Goal: Task Accomplishment & Management: Use online tool/utility

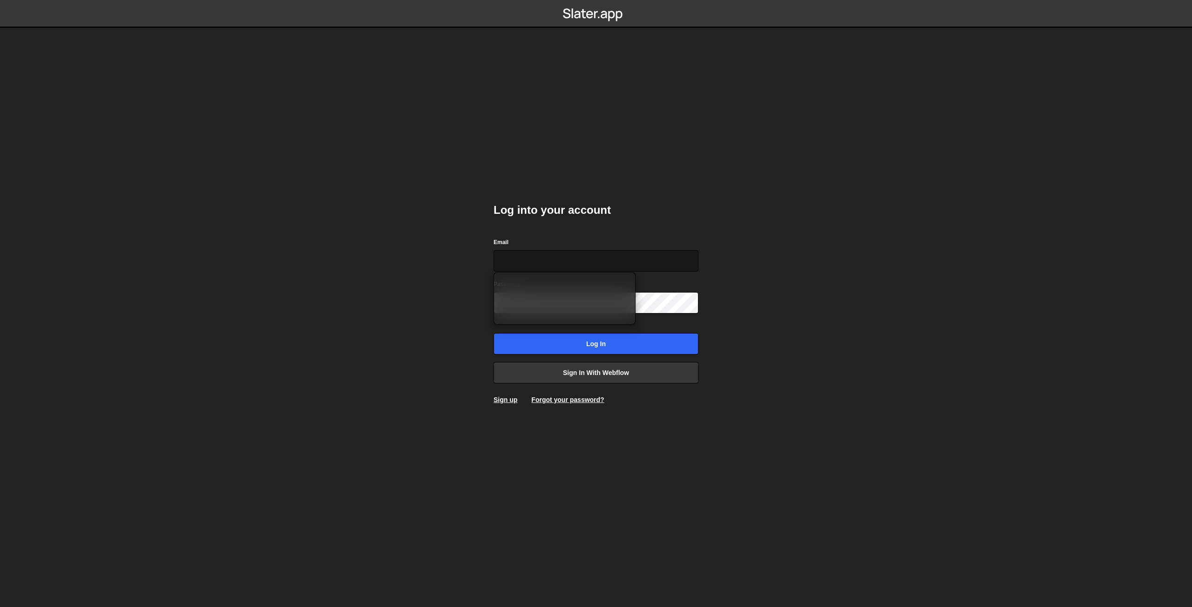
type input "mate.toth@altwerkdesign.com"
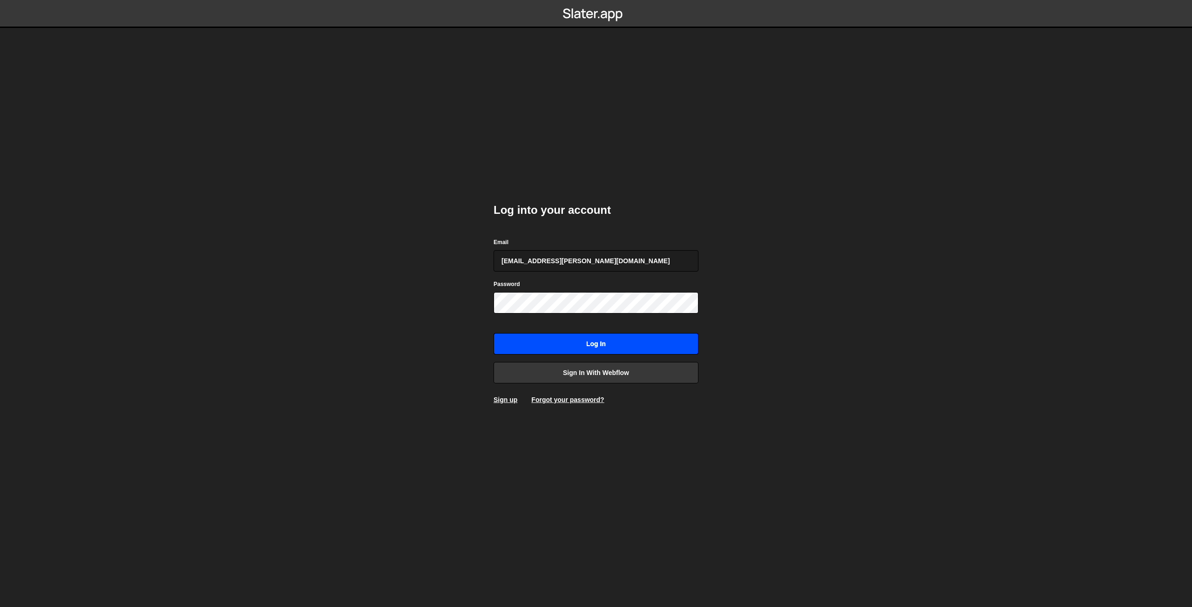
click at [565, 336] on input "Log in" at bounding box center [596, 343] width 205 height 21
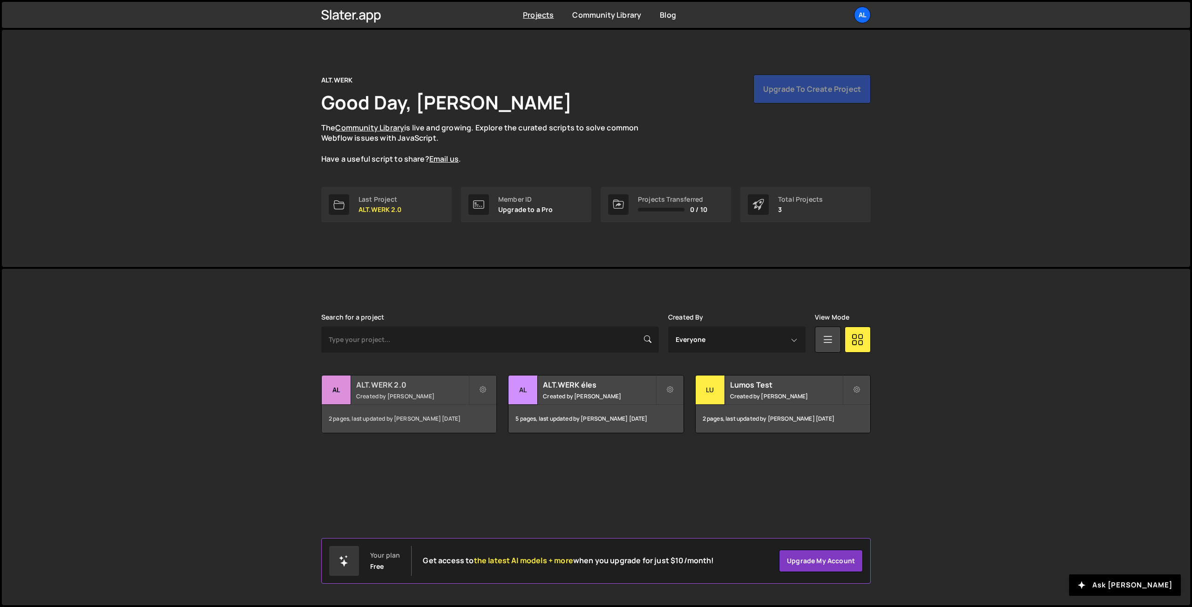
click at [413, 390] on div "ALT.WERK 2.0 Created by [PERSON_NAME]" at bounding box center [409, 389] width 175 height 29
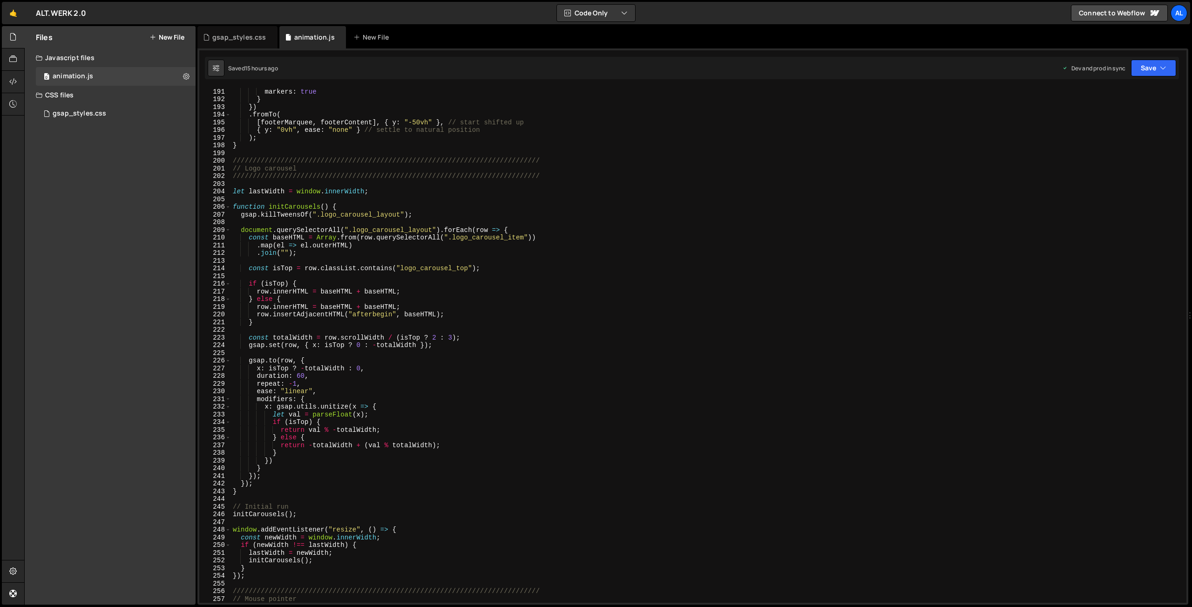
scroll to position [1520, 0]
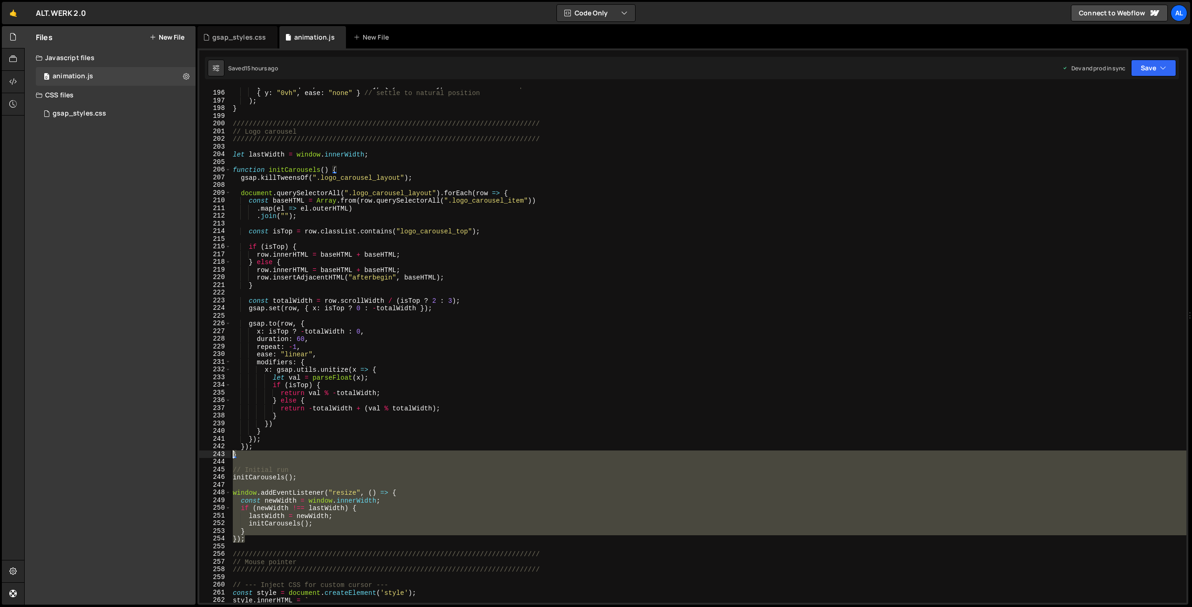
drag, startPoint x: 253, startPoint y: 538, endPoint x: 217, endPoint y: 454, distance: 91.8
click at [231, 454] on div "[ footerMarquee , footerContent ] , { y : "-50vh" } , // start shifted up { y :…" at bounding box center [709, 345] width 956 height 515
type textarea "}"
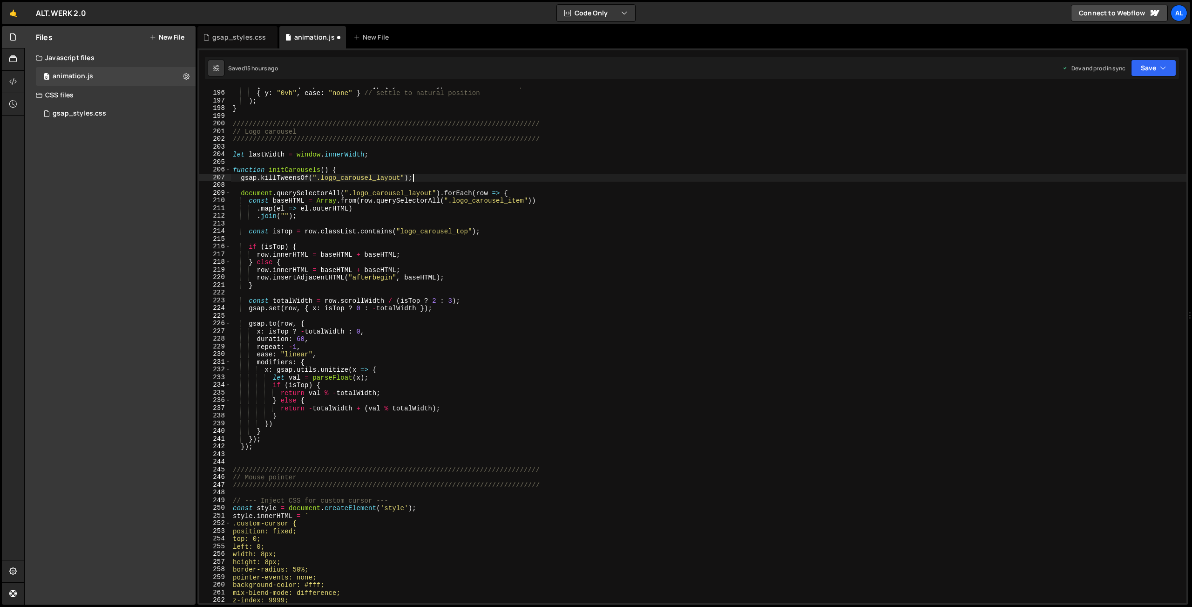
click at [419, 177] on div "[ footerMarquee , footerContent ] , { y : "-50vh" } , // start shifted up { y :…" at bounding box center [709, 347] width 956 height 531
click at [348, 168] on div "[ footerMarquee , footerContent ] , { y : "-50vh" } , // start shifted up { y :…" at bounding box center [709, 347] width 956 height 531
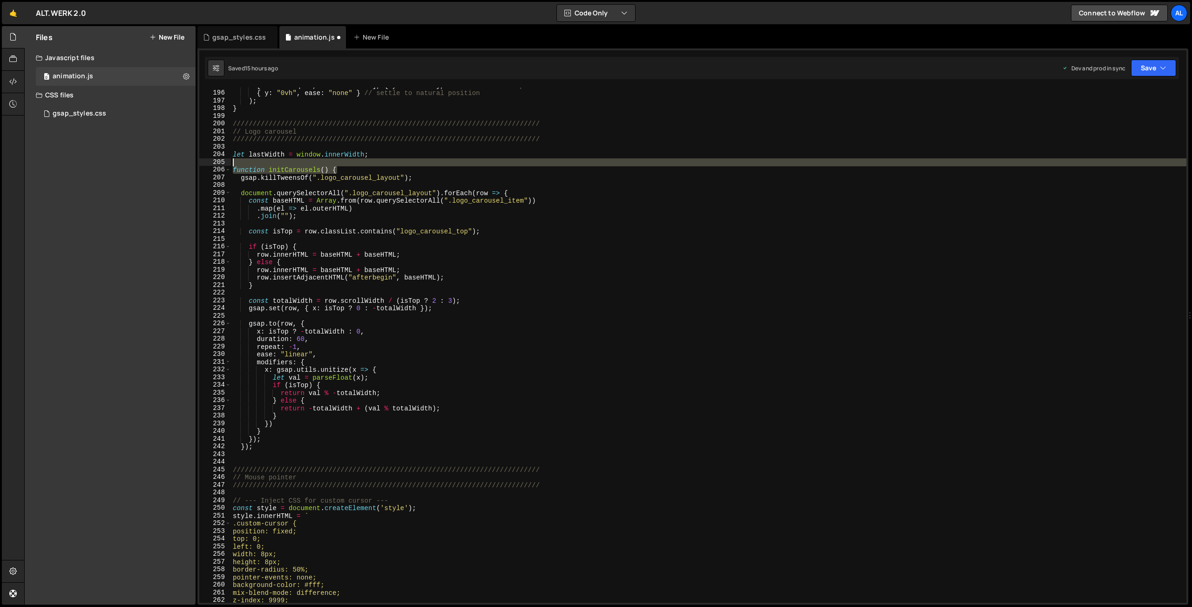
drag, startPoint x: 348, startPoint y: 168, endPoint x: 209, endPoint y: 162, distance: 138.9
click at [231, 162] on div "[ footerMarquee , footerContent ] , { y : "-50vh" } , // start shifted up { y :…" at bounding box center [709, 345] width 956 height 515
type textarea "function initCarousels() {"
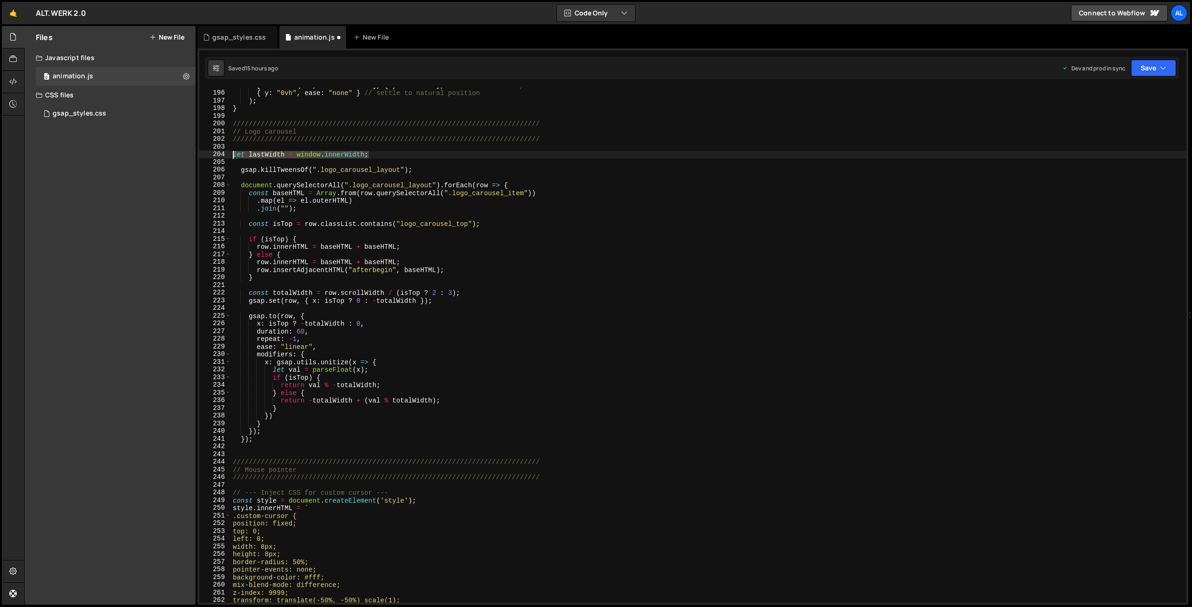
drag, startPoint x: 376, startPoint y: 156, endPoint x: 203, endPoint y: 152, distance: 172.9
click at [203, 152] on div "195 196 197 198 199 200 201 202 203 204 205 206 207 208 209 210 211 212 213 214…" at bounding box center [693, 345] width 988 height 515
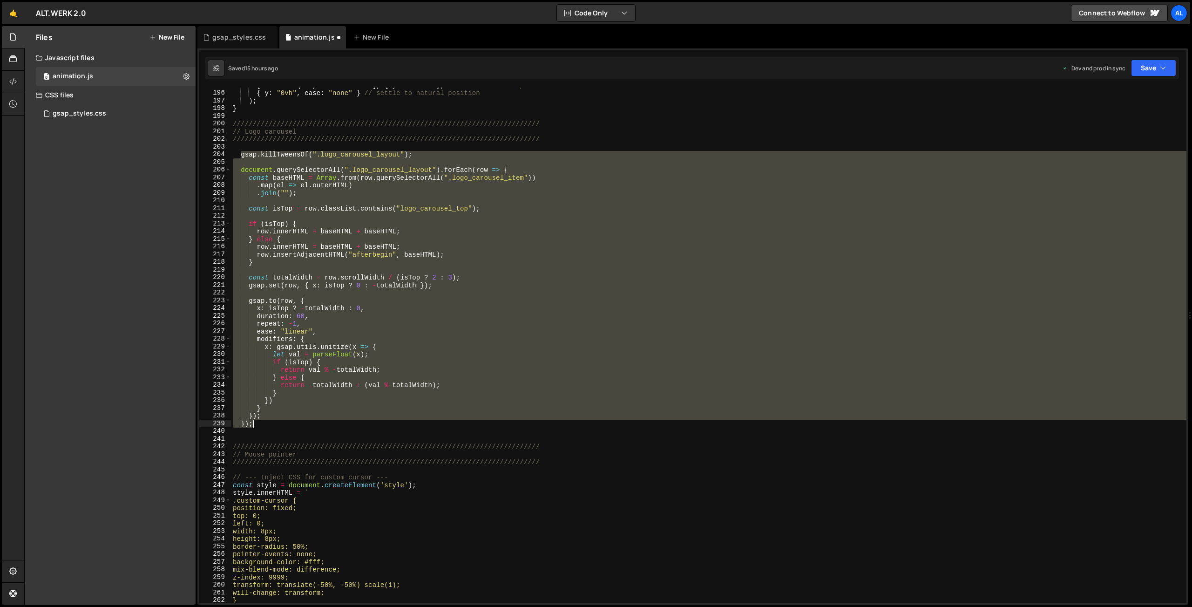
drag, startPoint x: 239, startPoint y: 152, endPoint x: 274, endPoint y: 426, distance: 276.2
click at [274, 426] on div "[ footerMarquee , footerContent ] , { y : "-50vh" } , // start shifted up { y :…" at bounding box center [709, 347] width 956 height 531
type textarea "}); });"
click at [302, 294] on div "[ footerMarquee , footerContent ] , { y : "-50vh" } , // start shifted up { y :…" at bounding box center [709, 345] width 956 height 515
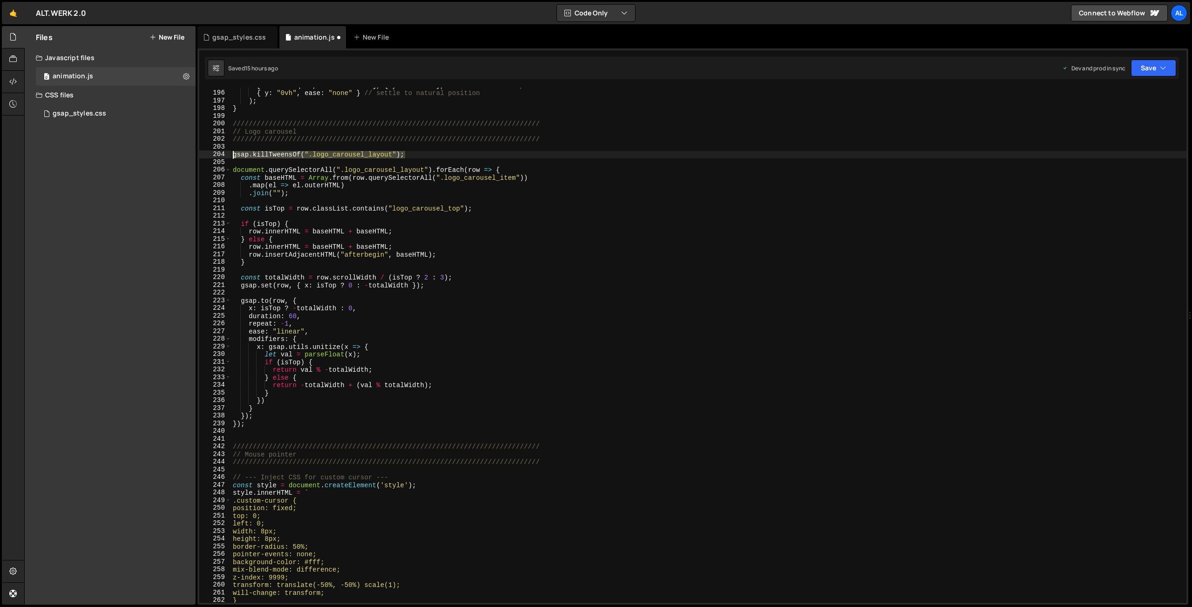
drag, startPoint x: 413, startPoint y: 157, endPoint x: 219, endPoint y: 157, distance: 194.2
click at [231, 157] on div "[ footerMarquee , footerContent ] , { y : "-50vh" } , // start shifted up { y :…" at bounding box center [709, 345] width 956 height 515
type textarea "gsap.killTweensOf(".logo_carousel_layout");"
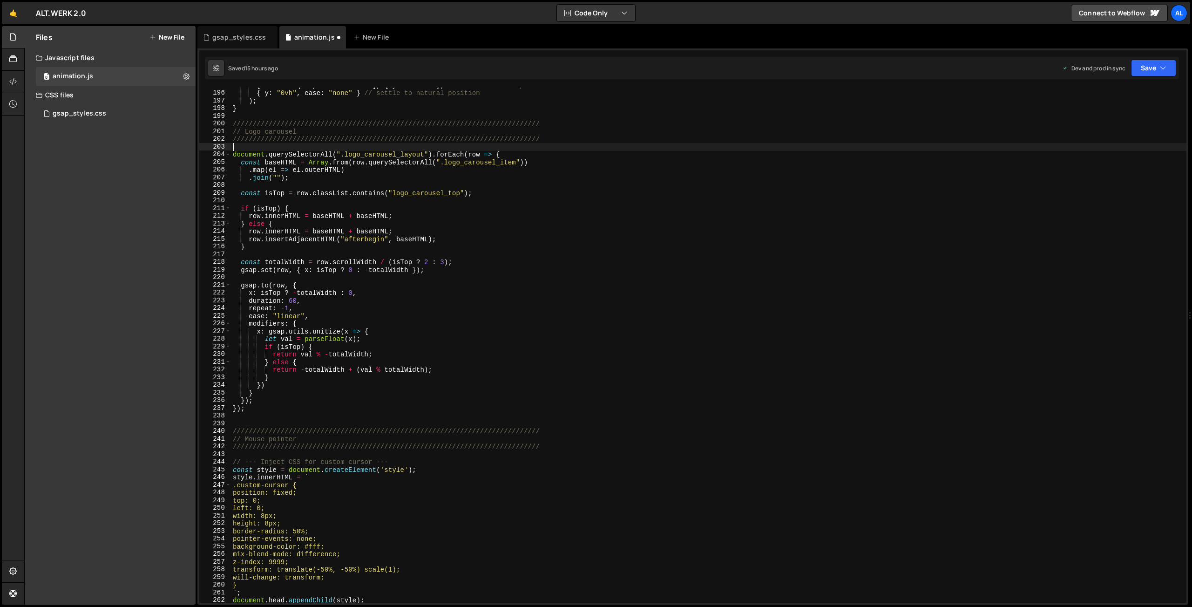
click at [508, 152] on div "[ footerMarquee , footerContent ] , { y : "-50vh" } , // start shifted up { y :…" at bounding box center [709, 347] width 956 height 531
click at [1146, 68] on button "Save" at bounding box center [1153, 68] width 45 height 17
click at [1103, 129] on div "15 hours ago" at bounding box center [1107, 131] width 34 height 8
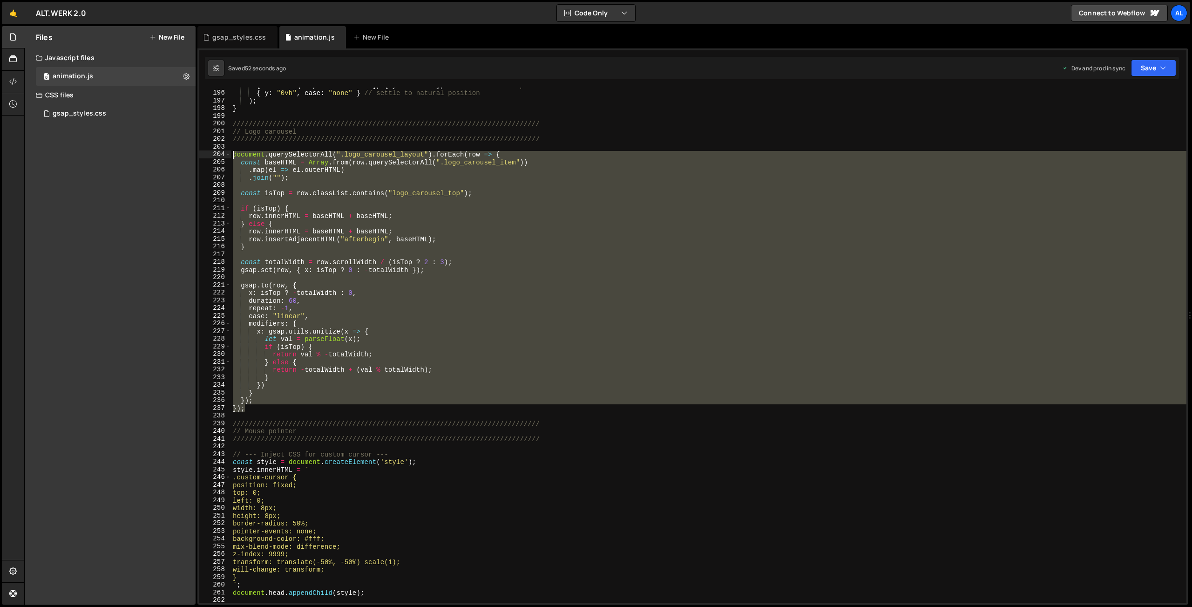
drag, startPoint x: 256, startPoint y: 409, endPoint x: 212, endPoint y: 152, distance: 260.3
click at [231, 152] on div "[ footerMarquee , footerContent ] , { y : "-50vh" } , // start shifted up { y :…" at bounding box center [709, 345] width 956 height 515
click at [255, 408] on div "[ footerMarquee , footerContent ] , { y : "-50vh" } , // start shifted up { y :…" at bounding box center [709, 345] width 956 height 515
drag, startPoint x: 258, startPoint y: 410, endPoint x: 178, endPoint y: 156, distance: 266.5
click at [231, 156] on div "[ footerMarquee , footerContent ] , { y : "-50vh" } , // start shifted up { y :…" at bounding box center [709, 345] width 956 height 515
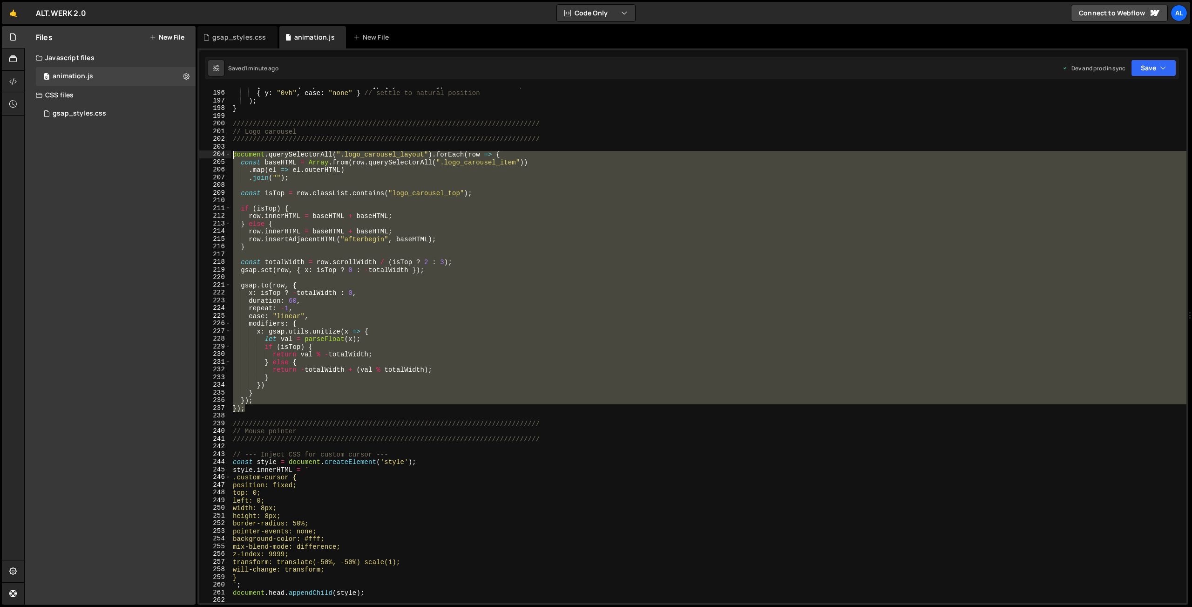
type textarea "document.querySelectorAll(".logo_carousel_layout").forEach(row => { const baseH…"
paste textarea
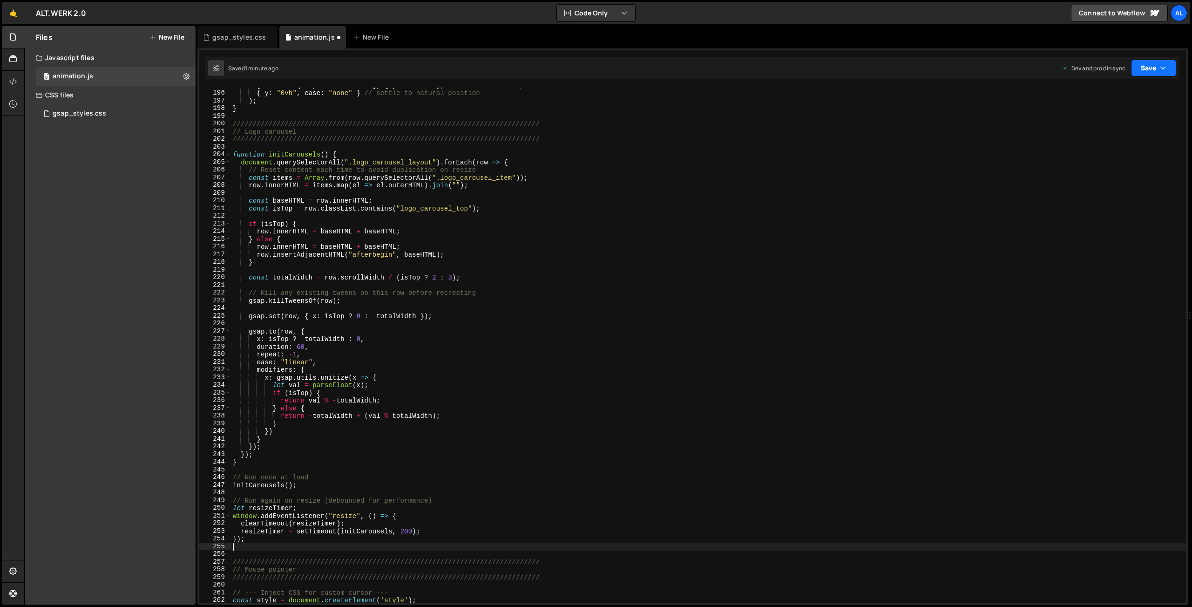
click at [1152, 65] on button "Save" at bounding box center [1153, 68] width 45 height 17
click at [1099, 120] on div "Save to Production S" at bounding box center [1122, 120] width 97 height 9
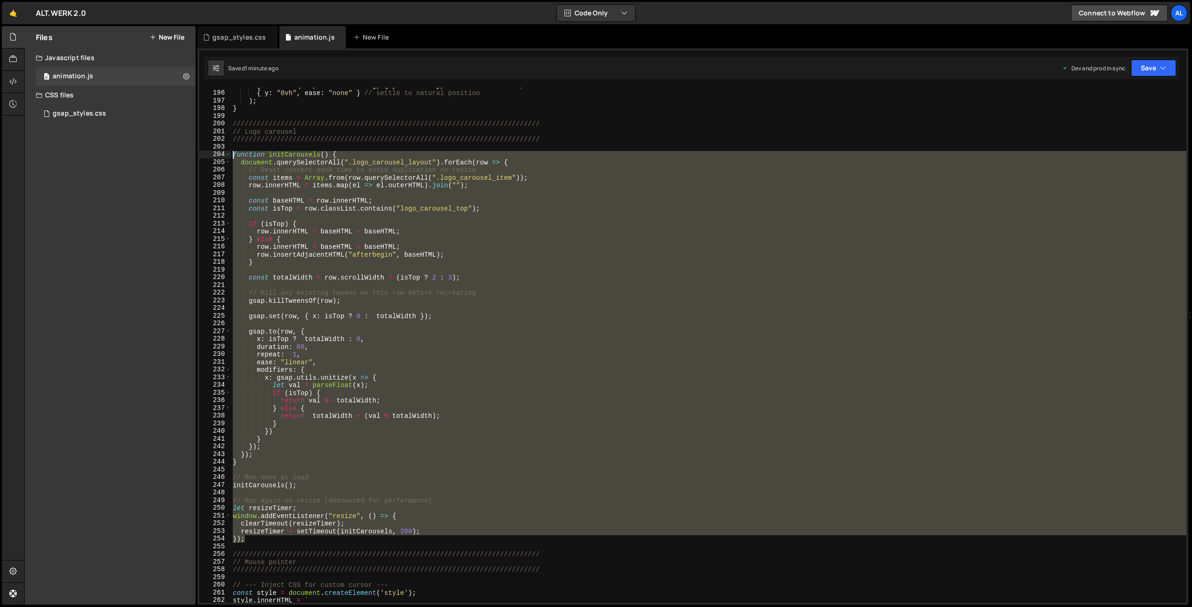
drag, startPoint x: 249, startPoint y: 540, endPoint x: 147, endPoint y: 154, distance: 399.4
click at [231, 154] on div "[ footerMarquee , footerContent ] , { y : "-50vh" } , // start shifted up { y :…" at bounding box center [709, 345] width 956 height 515
type textarea "function initCarousels() { document.querySelectorAll(".logo_carousel_layout").f…"
paste textarea
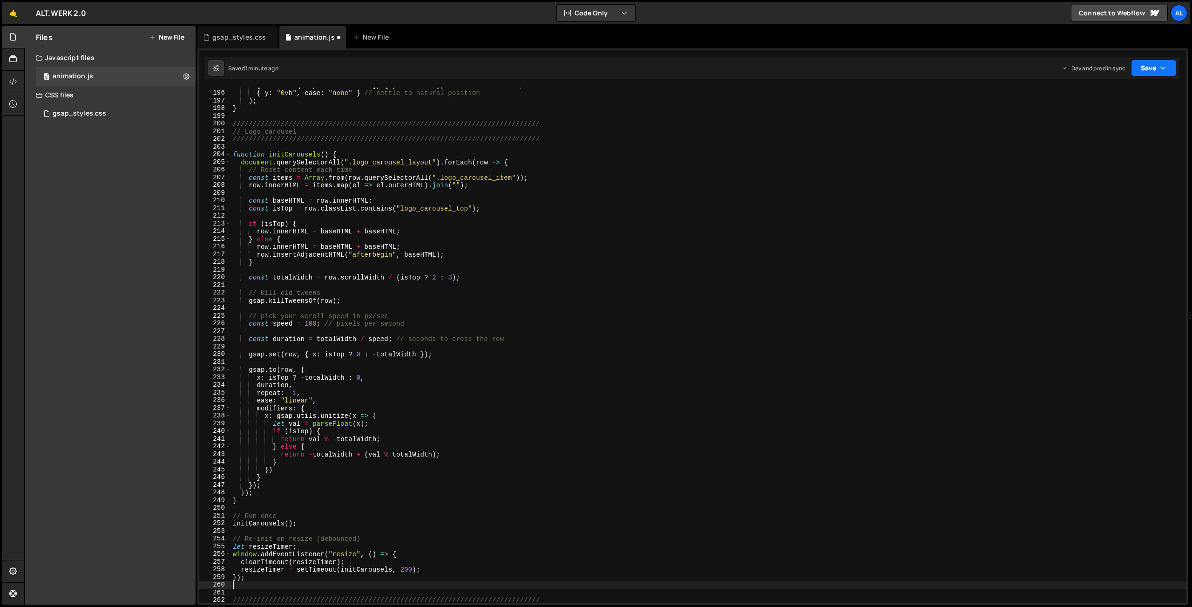
click at [1154, 72] on button "Save" at bounding box center [1153, 68] width 45 height 17
click at [1129, 133] on div "Saved 1 minute ago" at bounding box center [1122, 131] width 97 height 11
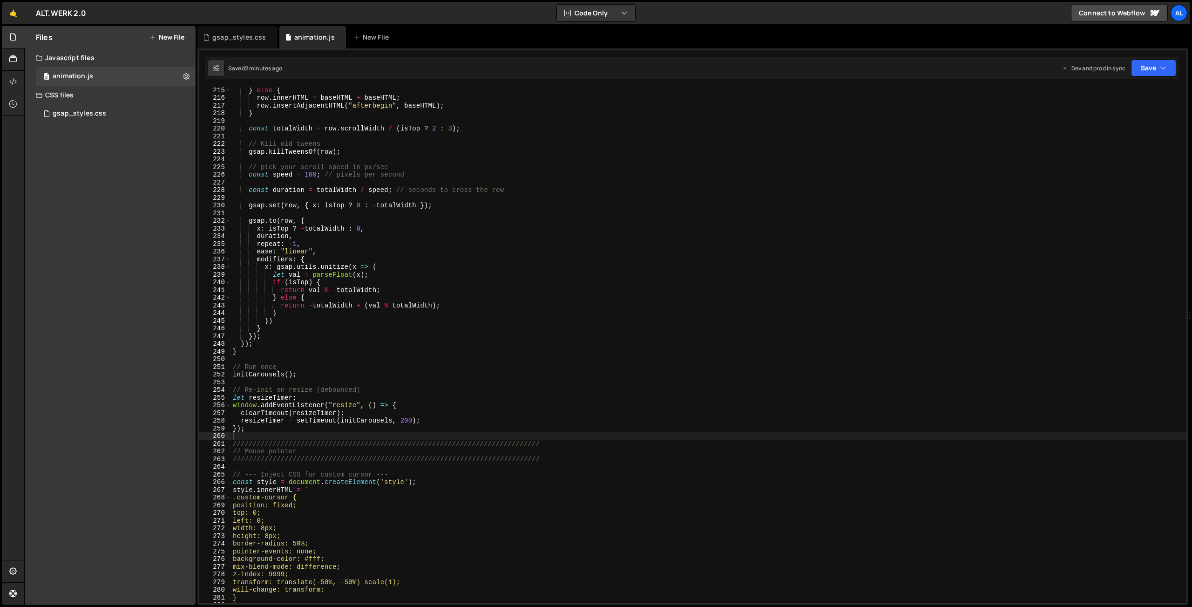
scroll to position [1670, 0]
type textarea "});"
click at [264, 430] on div "} else { row . innerHTML = baseHTML + baseHTML ; row . insertAdjacentHTML ( "af…" at bounding box center [709, 351] width 956 height 531
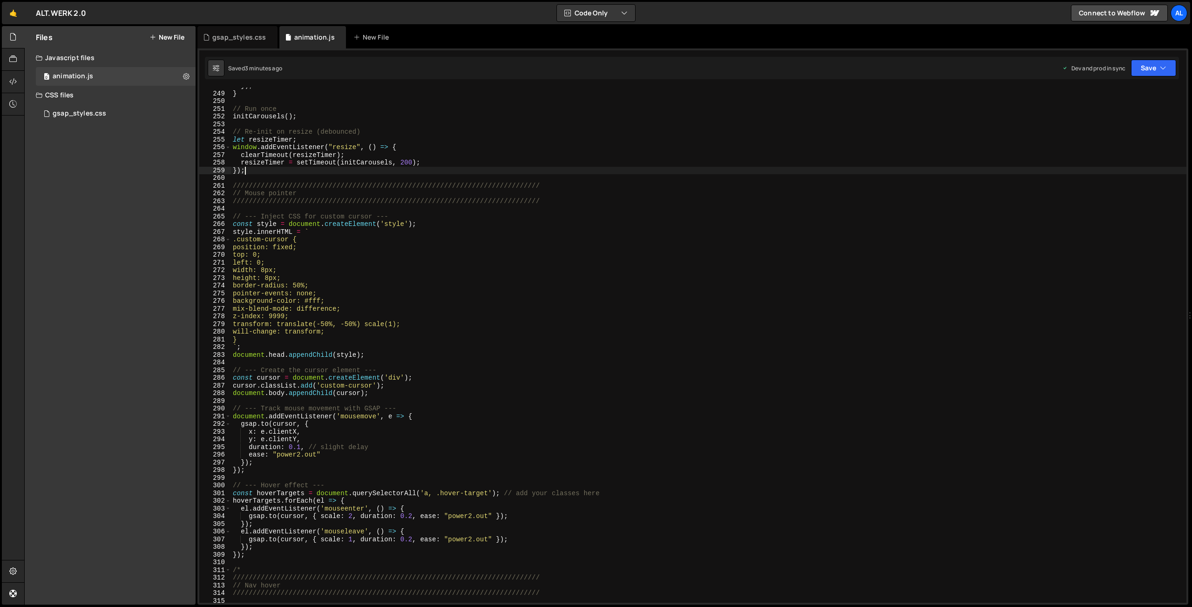
scroll to position [2046, 0]
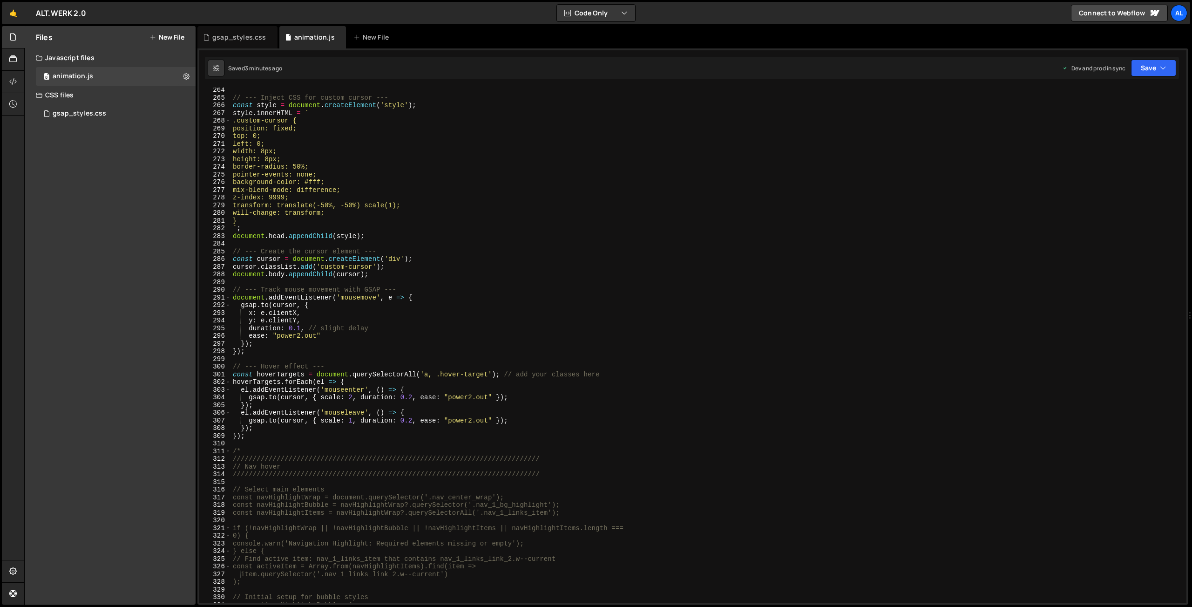
click at [255, 435] on div "// --- Inject CSS for custom cursor --- const style = document . createElement …" at bounding box center [709, 351] width 956 height 531
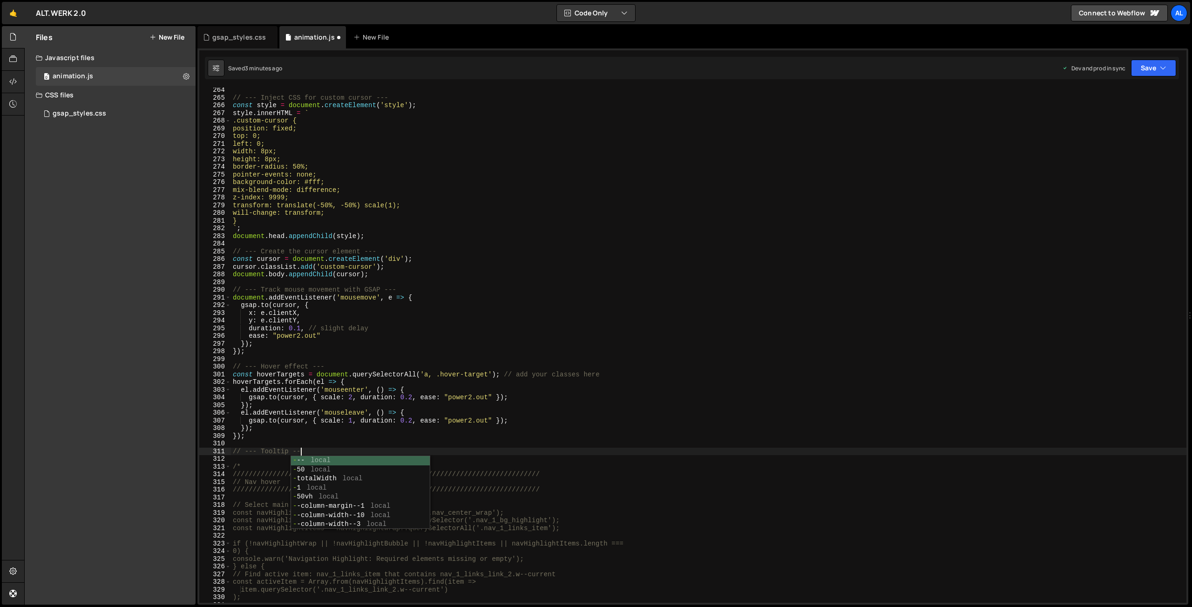
type textarea "// --- Tooltip ---"
paste textarea "});"
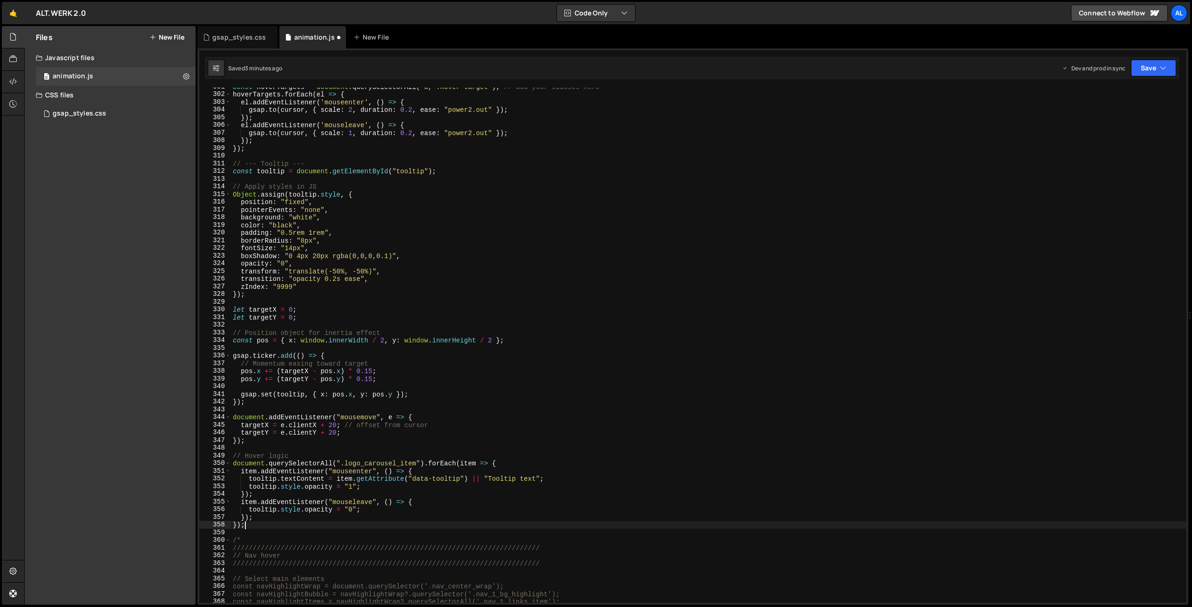
scroll to position [2345, 0]
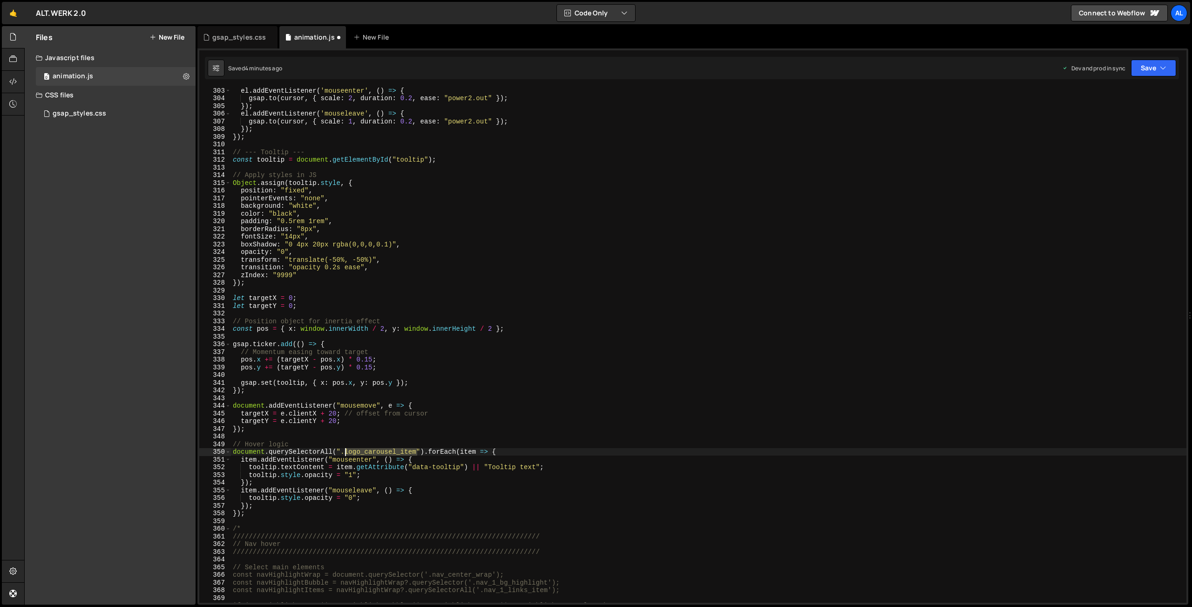
drag, startPoint x: 417, startPoint y: 452, endPoint x: 347, endPoint y: 452, distance: 70.8
click at [347, 452] on div "el . addEventListener ( 'mouseenter' , ( ) => { gsap . to ( cursor , { scale : …" at bounding box center [709, 352] width 956 height 531
type textarea "document.querySelectorAll(".project_list_item").forEach(item => {"
click at [294, 435] on div "el . addEventListener ( 'mouseenter' , ( ) => { gsap . to ( cursor , { scale : …" at bounding box center [709, 352] width 956 height 531
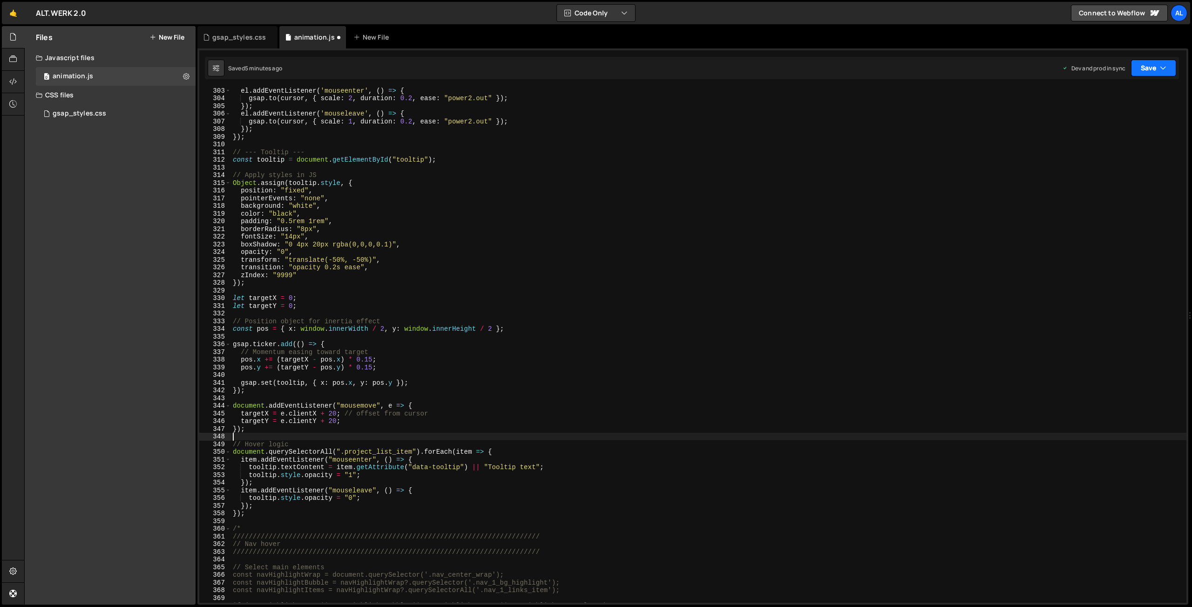
click at [1139, 68] on button "Save" at bounding box center [1153, 68] width 45 height 17
click at [1106, 136] on div "Saved 5 minutes ago" at bounding box center [1122, 131] width 97 height 11
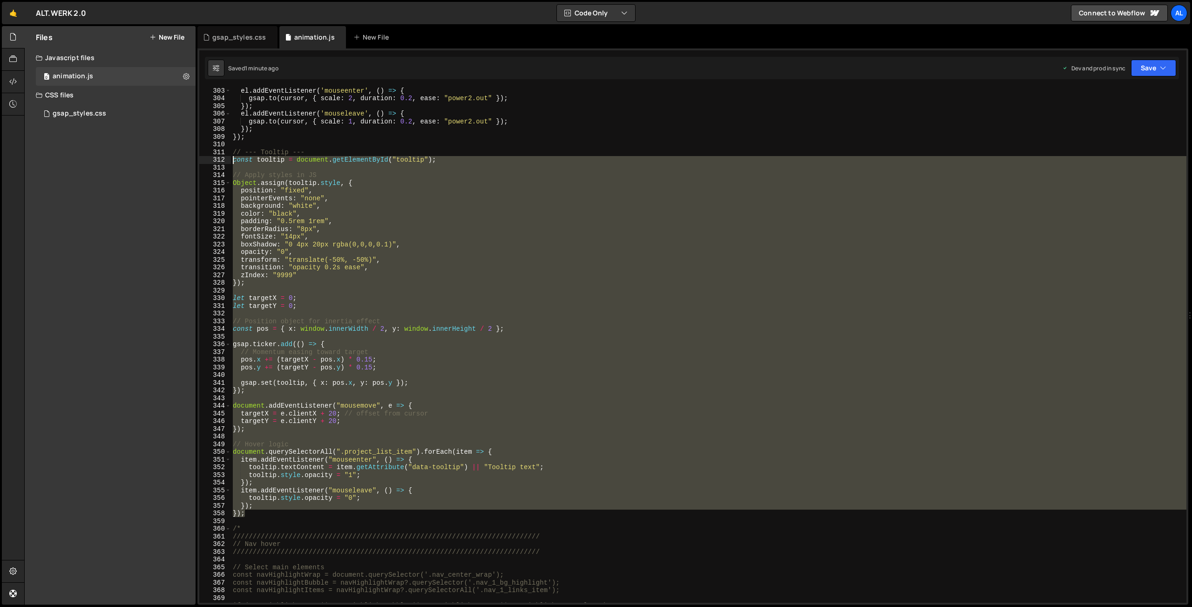
drag, startPoint x: 257, startPoint y: 513, endPoint x: 208, endPoint y: 161, distance: 355.0
click at [231, 161] on div "el . addEventListener ( 'mouseenter' , ( ) => { gsap . to ( cursor , { scale : …" at bounding box center [709, 345] width 956 height 515
paste textarea "});"
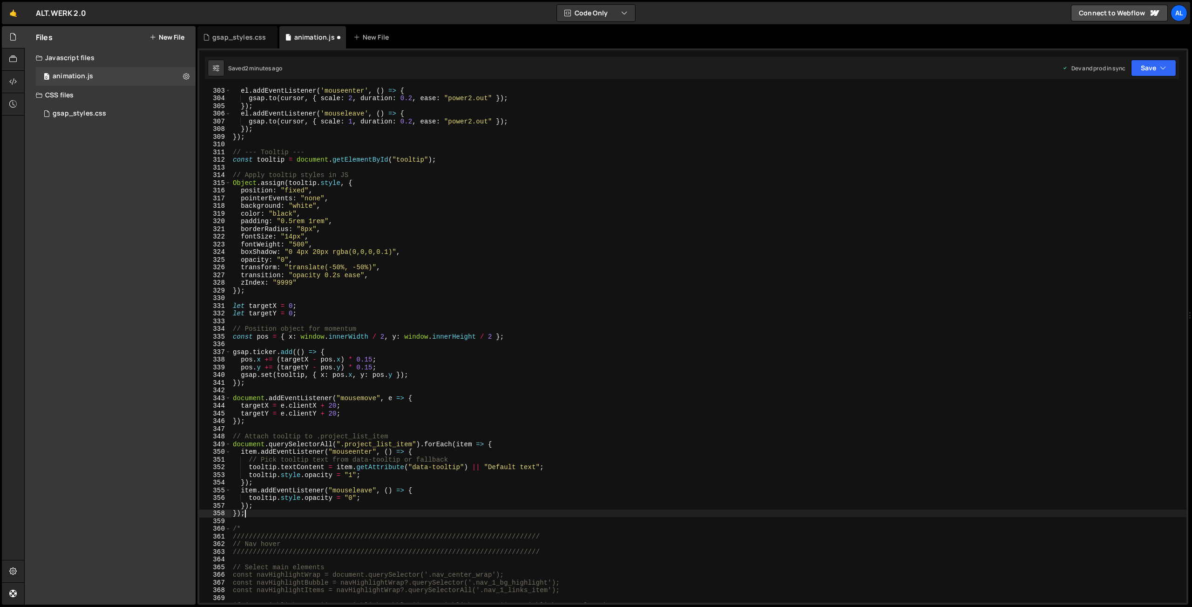
click at [305, 228] on div "el . addEventListener ( 'mouseenter' , ( ) => { gsap . to ( cursor , { scale : …" at bounding box center [709, 352] width 956 height 531
click at [326, 218] on div "el . addEventListener ( 'mouseenter' , ( ) => { gsap . to ( cursor , { scale : …" at bounding box center [709, 352] width 956 height 531
click at [288, 219] on div "el . addEventListener ( 'mouseenter' , ( ) => { gsap . to ( cursor , { scale : …" at bounding box center [709, 352] width 956 height 531
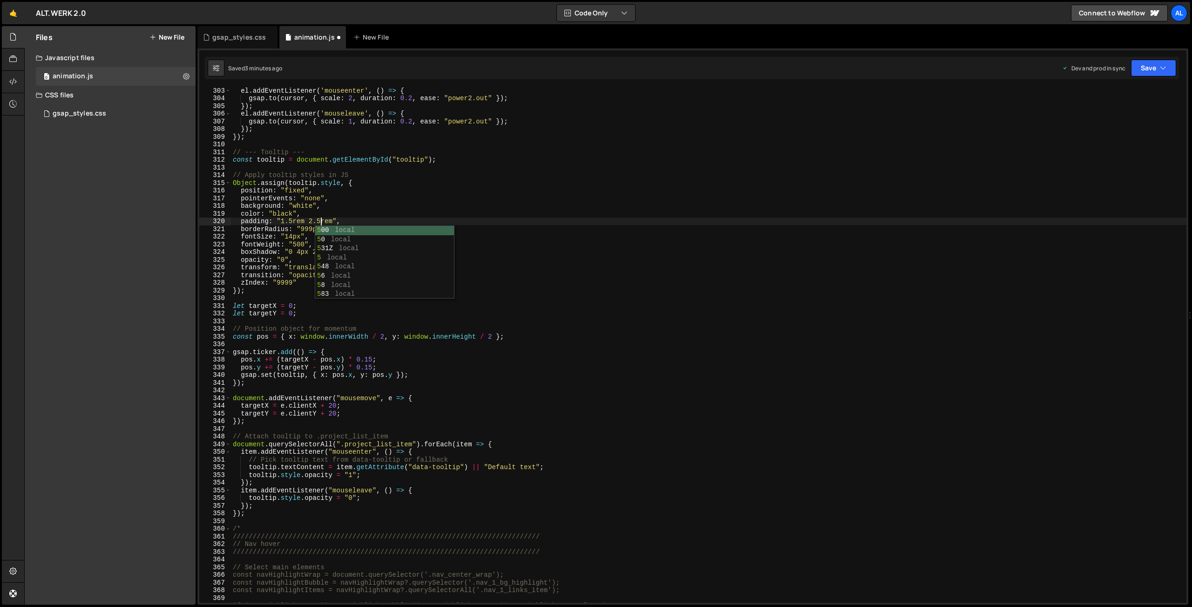
click at [402, 174] on div "el . addEventListener ( 'mouseenter' , ( ) => { gsap . to ( cursor , { scale : …" at bounding box center [709, 352] width 956 height 531
click at [1141, 70] on button "Save" at bounding box center [1153, 68] width 45 height 17
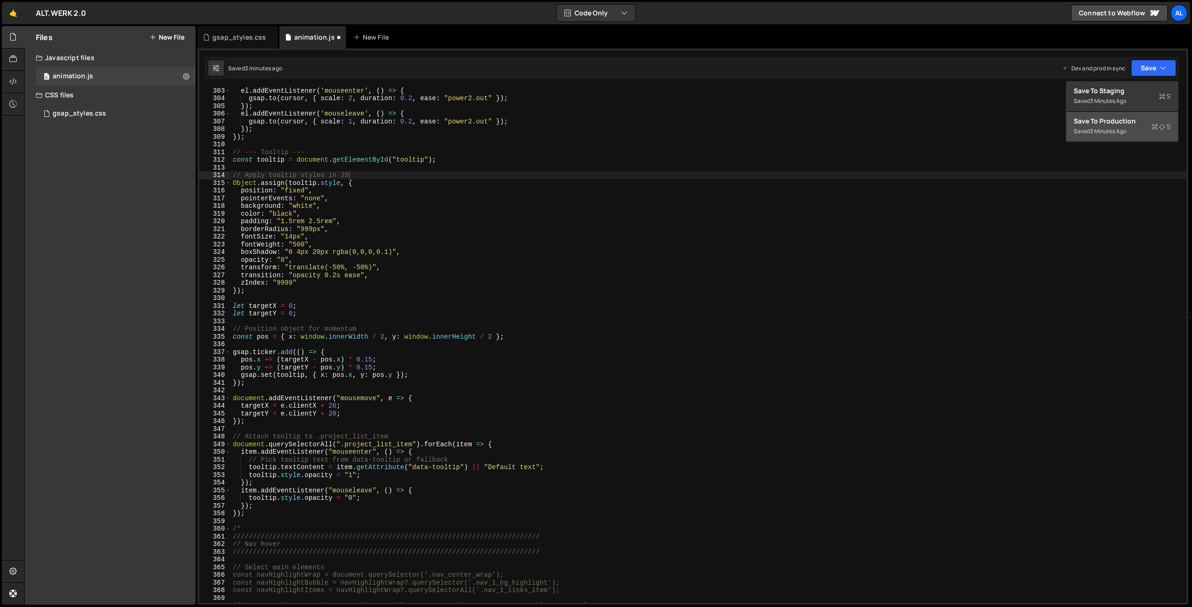
click at [1107, 117] on div "Save to Production S" at bounding box center [1122, 120] width 97 height 9
click at [331, 215] on div "el . addEventListener ( 'mouseenter' , ( ) => { gsap . to ( cursor , { scale : …" at bounding box center [709, 352] width 956 height 531
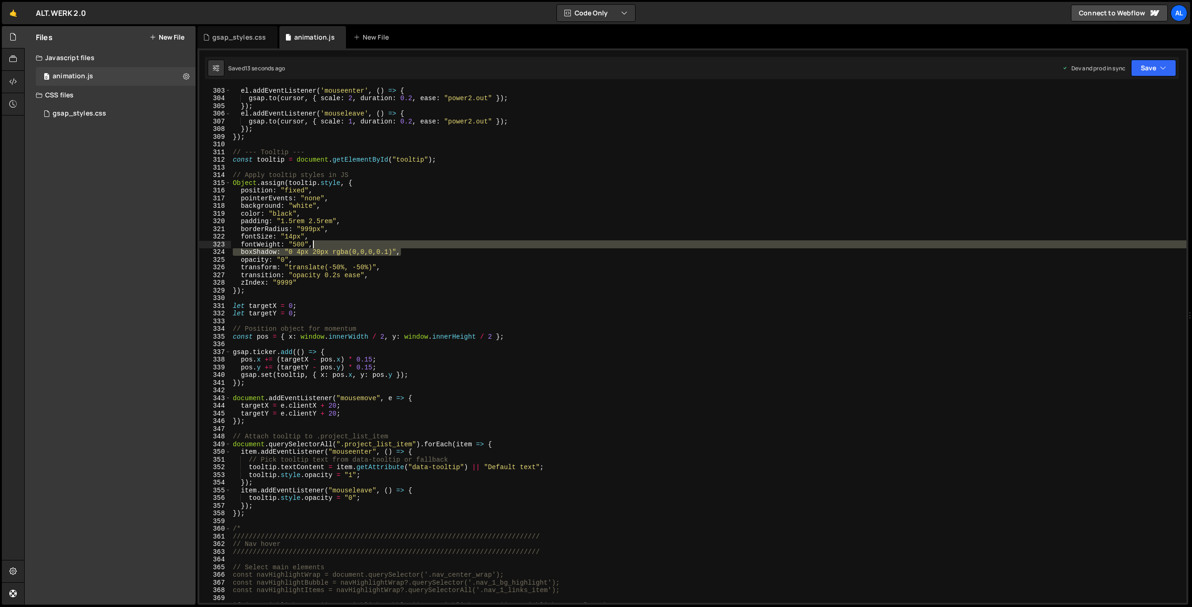
drag, startPoint x: 409, startPoint y: 253, endPoint x: 333, endPoint y: 242, distance: 77.1
click at [333, 242] on div "el . addEventListener ( 'mouseenter' , ( ) => { gsap . to ( cursor , { scale : …" at bounding box center [709, 352] width 956 height 531
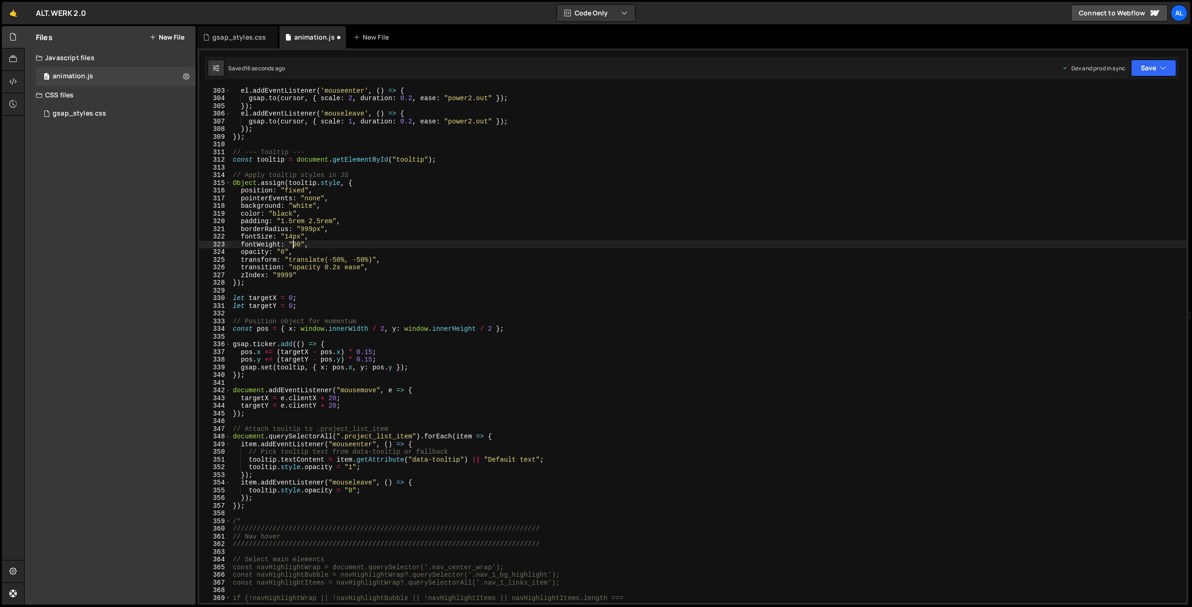
scroll to position [0, 4]
click at [352, 234] on div "el . addEventListener ( 'mouseenter' , ( ) => { gsap . to ( cursor , { scale : …" at bounding box center [709, 352] width 956 height 531
click at [294, 236] on div "el . addEventListener ( 'mouseenter' , ( ) => { gsap . to ( cursor , { scale : …" at bounding box center [709, 352] width 956 height 531
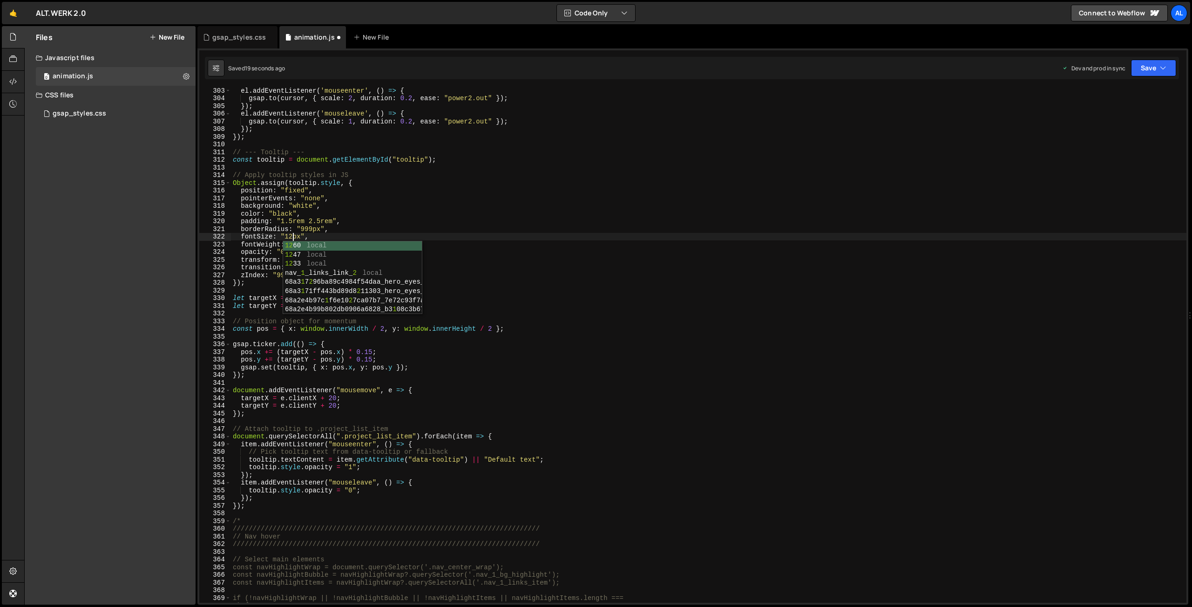
scroll to position [0, 4]
click at [293, 237] on div "el . addEventListener ( 'mouseenter' , ( ) => { gsap . to ( cursor , { scale : …" at bounding box center [709, 352] width 956 height 531
click at [343, 225] on div "el . addEventListener ( 'mouseenter' , ( ) => { gsap . to ( cursor , { scale : …" at bounding box center [709, 352] width 956 height 531
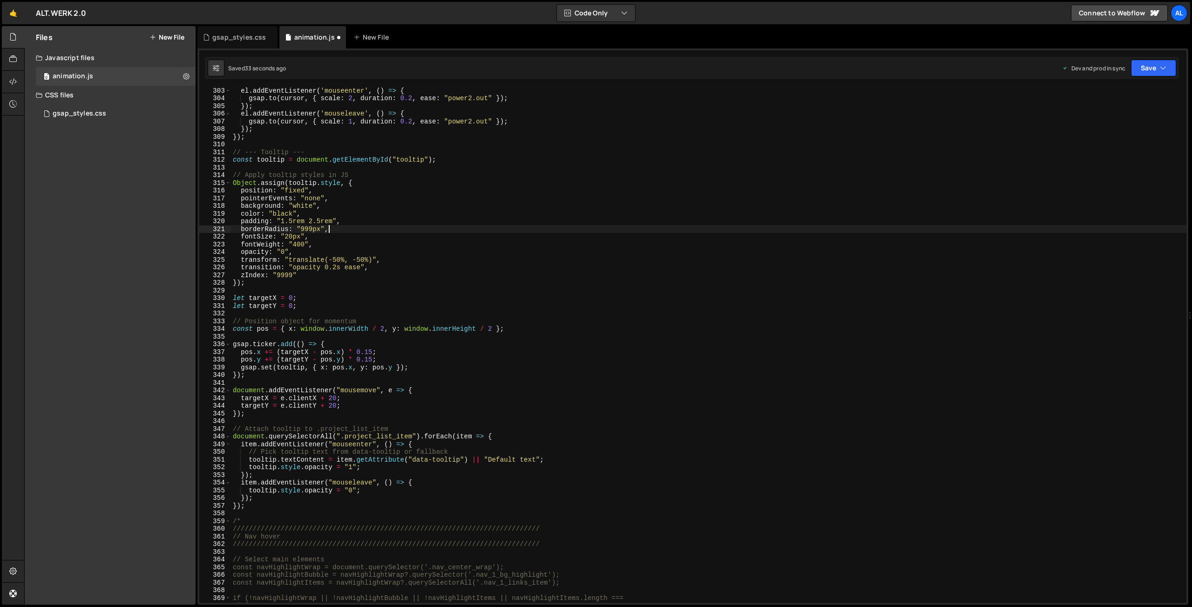
click at [338, 235] on div "el . addEventListener ( 'mouseenter' , ( ) => { gsap . to ( cursor , { scale : …" at bounding box center [709, 352] width 956 height 531
click at [315, 252] on div "el . addEventListener ( 'mouseenter' , ( ) => { gsap . to ( cursor , { scale : …" at bounding box center [709, 352] width 956 height 531
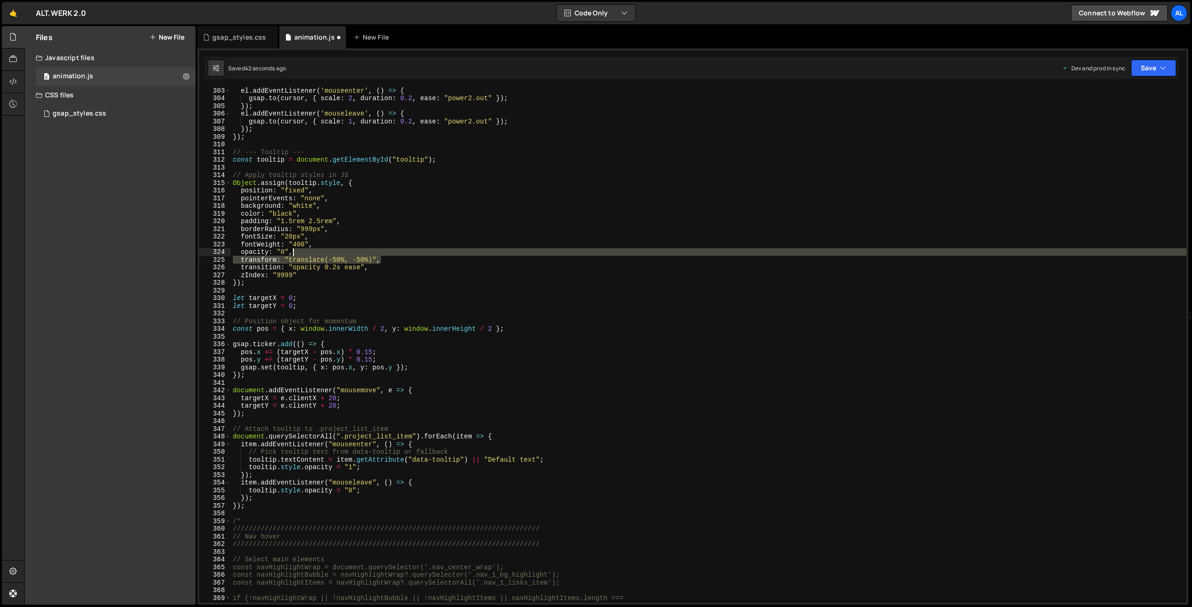
drag, startPoint x: 382, startPoint y: 260, endPoint x: 374, endPoint y: 253, distance: 11.3
click at [374, 253] on div "el . addEventListener ( 'mouseenter' , ( ) => { gsap . to ( cursor , { scale : …" at bounding box center [709, 352] width 956 height 531
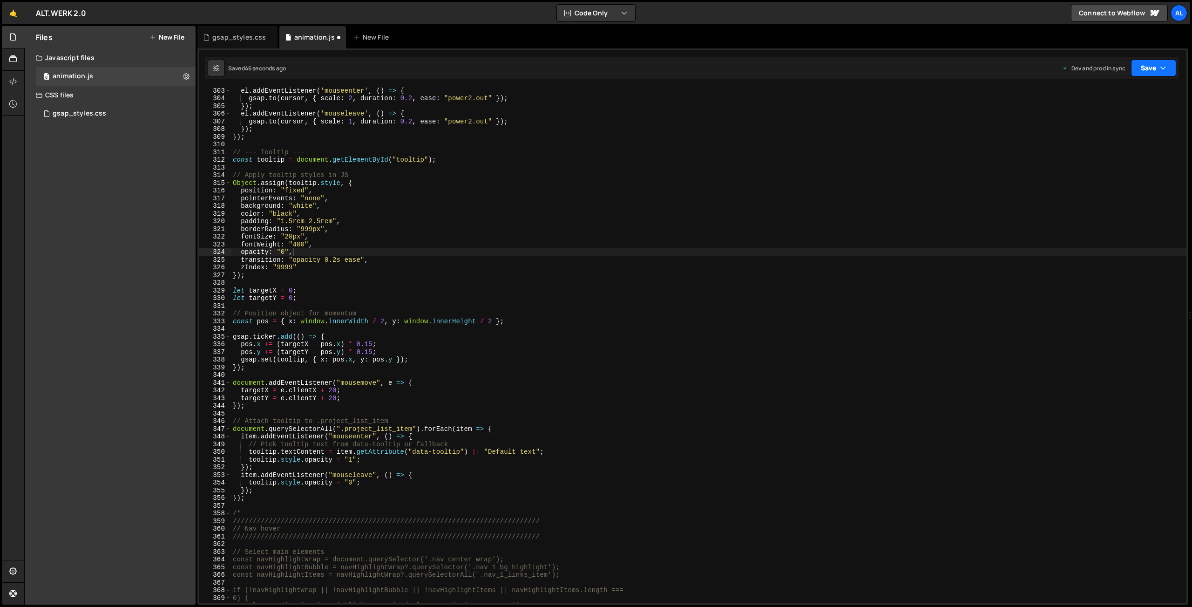
click at [1134, 66] on button "Save" at bounding box center [1153, 68] width 45 height 17
click at [1100, 118] on div "Save to Production S" at bounding box center [1122, 120] width 97 height 9
click at [341, 222] on div "el . addEventListener ( 'mouseenter' , ( ) => { gsap . to ( cursor , { scale : …" at bounding box center [709, 352] width 956 height 531
click at [293, 221] on div "el . addEventListener ( 'mouseenter' , ( ) => { gsap . to ( cursor , { scale : …" at bounding box center [709, 352] width 956 height 531
click at [313, 221] on div "el . addEventListener ( 'mouseenter' , ( ) => { gsap . to ( cursor , { scale : …" at bounding box center [709, 352] width 956 height 531
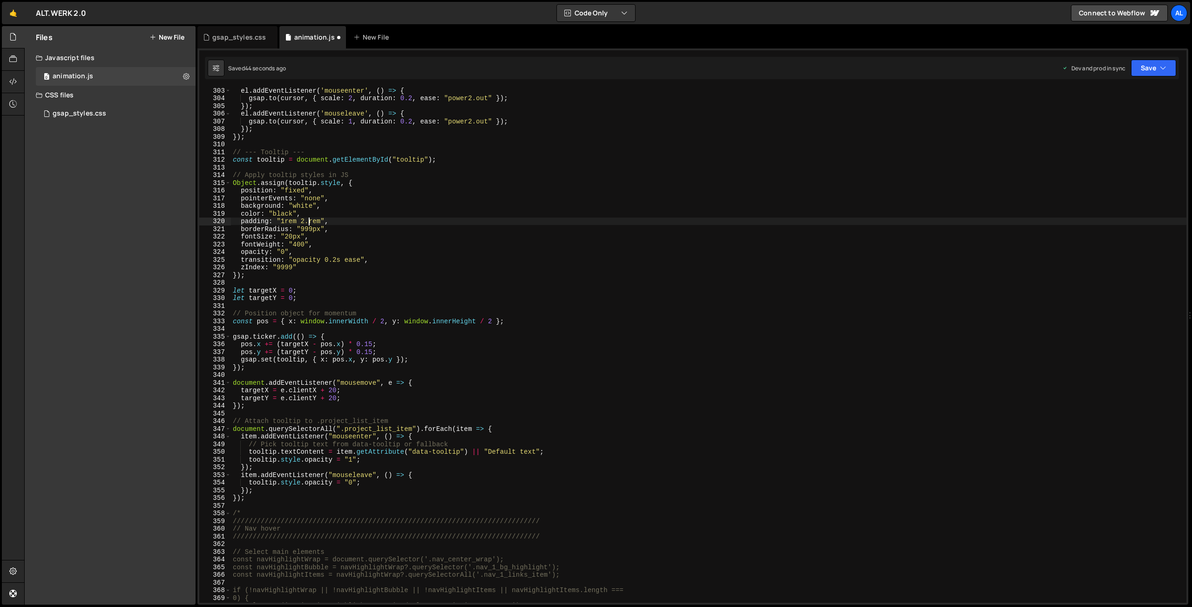
type textarea "padding: "1rem 2rem","
click at [1157, 68] on button "Save" at bounding box center [1153, 68] width 45 height 17
click at [1100, 121] on div "Save to Production S" at bounding box center [1122, 120] width 97 height 9
click at [253, 503] on div "el . addEventListener ( 'mouseenter' , ( ) => { gsap . to ( cursor , { scale : …" at bounding box center [709, 352] width 956 height 531
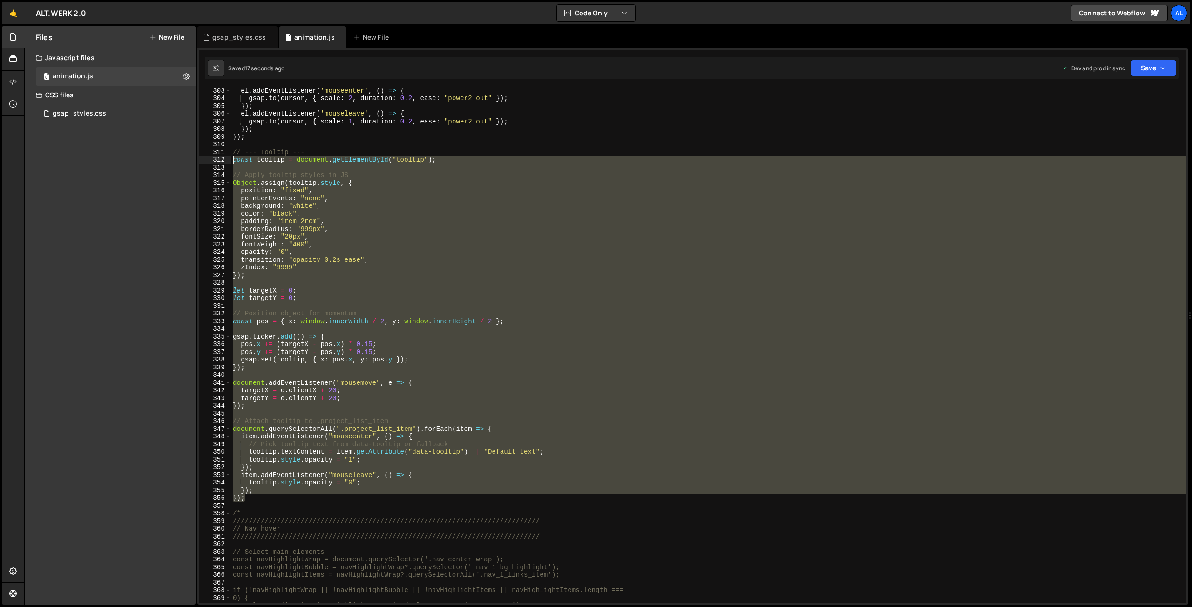
drag, startPoint x: 252, startPoint y: 499, endPoint x: 185, endPoint y: 162, distance: 343.8
click at [231, 162] on div "el . addEventListener ( 'mouseenter' , ( ) => { gsap . to ( cursor , { scale : …" at bounding box center [709, 345] width 956 height 515
click at [251, 497] on div "el . addEventListener ( 'mouseenter' , ( ) => { gsap . to ( cursor , { scale : …" at bounding box center [709, 345] width 956 height 515
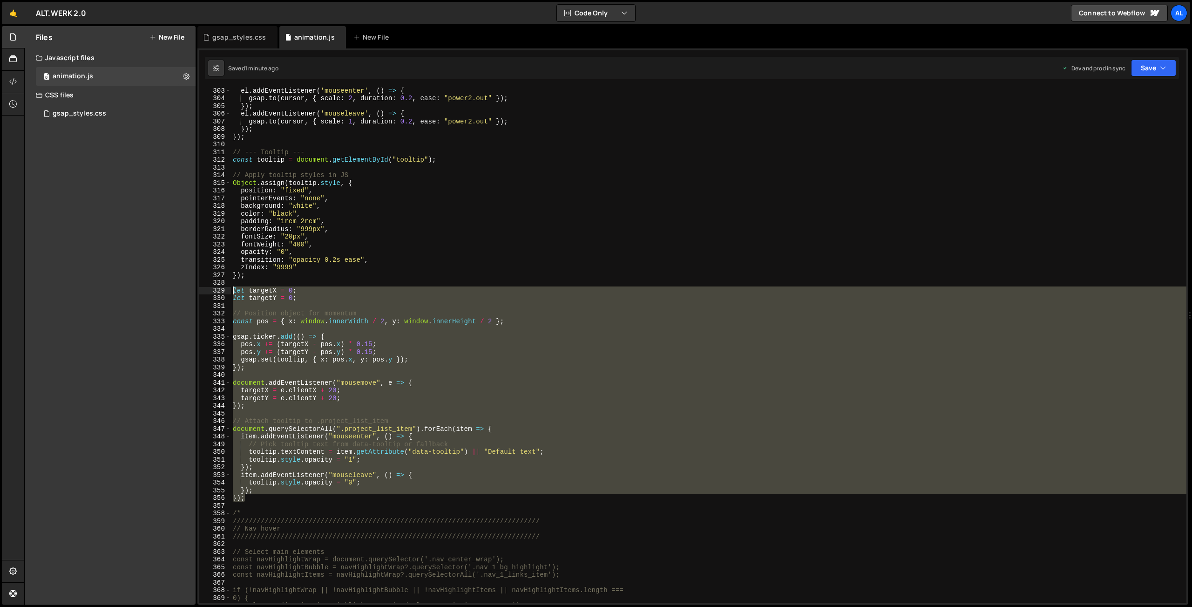
drag, startPoint x: 253, startPoint y: 498, endPoint x: 220, endPoint y: 289, distance: 211.2
click at [231, 289] on div "el . addEventListener ( 'mouseenter' , ( ) => { gsap . to ( cursor , { scale : …" at bounding box center [709, 345] width 956 height 515
paste textarea "})"
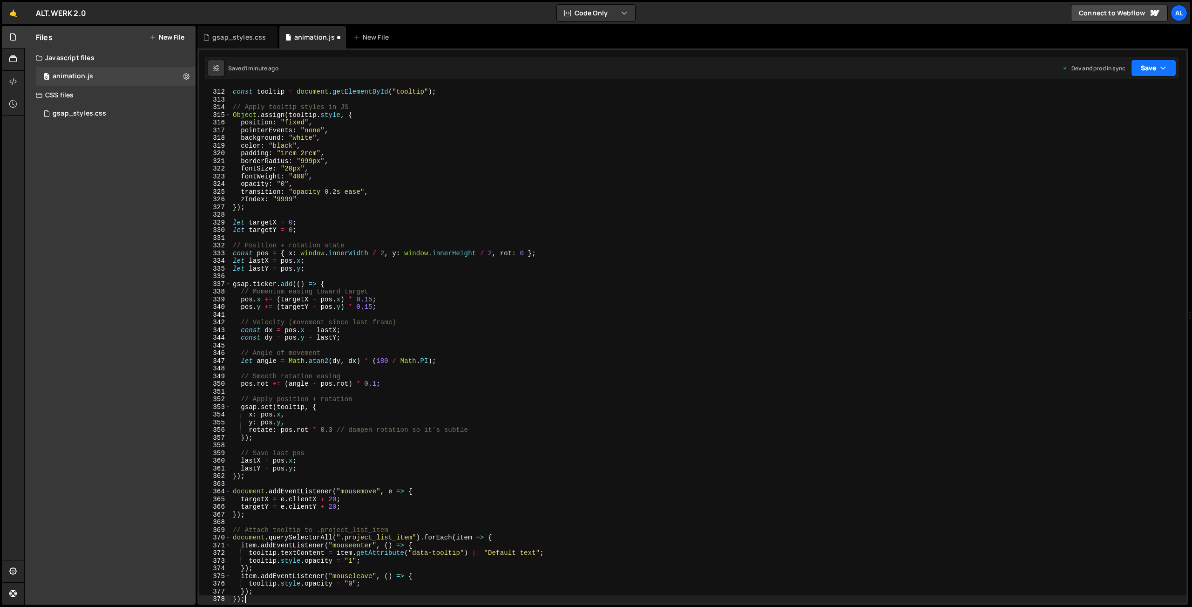
click at [1151, 68] on button "Save" at bounding box center [1153, 68] width 45 height 17
click at [1108, 121] on div "Save to Production S" at bounding box center [1122, 120] width 97 height 9
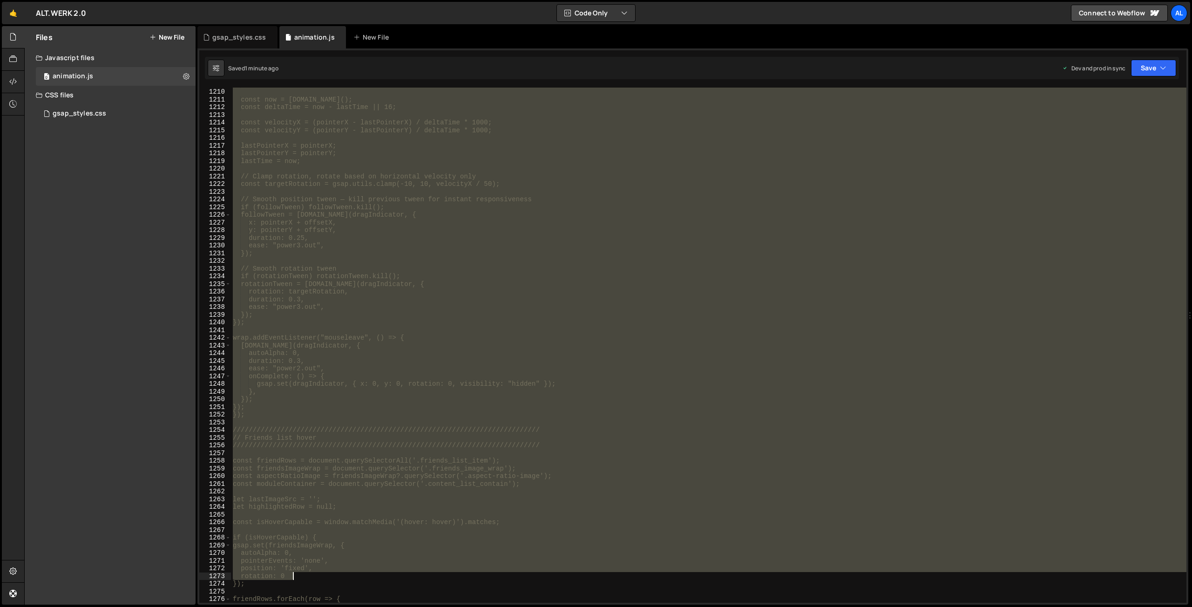
scroll to position [9315, 0]
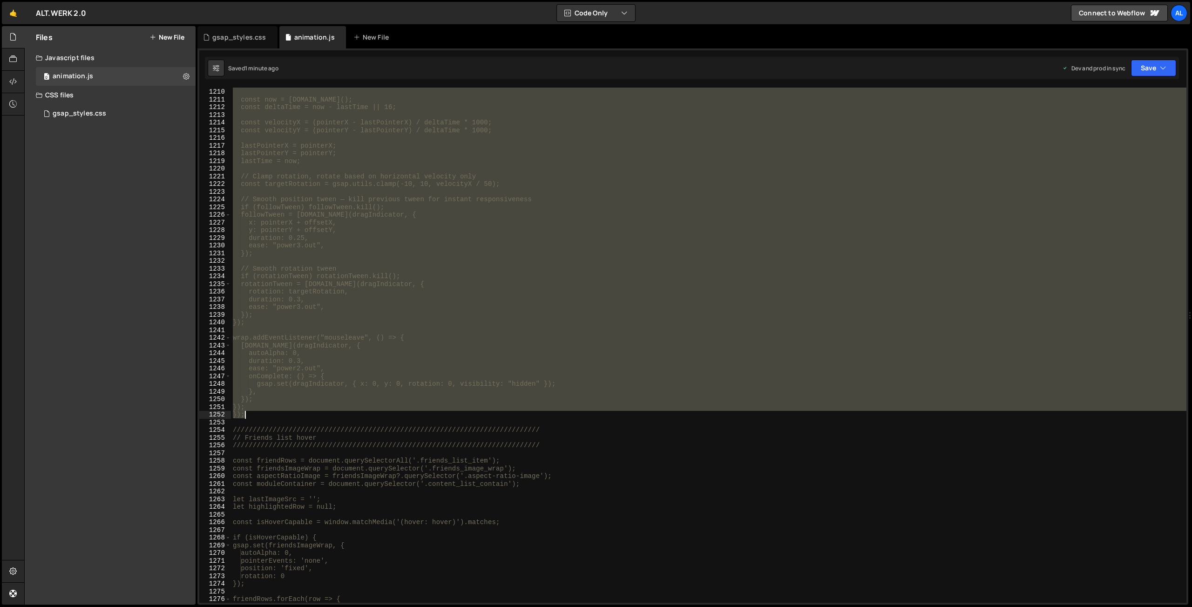
drag, startPoint x: 233, startPoint y: 232, endPoint x: 325, endPoint y: 412, distance: 202.9
click at [325, 412] on div "const pointerY = e.clientY - [DOMAIN_NAME]; const now = [DOMAIN_NAME](); const …" at bounding box center [709, 345] width 956 height 531
type textarea "}); });"
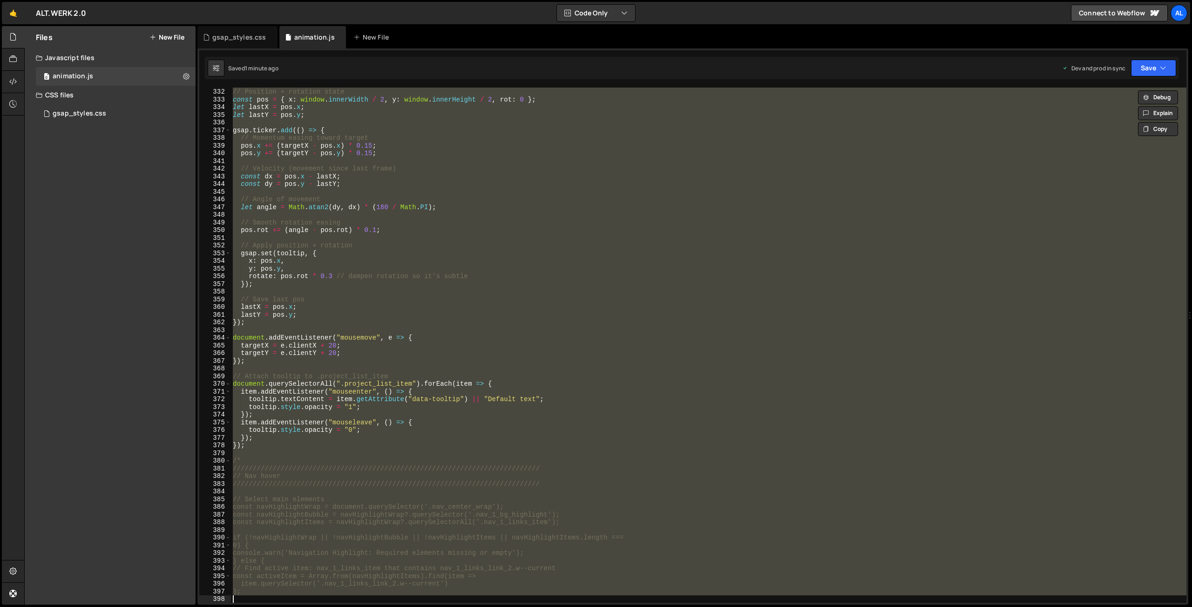
scroll to position [2651, 0]
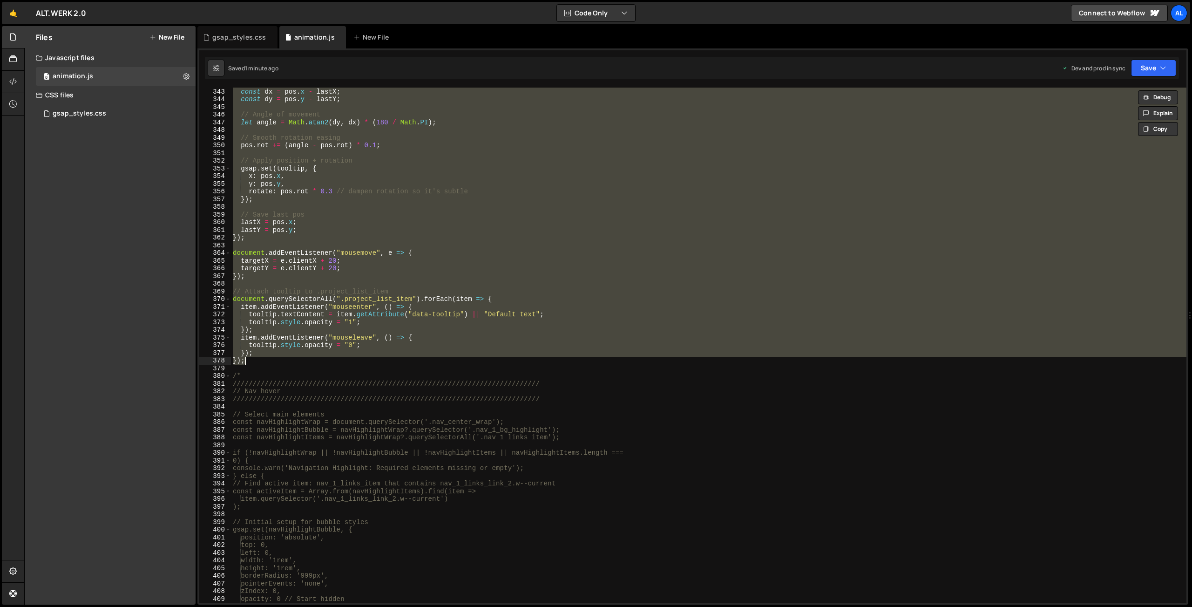
drag, startPoint x: 232, startPoint y: 161, endPoint x: 310, endPoint y: 359, distance: 213.1
click at [310, 359] on div "// Velocity (movement since last frame) const dx = pos . x - lastX ; const dy =…" at bounding box center [709, 345] width 956 height 531
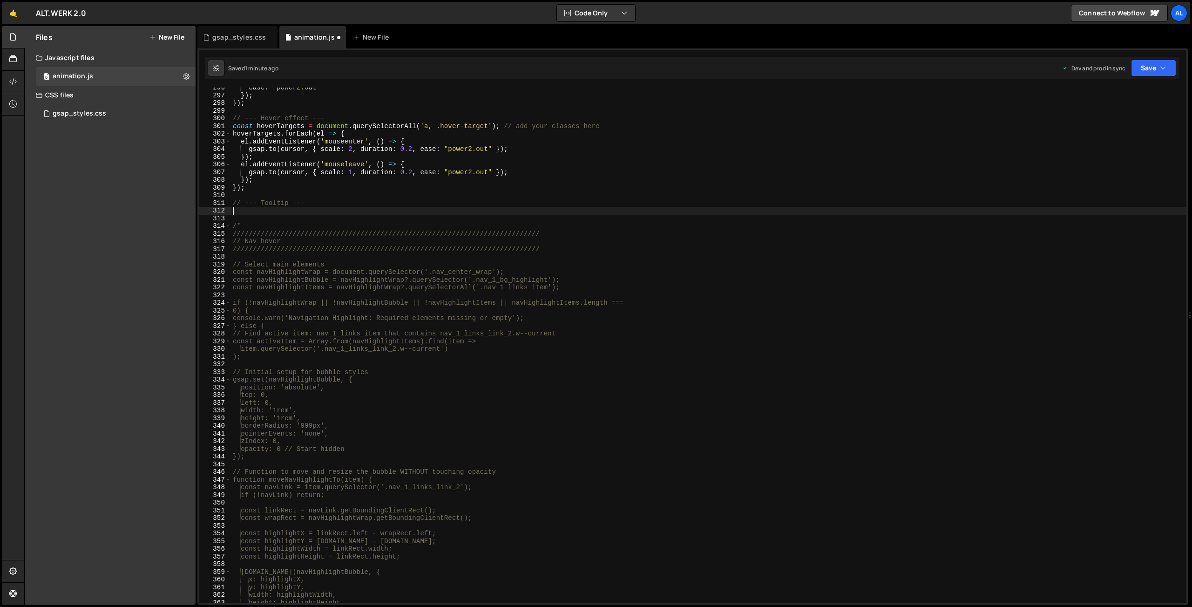
scroll to position [2559, 0]
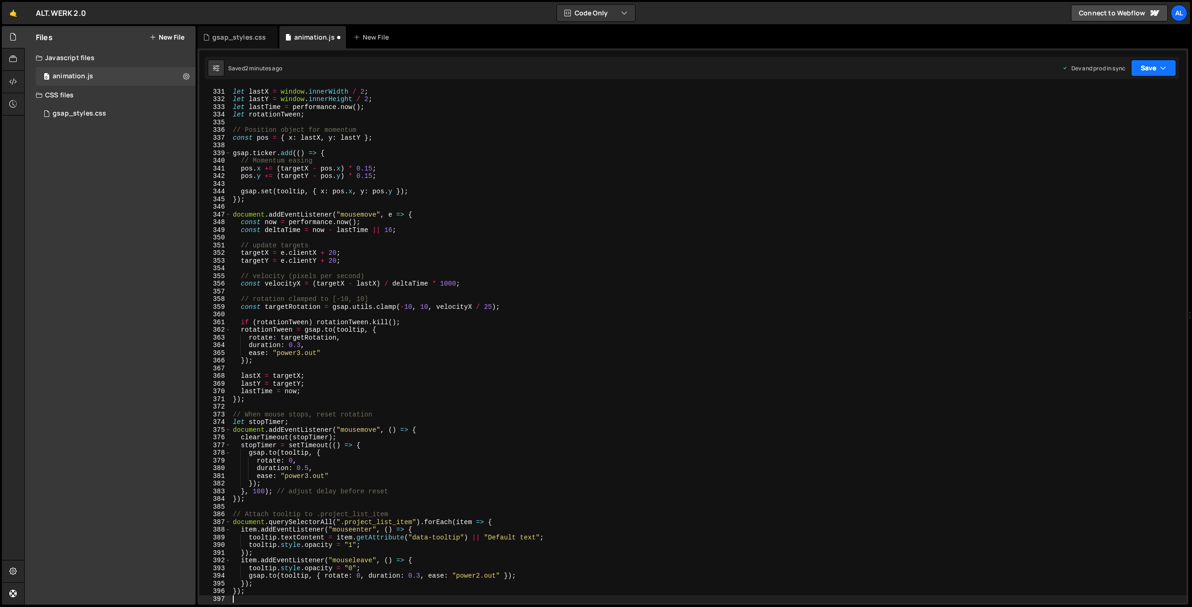
click at [1145, 74] on button "Save" at bounding box center [1153, 68] width 45 height 17
click at [1122, 116] on button "Save to Production S Saved 1 minute ago" at bounding box center [1123, 127] width 112 height 30
click at [359, 338] on div "let targetY = 0 ; let lastX = window . innerWidth / 2 ; let lastY = window . in…" at bounding box center [709, 345] width 956 height 531
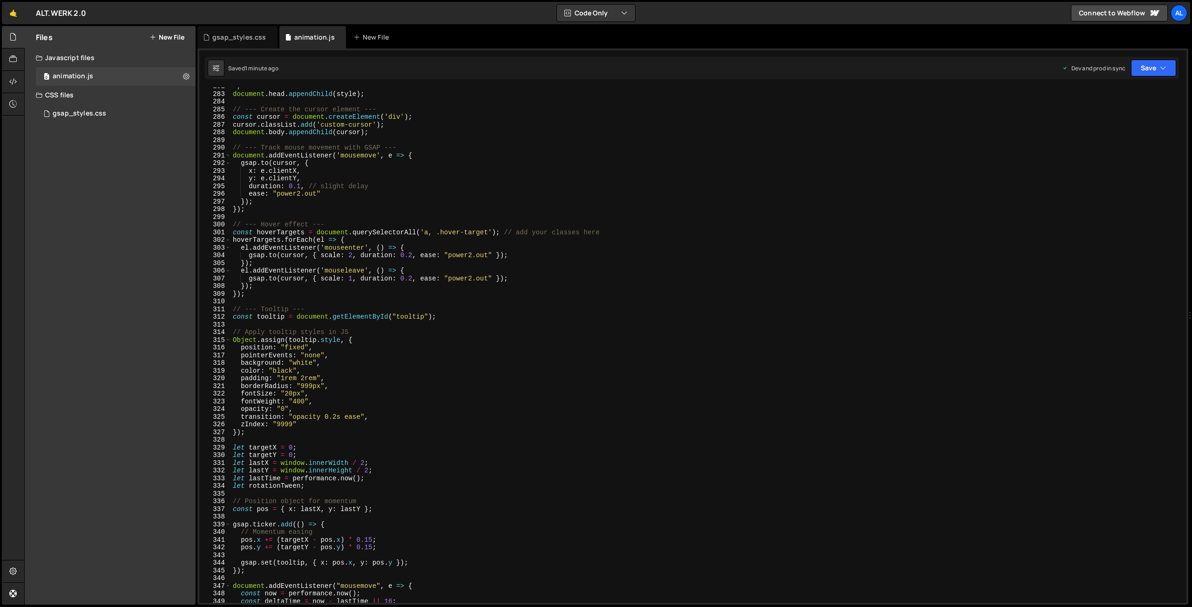
scroll to position [2107, 0]
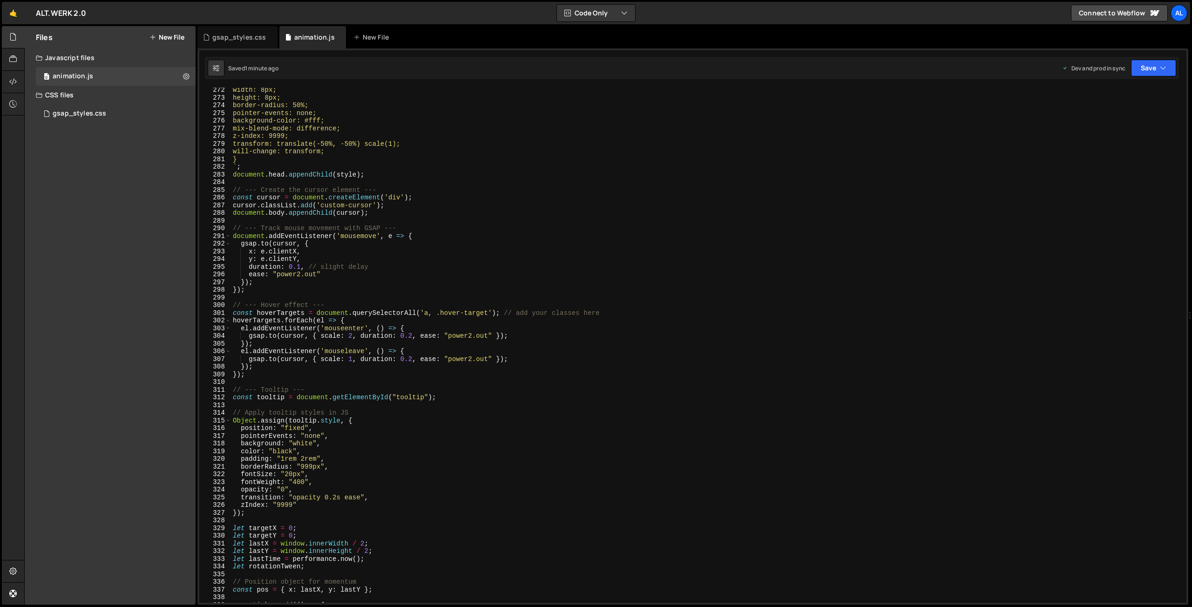
click at [324, 388] on div "width: 8px; height: 8px; border-radius: 50%; pointer-events: none; background-c…" at bounding box center [709, 351] width 956 height 531
type textarea "// --- Tooltip ---"
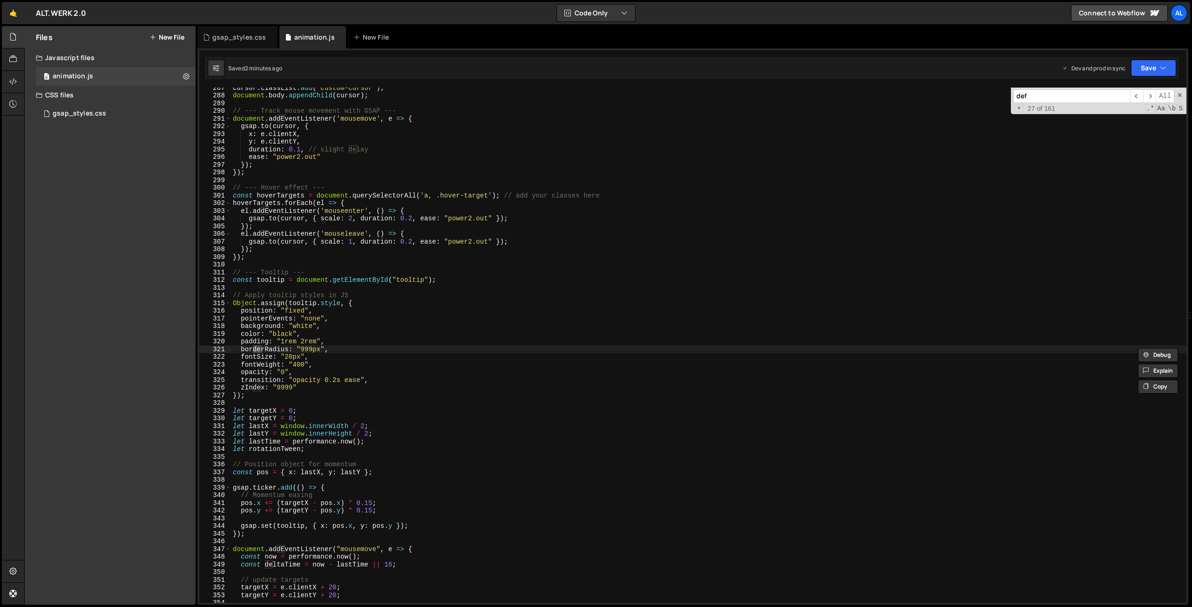
scroll to position [2755, 0]
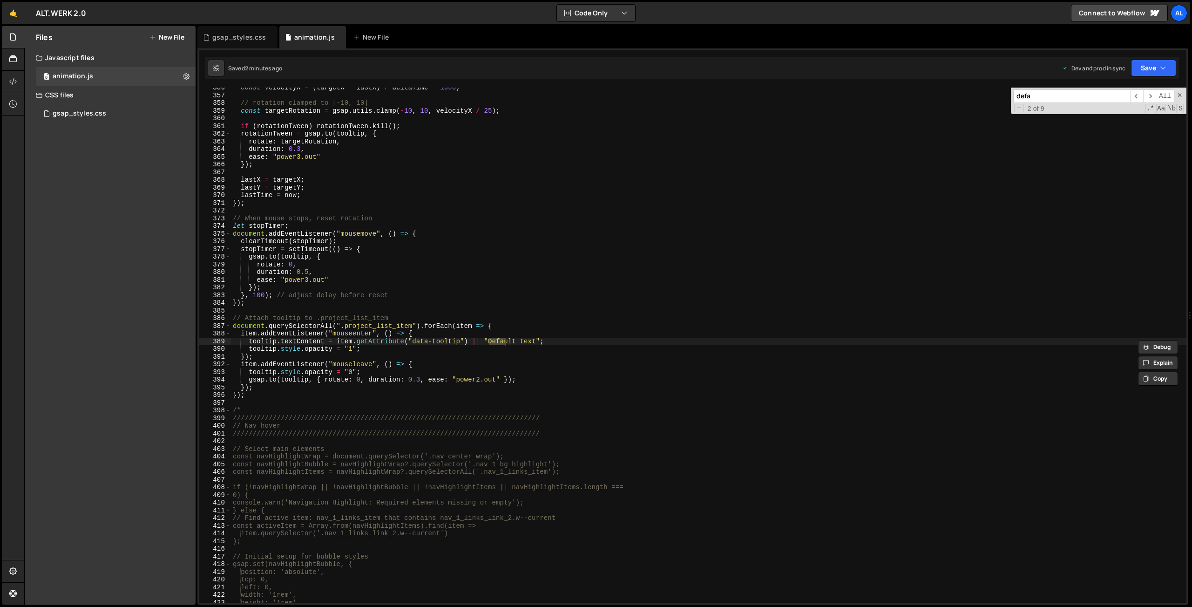
type input "defa"
click at [517, 361] on div "const velocityX = ( targetX - lastX ) / deltaTime * 1000 ; // rotation clamped …" at bounding box center [709, 349] width 956 height 531
drag, startPoint x: 537, startPoint y: 343, endPoint x: 490, endPoint y: 341, distance: 47.1
click at [490, 341] on div "const velocityX = ( targetX - lastX ) / deltaTime * 1000 ; // rotation clamped …" at bounding box center [709, 349] width 956 height 531
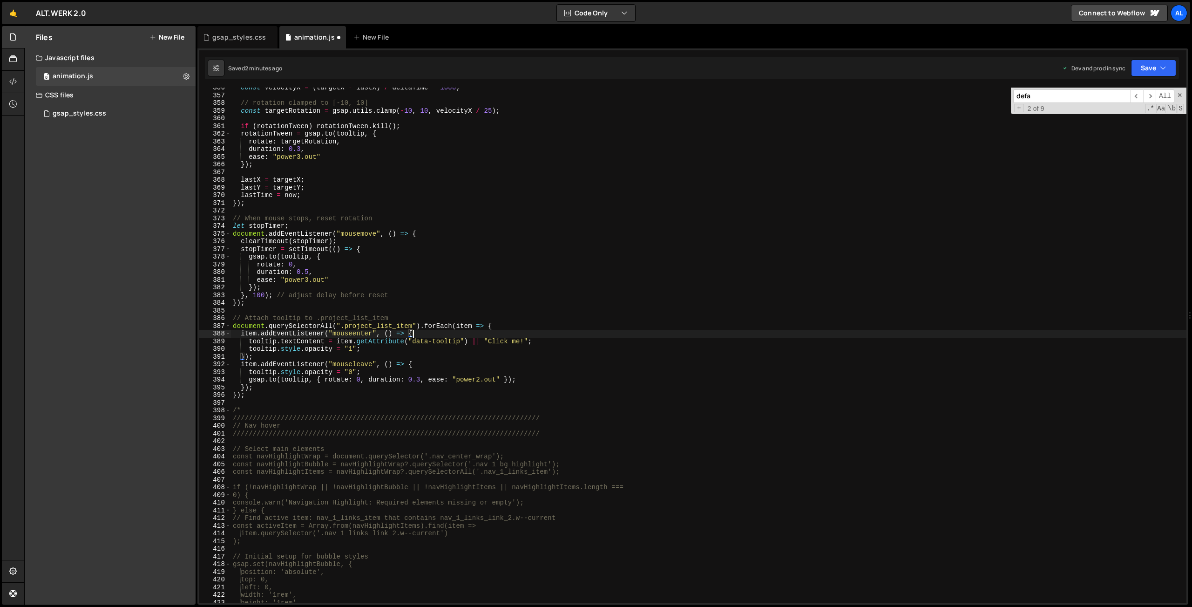
click at [701, 337] on div "const velocityX = ( targetX - lastX ) / deltaTime * 1000 ; // rotation clamped …" at bounding box center [709, 349] width 956 height 531
click at [1151, 66] on button "Save" at bounding box center [1153, 68] width 45 height 17
click at [1112, 124] on div "Save to Production S" at bounding box center [1122, 120] width 97 height 9
click at [1179, 96] on span at bounding box center [1180, 95] width 7 height 7
drag, startPoint x: 413, startPoint y: 325, endPoint x: 346, endPoint y: 323, distance: 67.1
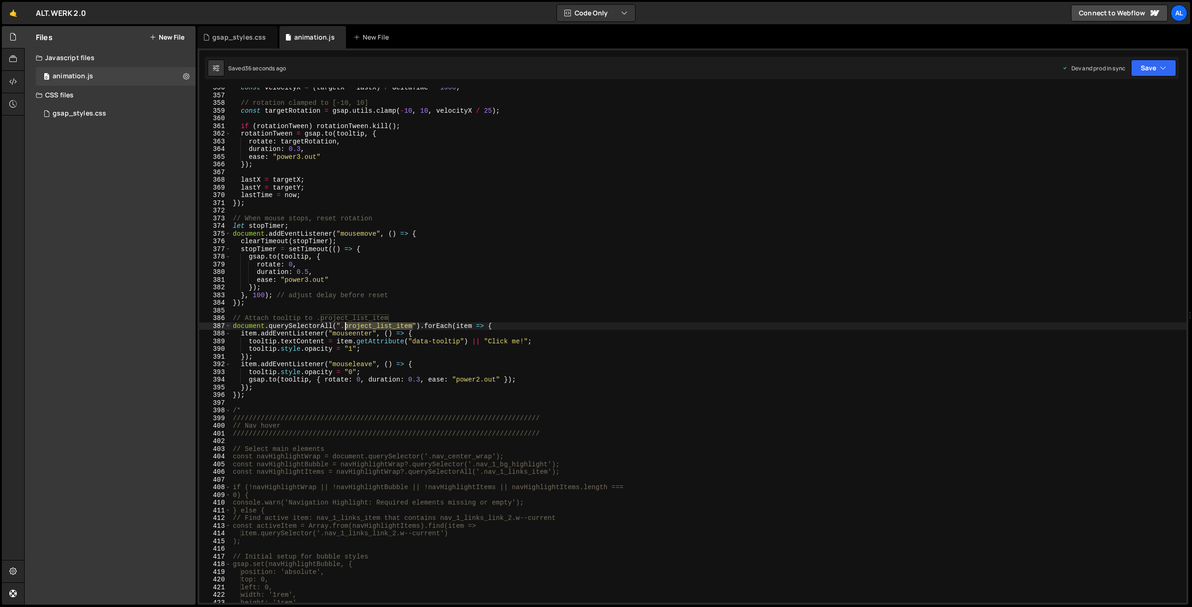
click at [346, 323] on div "const velocityX = ( targetX - lastX ) / deltaTime * 1000 ; // rotation clamped …" at bounding box center [709, 349] width 956 height 531
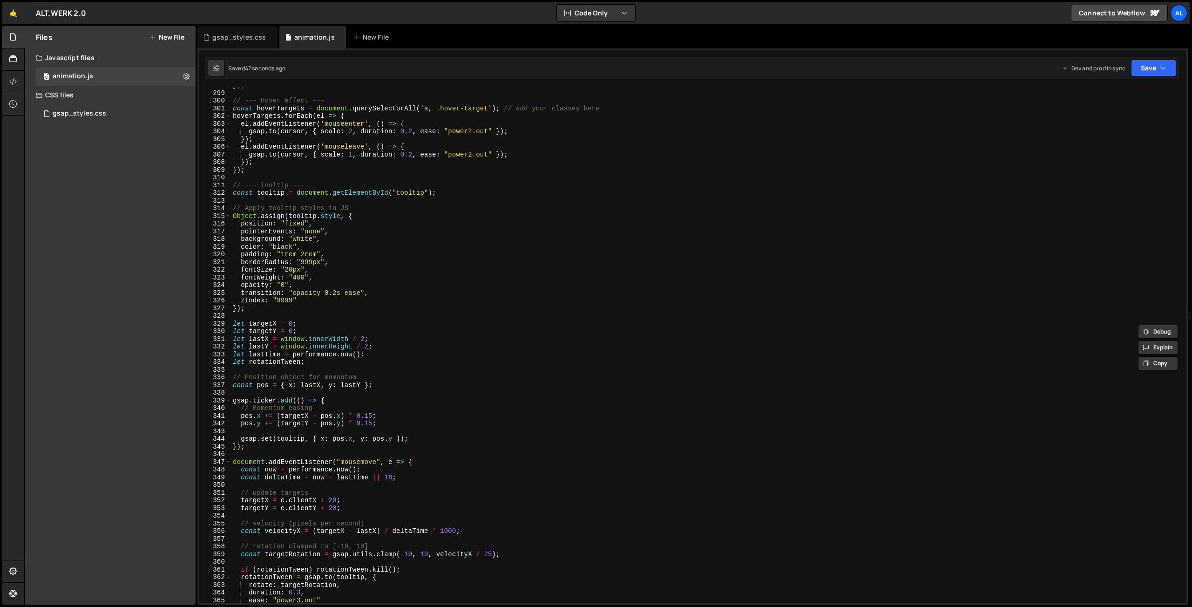
scroll to position [2138, 0]
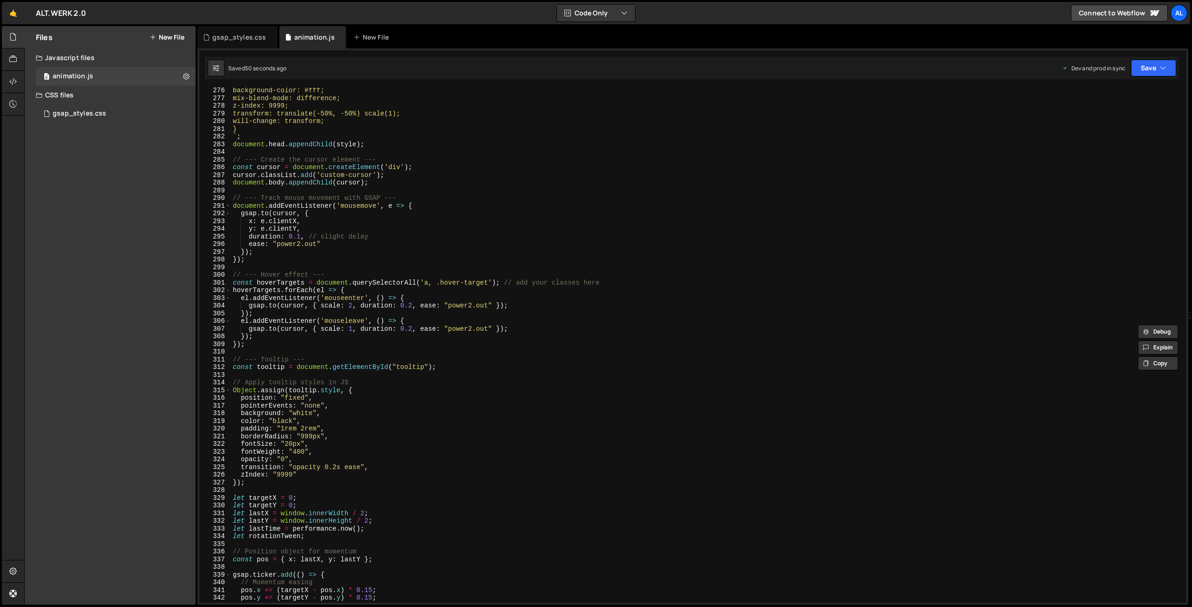
click at [488, 281] on div "background-color: #fff; mix-blend-mode: difference; z-index: 9999; transform: t…" at bounding box center [709, 352] width 956 height 531
paste textarea "project_list_item"
click at [233, 50] on div "const hoverTargets = document.querySelectorAll('a, .hover-target'); // add your…" at bounding box center [693, 326] width 991 height 556
click at [233, 36] on div "gsap_styles.css" at bounding box center [239, 37] width 54 height 9
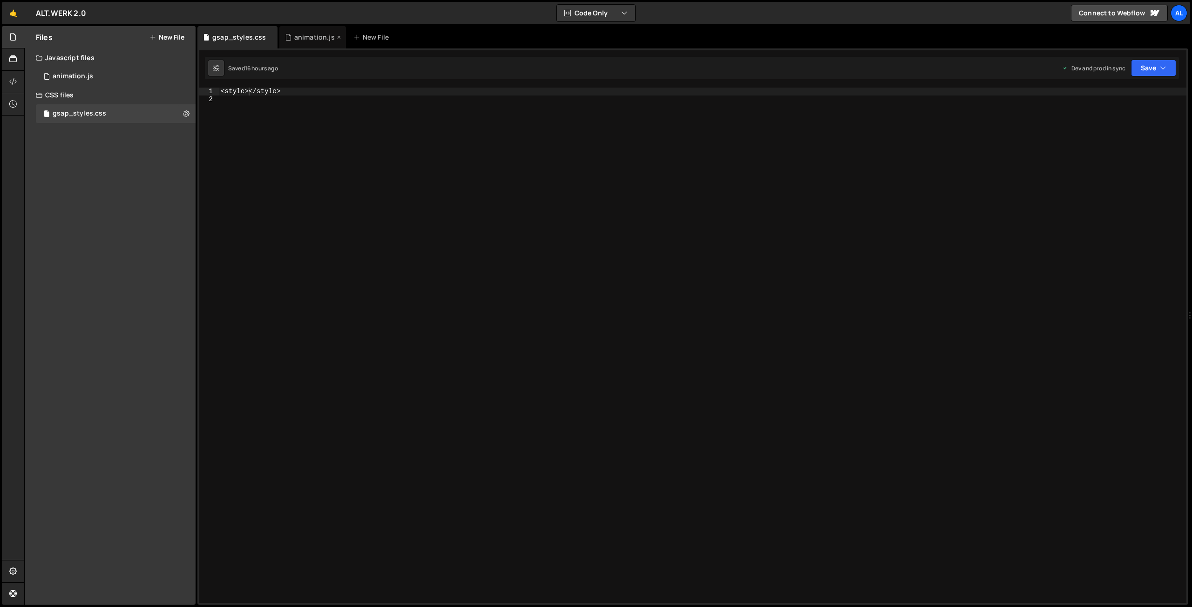
click at [307, 41] on div "animation.js" at bounding box center [314, 37] width 41 height 9
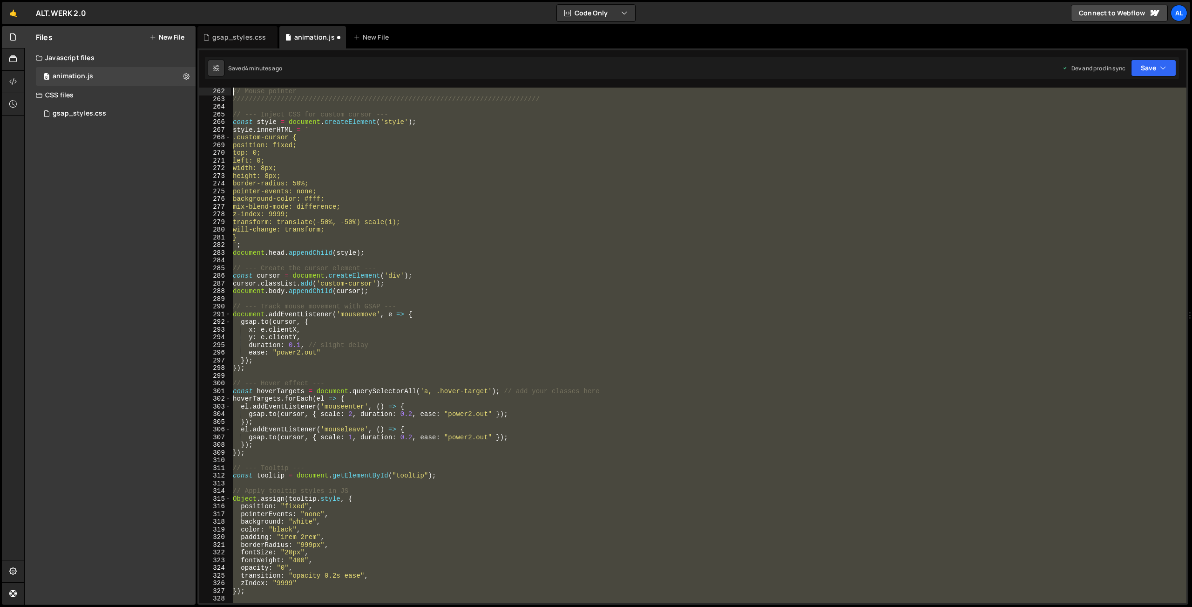
scroll to position [1929, 0]
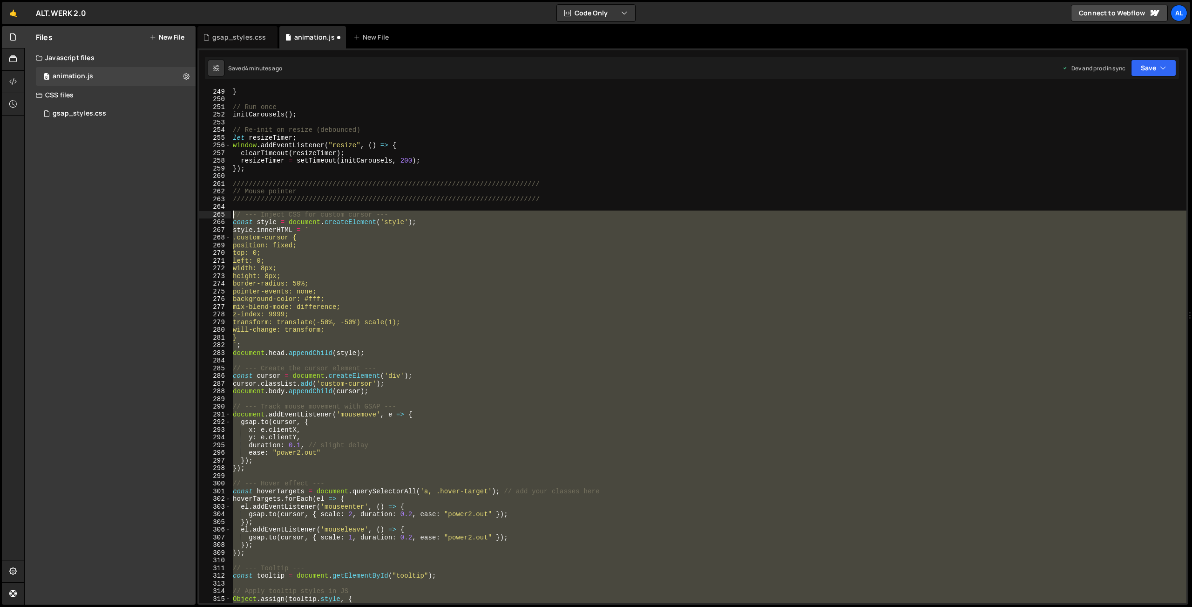
drag, startPoint x: 251, startPoint y: 397, endPoint x: 229, endPoint y: 215, distance: 183.4
click at [231, 215] on div "} // Run once initCarousels ( ) ; // Re-init on resize (debounced) let resizeTi…" at bounding box center [709, 345] width 956 height 515
type textarea "// --- Inject CSS for custom cursor --- const style = document.createElement('s…"
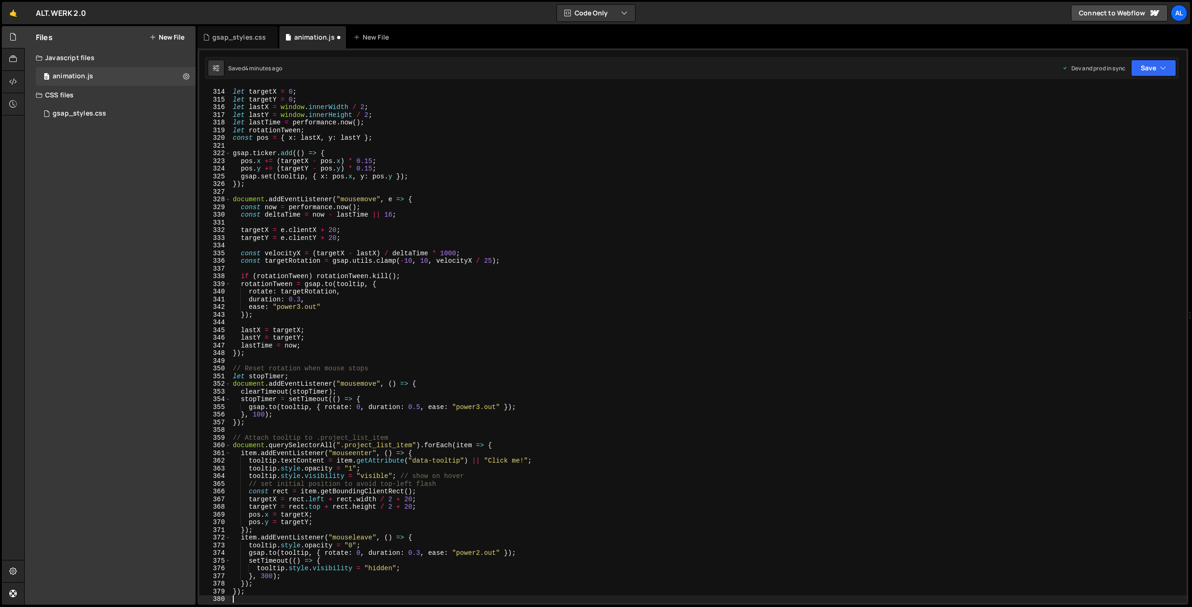
scroll to position [2428, 0]
click at [1154, 66] on button "Save" at bounding box center [1153, 68] width 45 height 17
click at [1089, 129] on div "Saved 5 minutes ago" at bounding box center [1122, 131] width 97 height 11
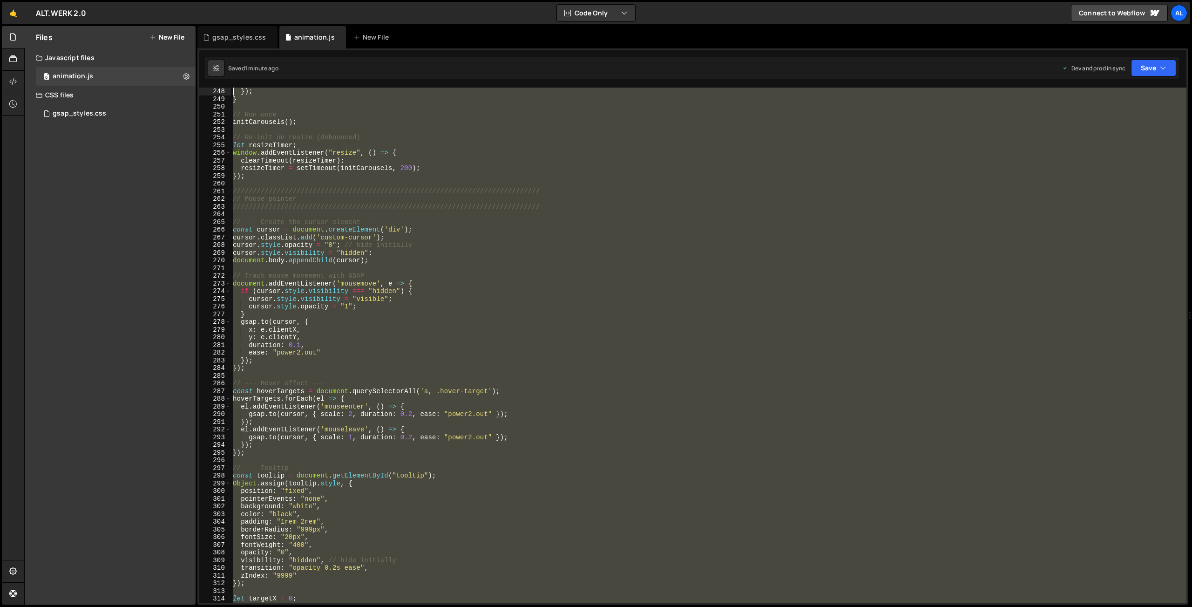
scroll to position [1898, 0]
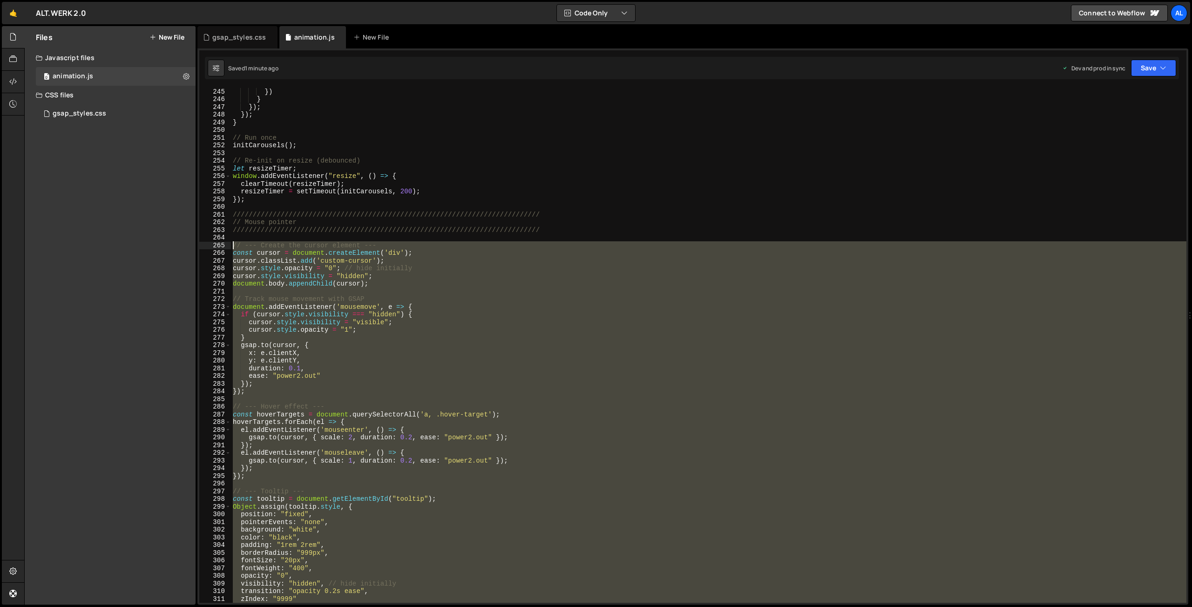
drag, startPoint x: 250, startPoint y: 528, endPoint x: 206, endPoint y: 248, distance: 283.4
click at [231, 248] on div "}) } }) ; }) ; } // Run once initCarousels ( ) ; // Re-init on resize (debounce…" at bounding box center [709, 345] width 956 height 515
type textarea "// --- Create the cursor element --- const cursor = document.createElement('div…"
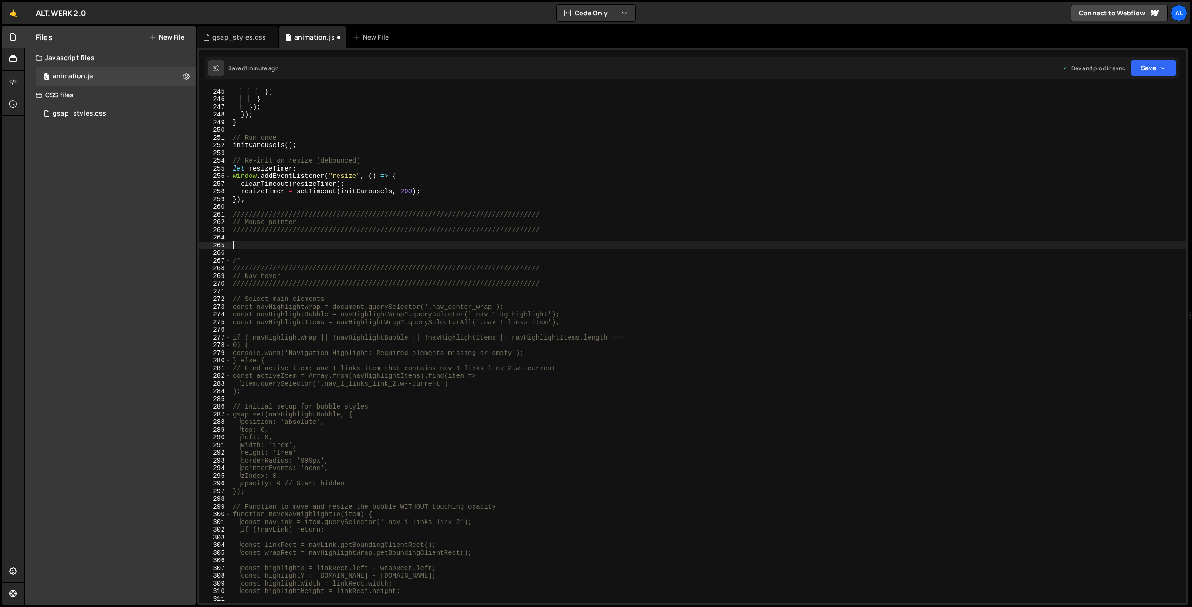
scroll to position [2505, 0]
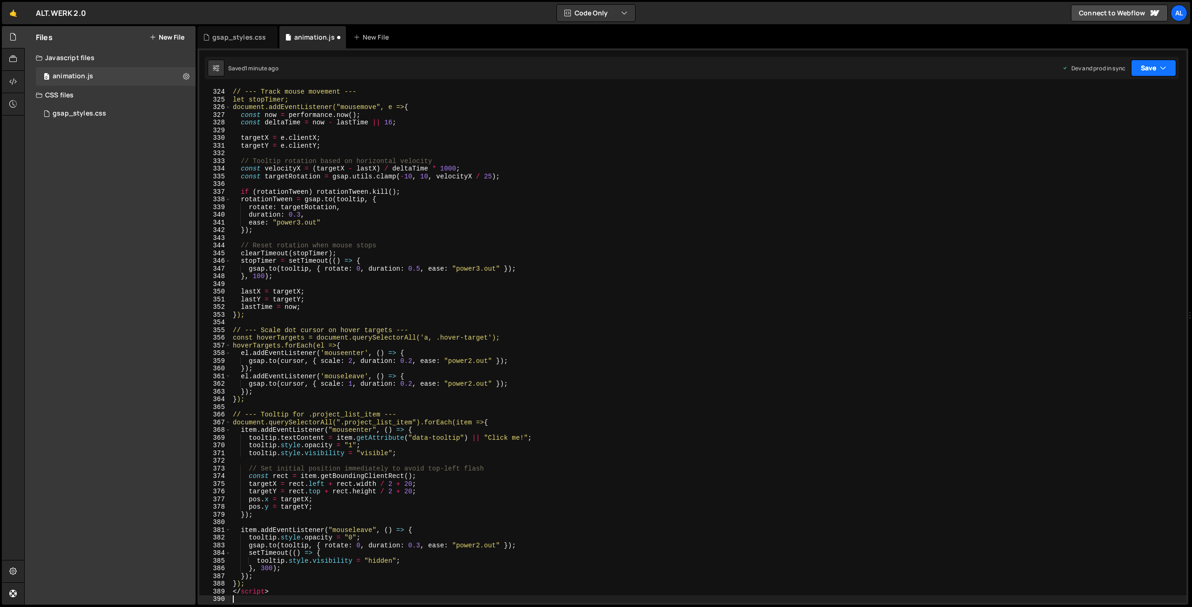
click at [1146, 74] on button "Save" at bounding box center [1153, 68] width 45 height 17
click at [1123, 121] on div "Save to Production S" at bounding box center [1122, 120] width 97 height 9
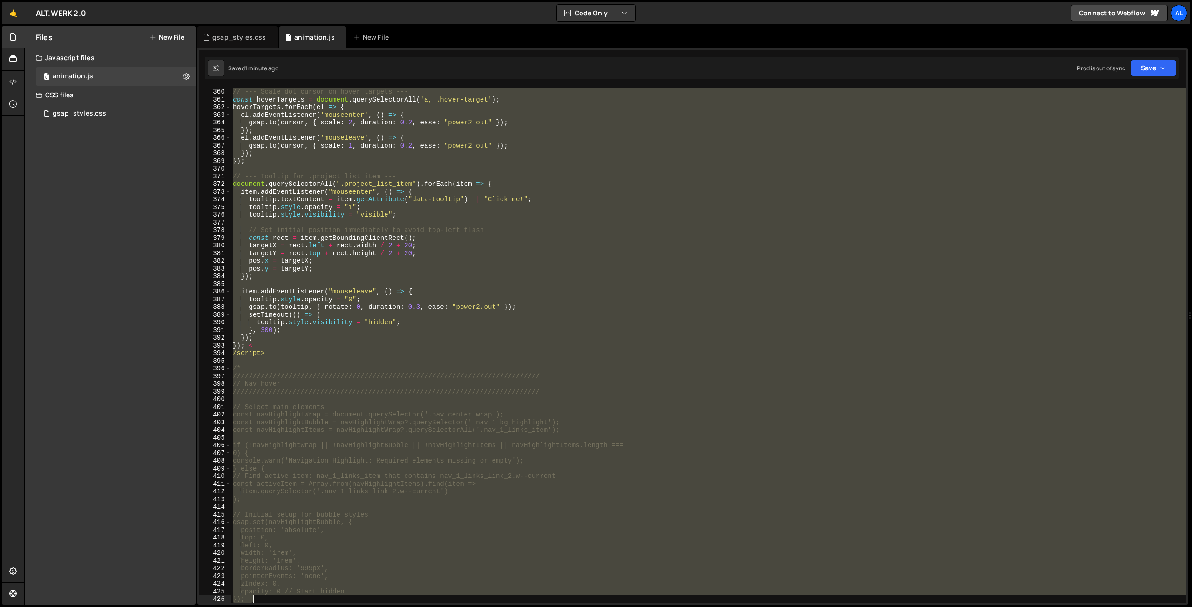
scroll to position [2882, 0]
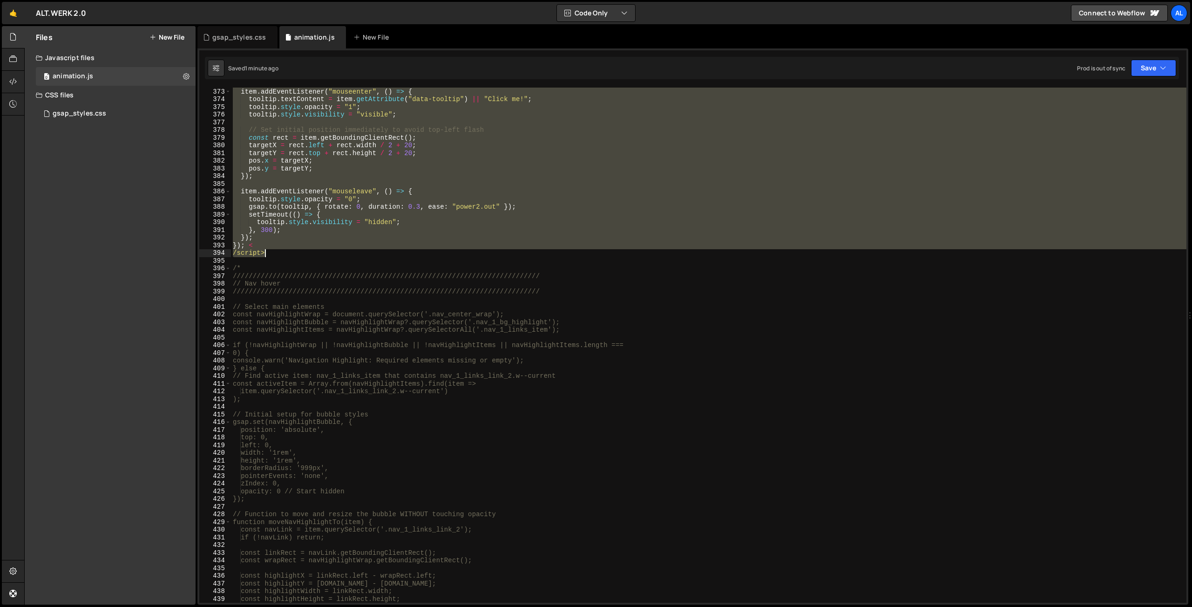
drag, startPoint x: 232, startPoint y: 211, endPoint x: 305, endPoint y: 252, distance: 83.4
click at [305, 252] on div "document . querySelectorAll ( ".project_list_item" ) . forEach ( item => { item…" at bounding box center [709, 345] width 956 height 531
type textarea "}); < /script>"
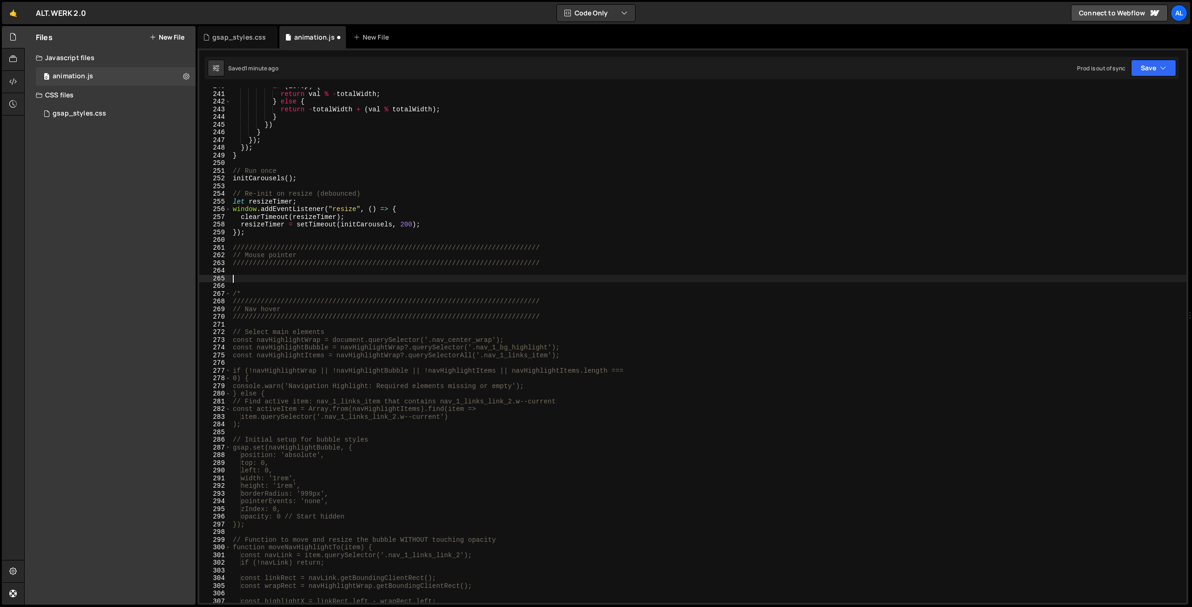
paste textarea "});"
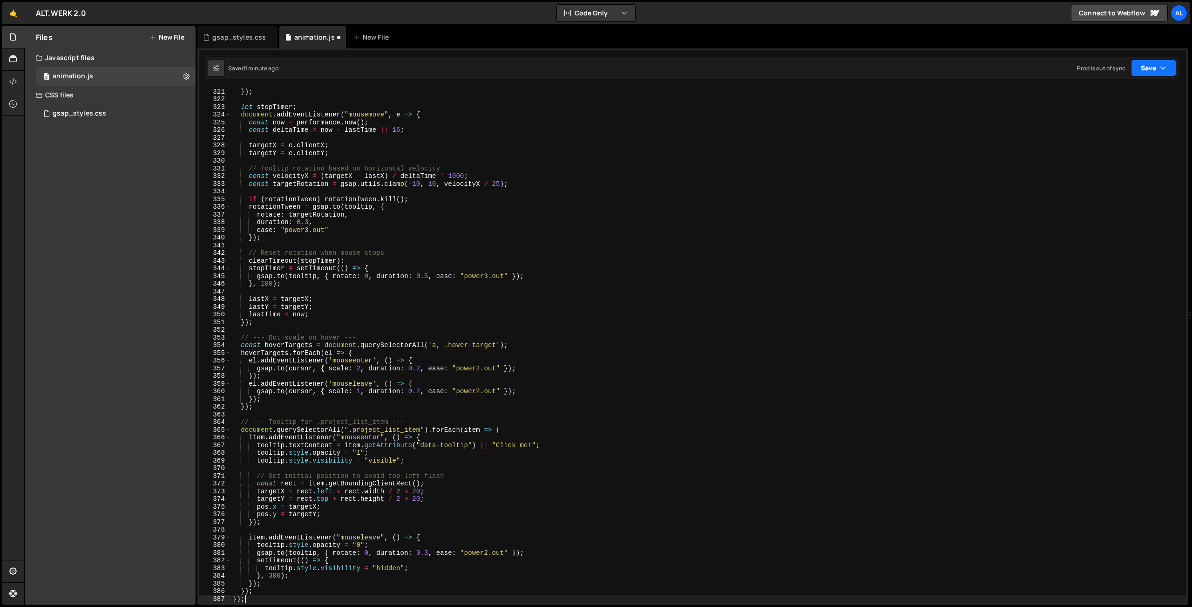
click at [1141, 73] on button "Save" at bounding box center [1153, 68] width 45 height 17
click at [1109, 119] on div "Save to Production S" at bounding box center [1122, 120] width 97 height 9
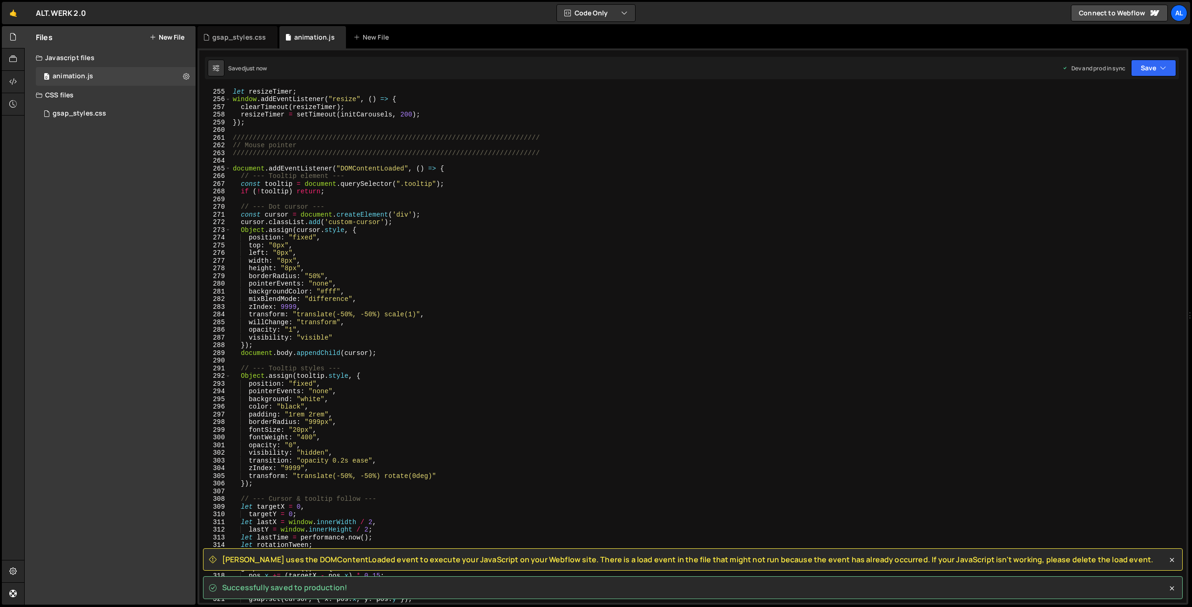
scroll to position [1870, 0]
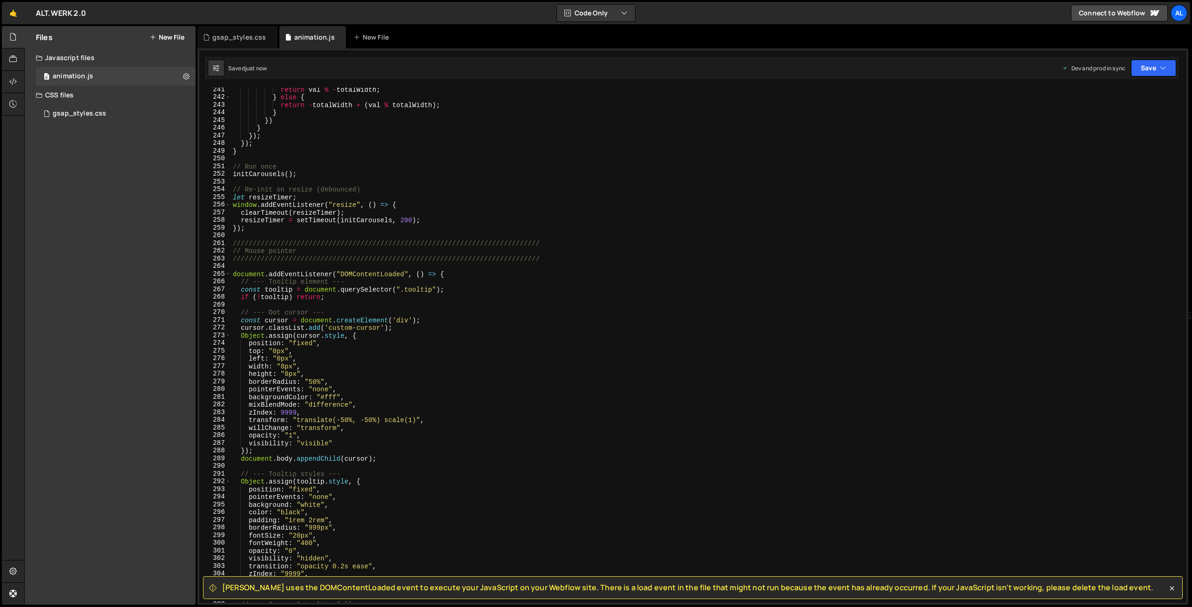
type textarea "document.addEventListener("DOMContentLoaded", () => {"
drag, startPoint x: 450, startPoint y: 276, endPoint x: 226, endPoint y: 273, distance: 223.6
click at [231, 273] on div "return val % - totalWidth ; } else { return - totalWidth + ( val % totalWidth )…" at bounding box center [709, 345] width 956 height 515
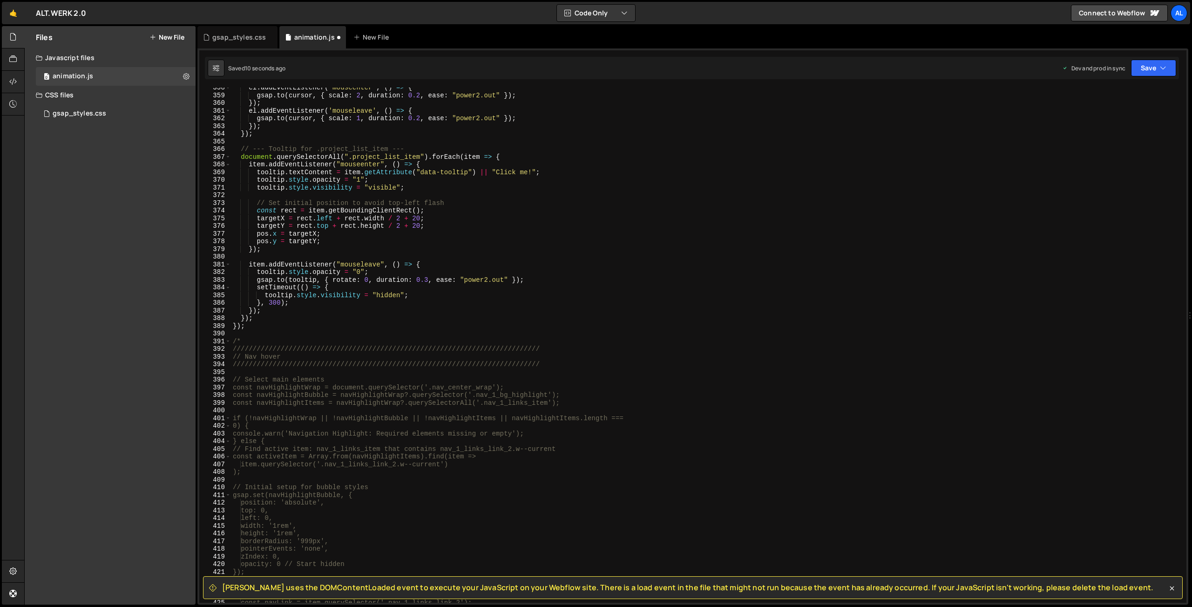
scroll to position [2791, 0]
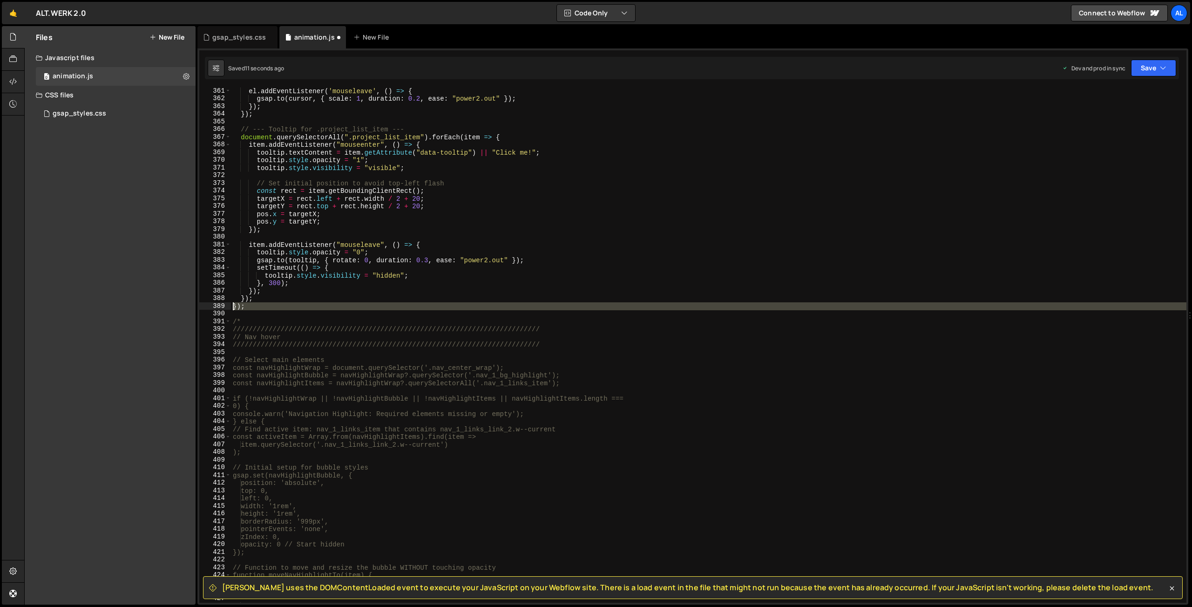
drag, startPoint x: 254, startPoint y: 310, endPoint x: 213, endPoint y: 310, distance: 41.0
click at [231, 310] on div "el . addEventListener ( 'mouseleave' , ( ) => { gsap . to ( cursor , { scale : …" at bounding box center [709, 345] width 956 height 515
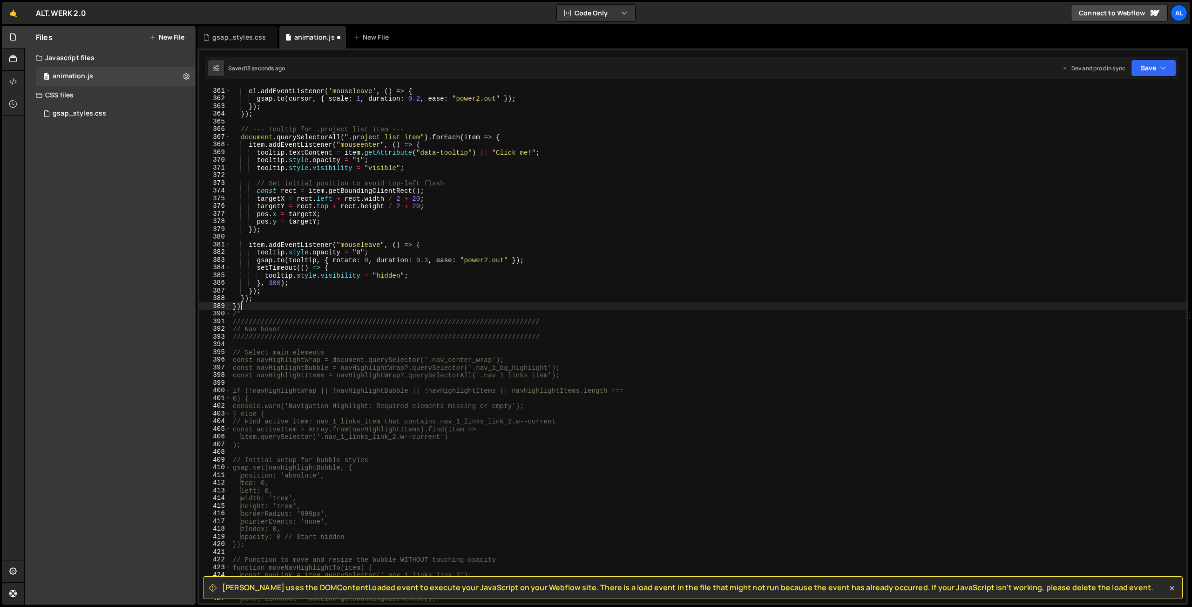
type textarea "}"
click at [245, 297] on div "el . addEventListener ( 'mouseleave' , ( ) => { gsap . to ( cursor , { scale : …" at bounding box center [709, 352] width 956 height 531
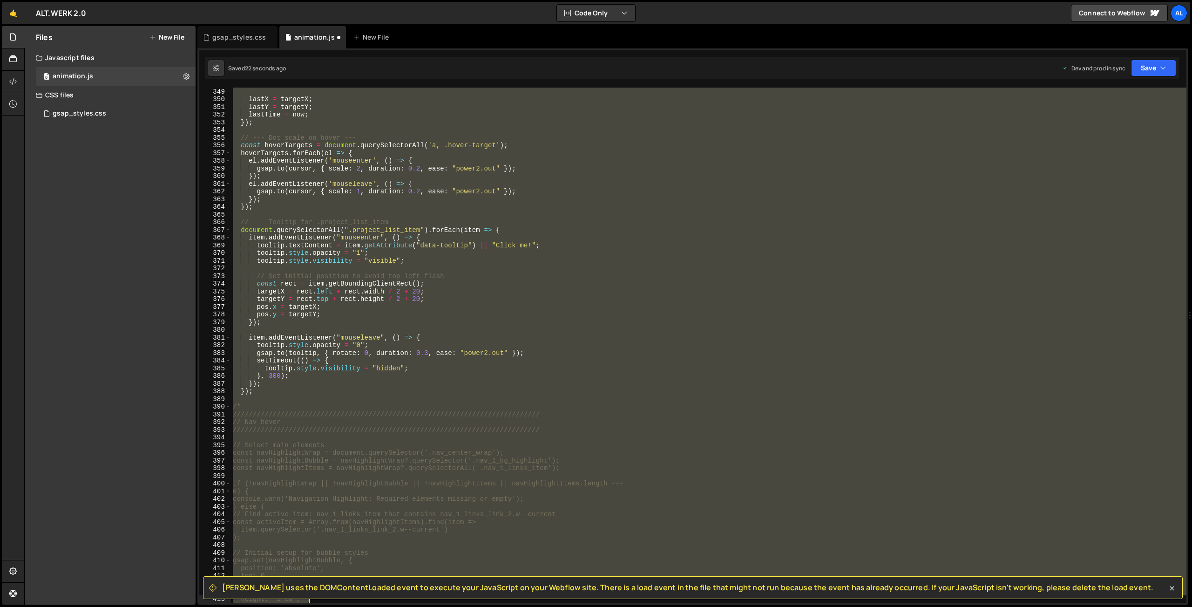
scroll to position [2744, 0]
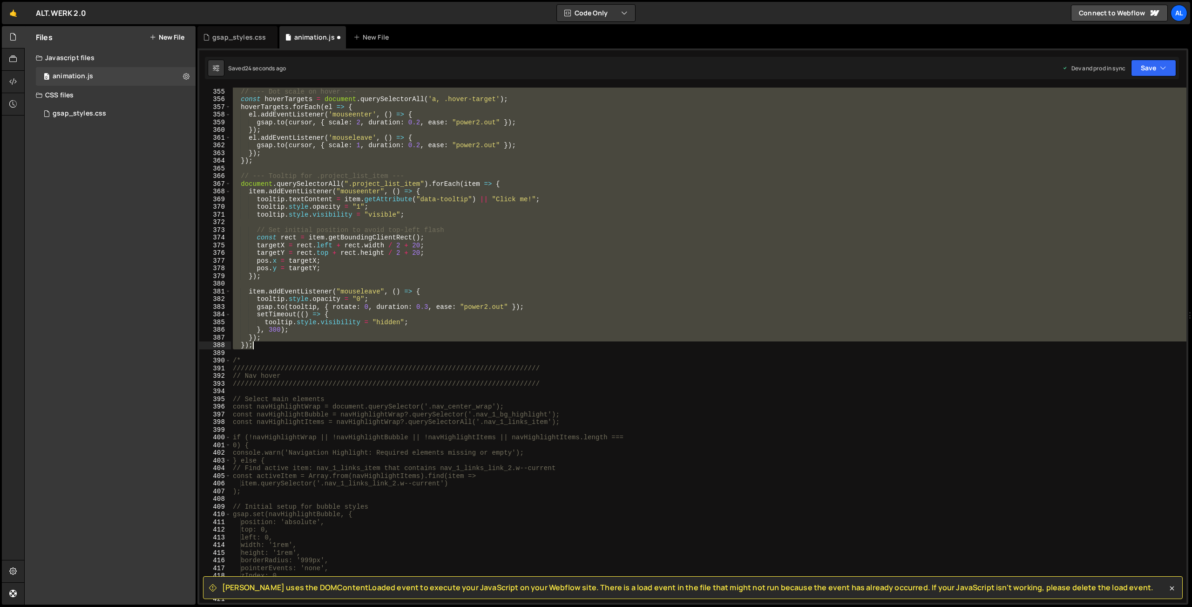
drag, startPoint x: 238, startPoint y: 216, endPoint x: 313, endPoint y: 346, distance: 149.8
click at [313, 346] on div "// --- Dot scale on hover --- const hoverTargets = document . querySelectorAll …" at bounding box center [709, 345] width 956 height 531
click at [1146, 68] on button "Save" at bounding box center [1153, 68] width 45 height 17
click at [1107, 115] on button "Save to Production S Saved 25 seconds ago" at bounding box center [1123, 127] width 112 height 30
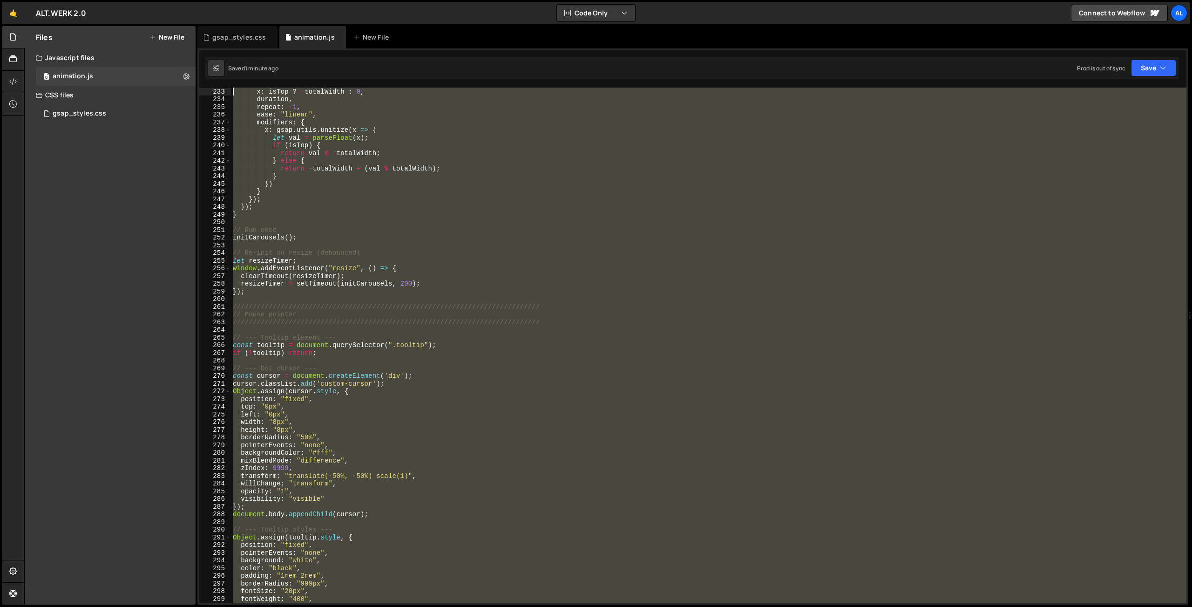
scroll to position [1760, 0]
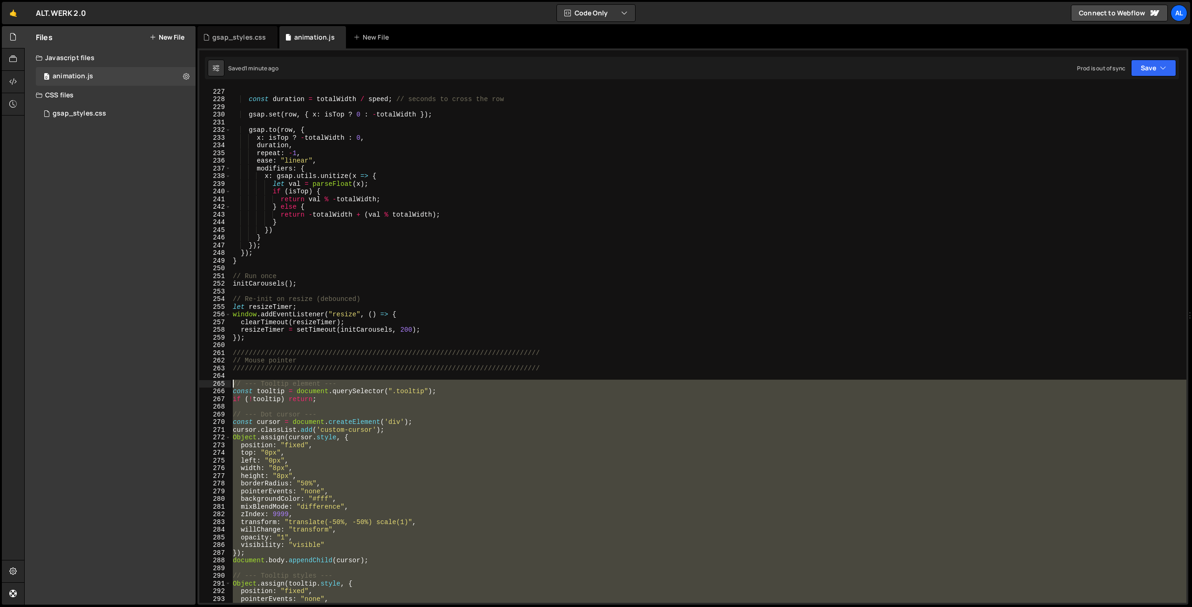
drag, startPoint x: 254, startPoint y: 337, endPoint x: 184, endPoint y: 384, distance: 83.8
click at [231, 384] on div "const duration = totalWidth / speed ; // seconds to cross the row gsap . set ( …" at bounding box center [709, 345] width 956 height 515
type textarea "// --- Tooltip element --- const tooltip = document.querySelector(".tooltip");"
paste textarea
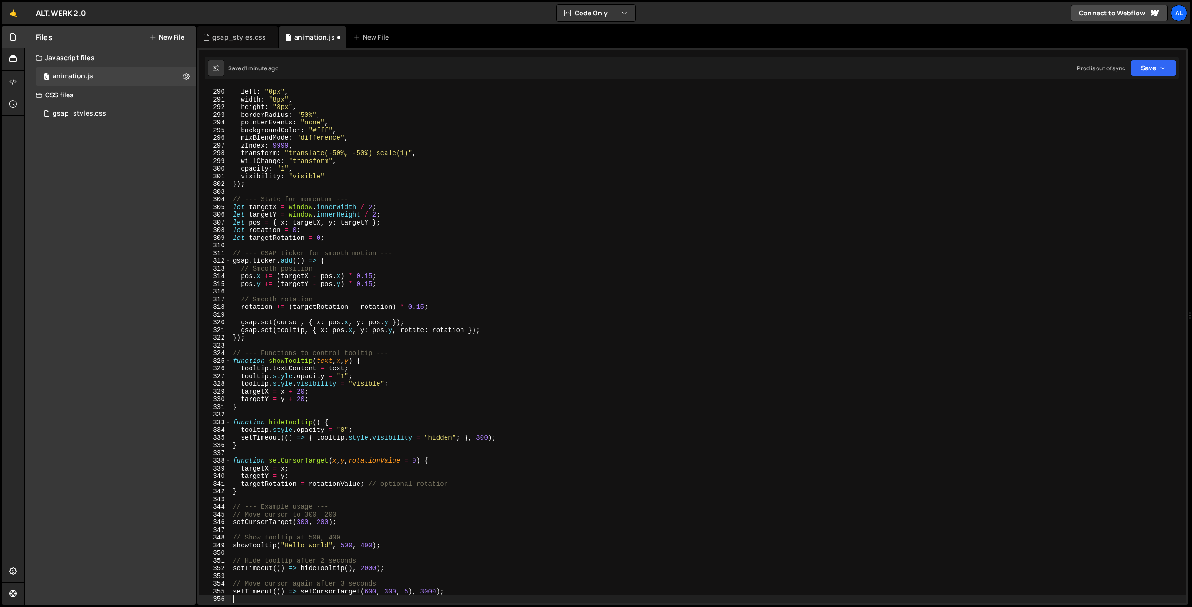
scroll to position [2244, 0]
click at [1146, 72] on button "Save" at bounding box center [1153, 68] width 45 height 17
click at [1114, 122] on div "Save to Production S" at bounding box center [1122, 120] width 97 height 9
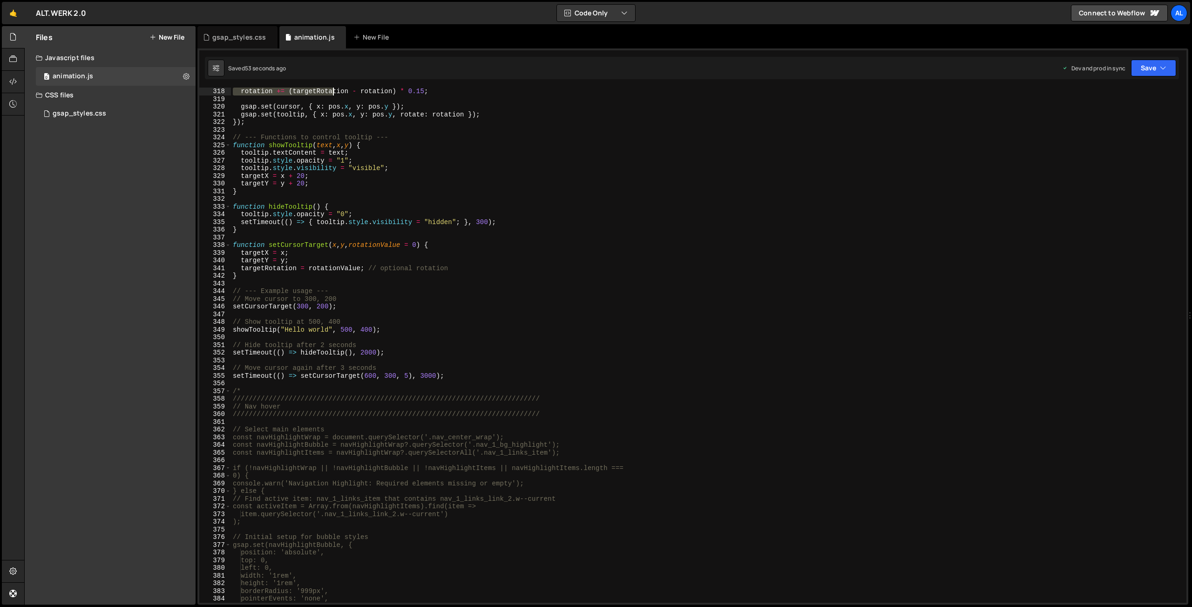
scroll to position [2413, 0]
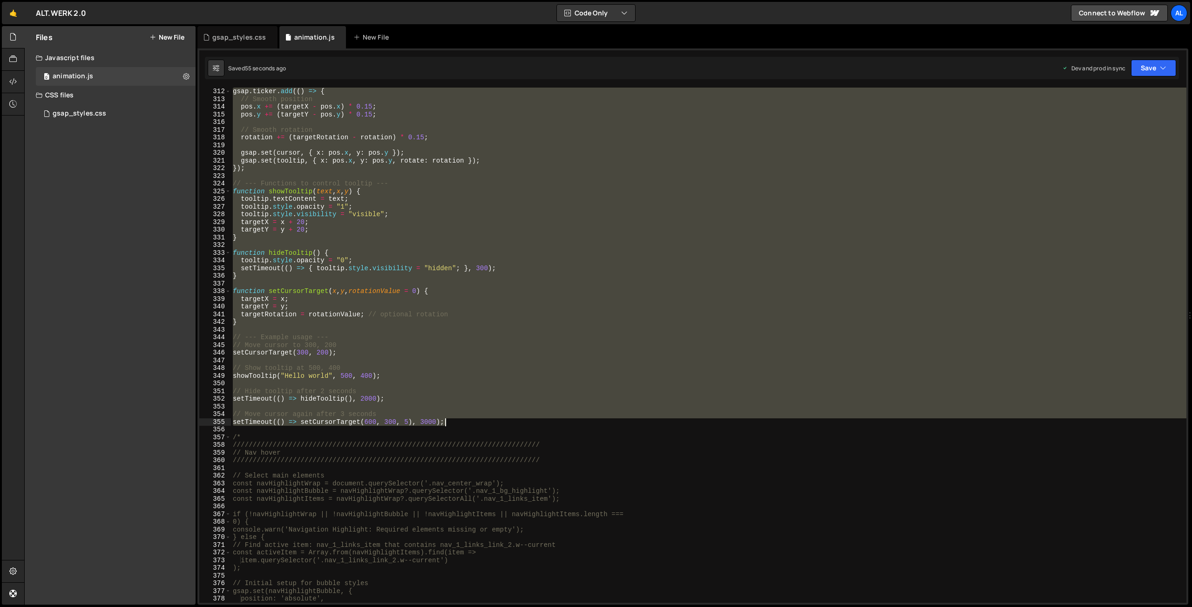
drag, startPoint x: 234, startPoint y: 224, endPoint x: 451, endPoint y: 420, distance: 291.9
click at [451, 420] on div "gsap . ticker . add (( ) => { // Smooth position pos . x += ( targetX - pos . x…" at bounding box center [709, 353] width 956 height 531
type textarea "// Move cursor again after 3 seconds setTimeout(() => setCursorTarget(600, 300,…"
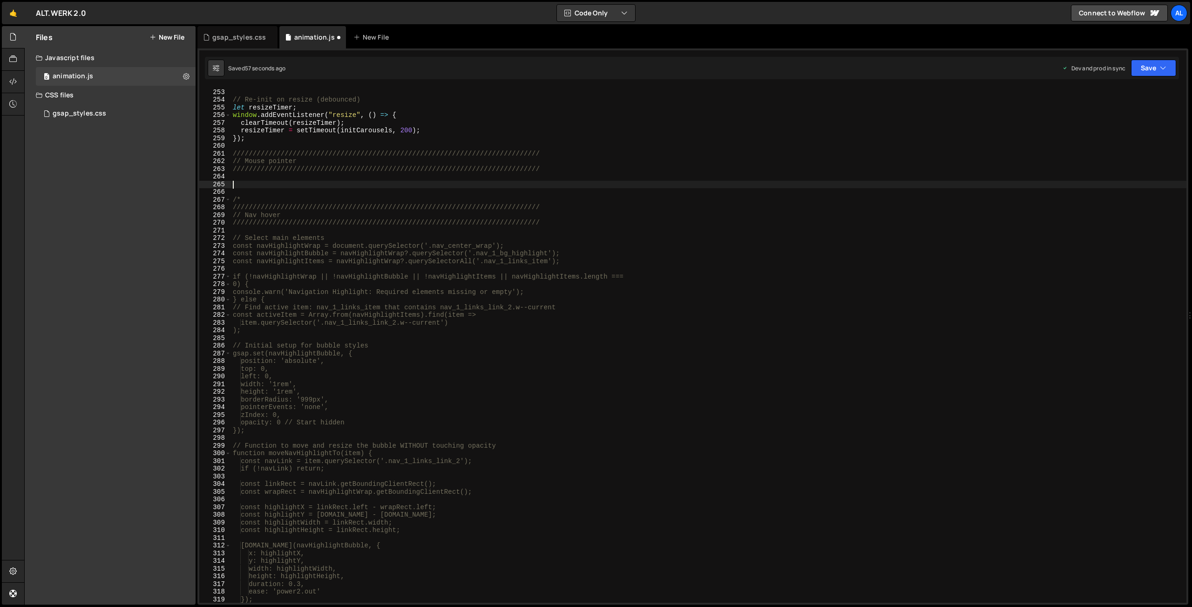
paste textarea "});"
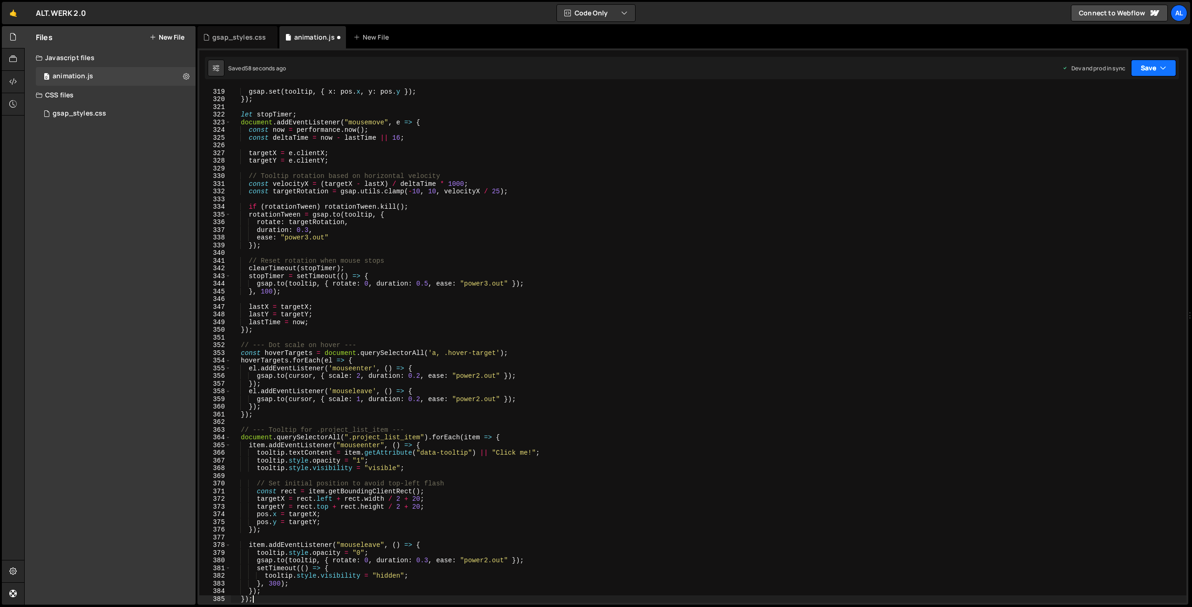
click at [1141, 65] on button "Save" at bounding box center [1153, 68] width 45 height 17
click at [1104, 135] on div "58 seconds ago" at bounding box center [1110, 131] width 41 height 8
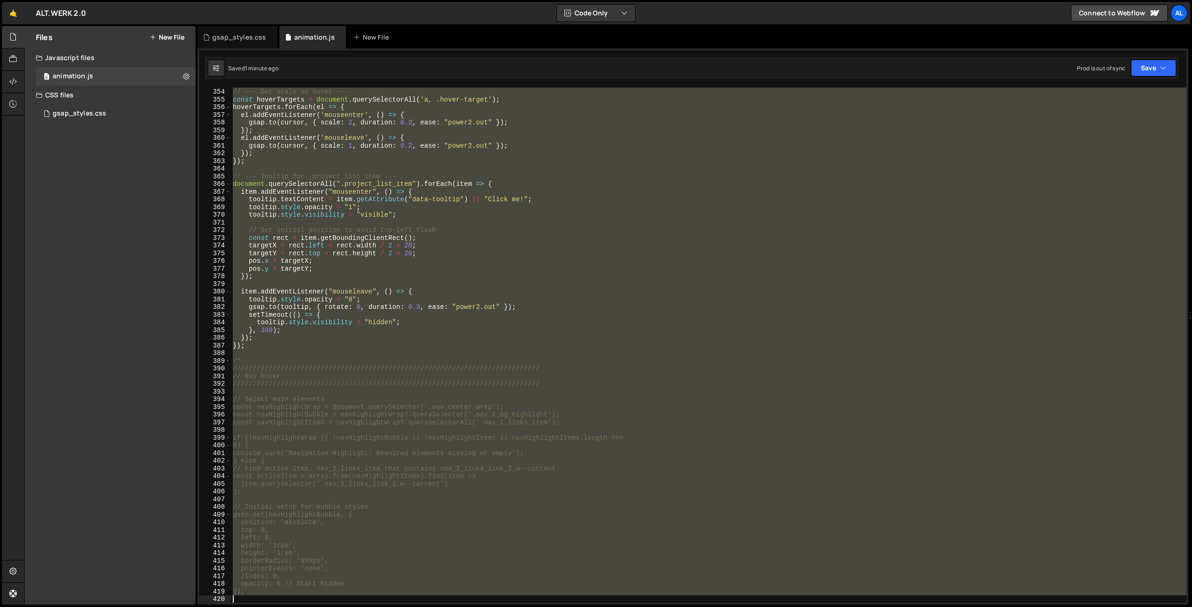
scroll to position [2744, 0]
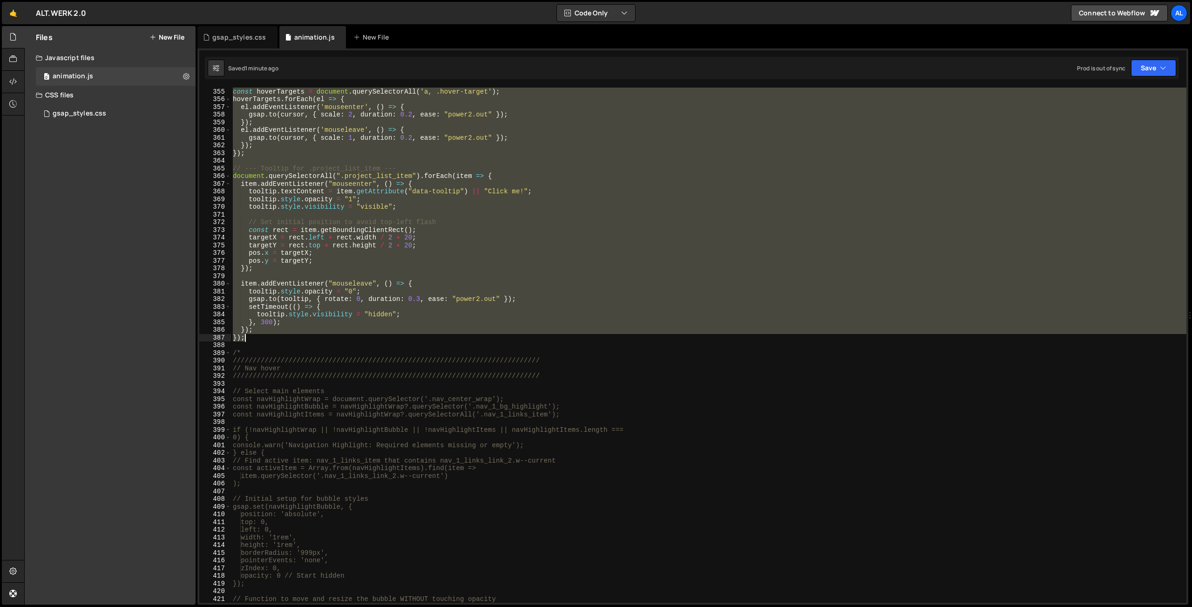
drag, startPoint x: 235, startPoint y: 319, endPoint x: 285, endPoint y: 338, distance: 52.9
click at [285, 338] on div "// --- Dot scale on hover --- const hoverTargets = document . querySelectorAll …" at bounding box center [709, 345] width 956 height 531
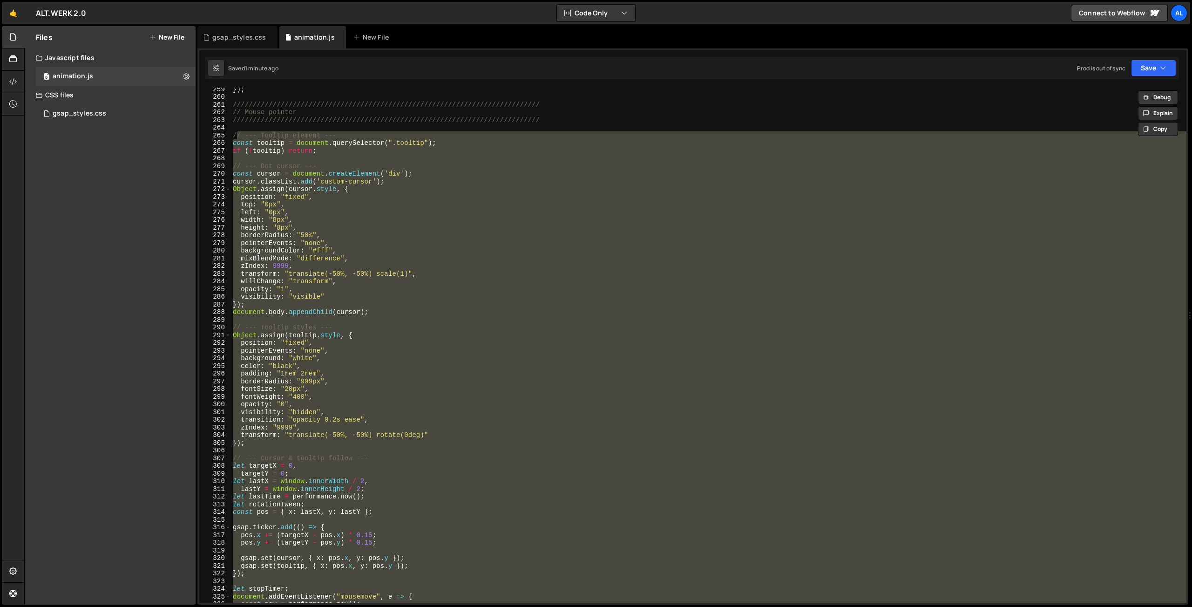
scroll to position [1948, 0]
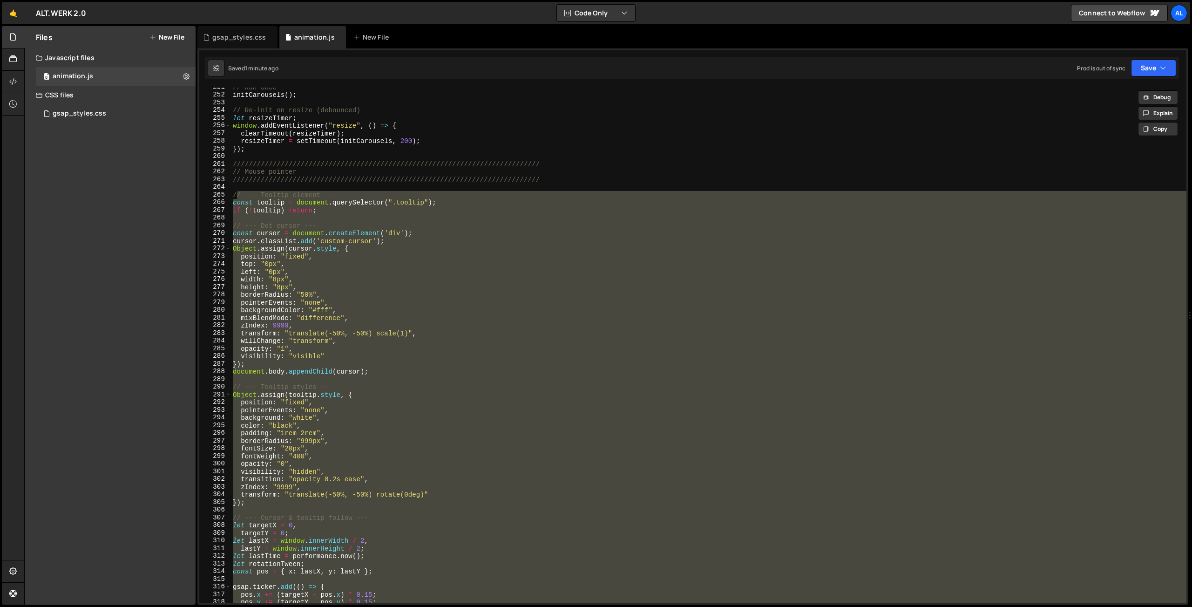
type textarea "/"
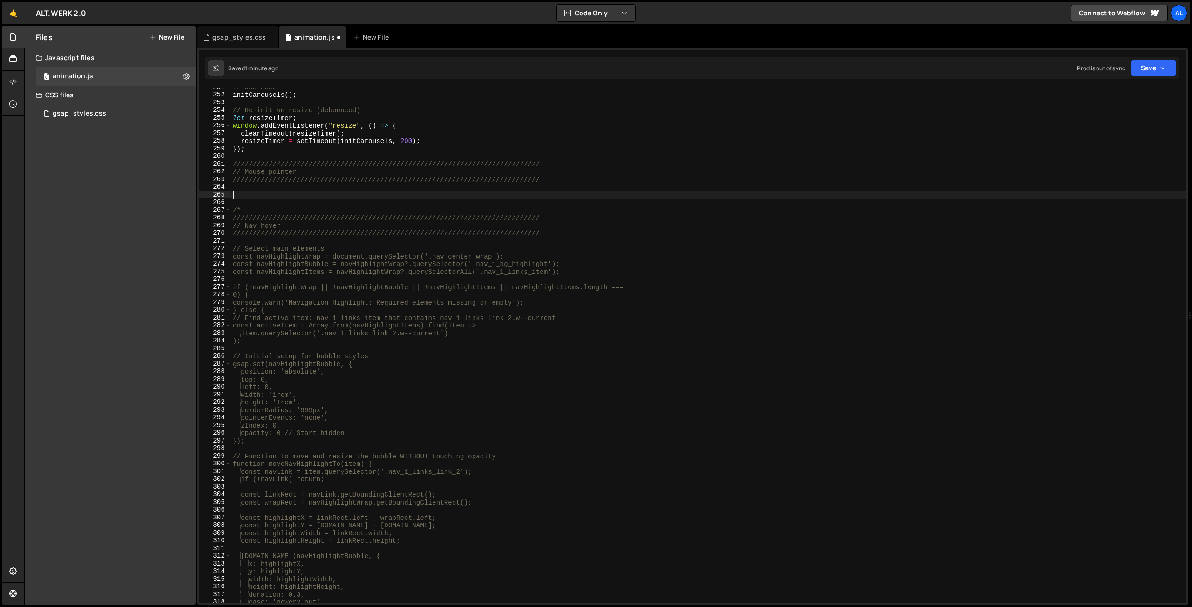
scroll to position [2521, 0]
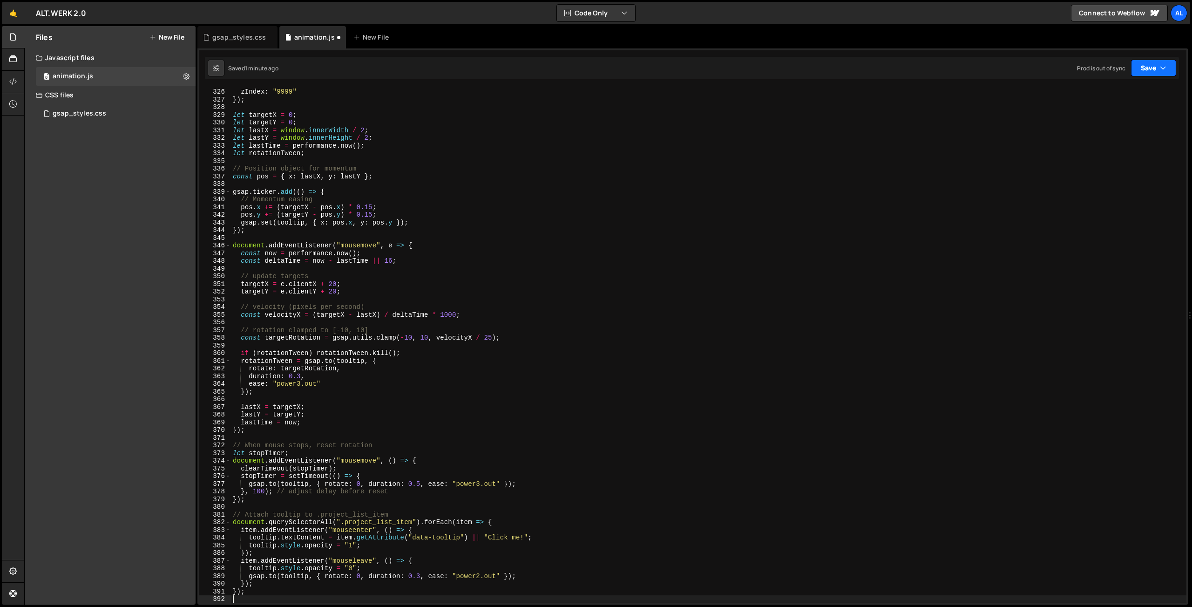
click at [1151, 75] on button "Save" at bounding box center [1153, 68] width 45 height 17
click at [1097, 122] on div "Save to Production S" at bounding box center [1122, 120] width 97 height 9
click at [354, 213] on div "transition : "opacity 0.2s ease" , zIndex : "9999" }) ; let targetX = 0 ; let t…" at bounding box center [709, 345] width 956 height 531
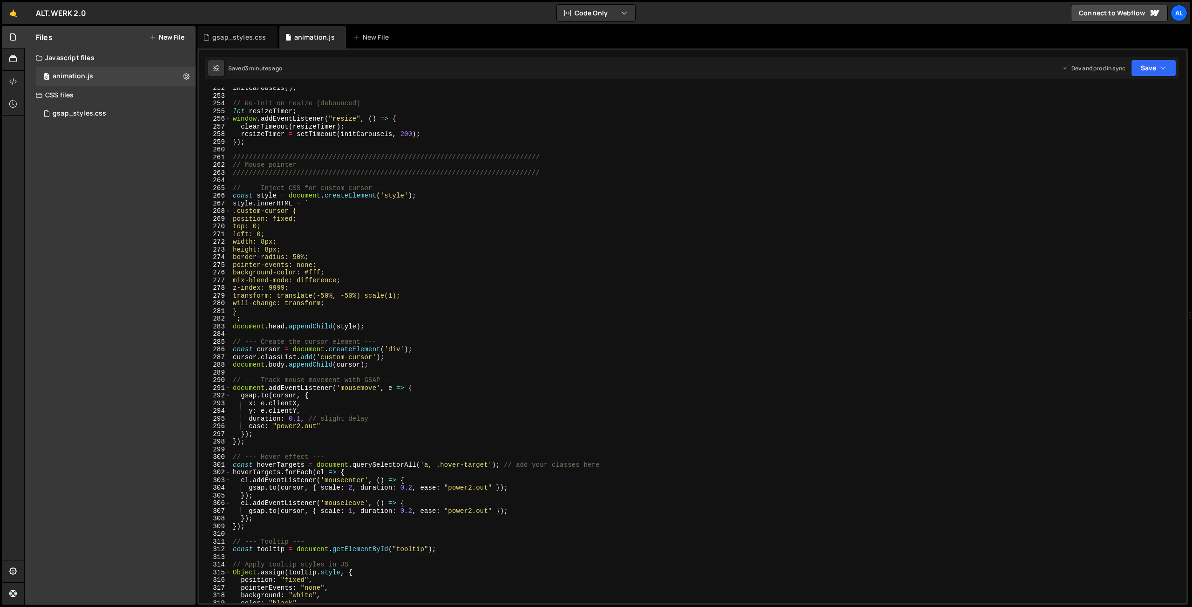
scroll to position [1955, 0]
click at [346, 304] on div "initCarousels ( ) ; // Re-init on resize (debounced) let resizeTimer ; window .…" at bounding box center [709, 349] width 956 height 531
type textarea "will-change: transform;"
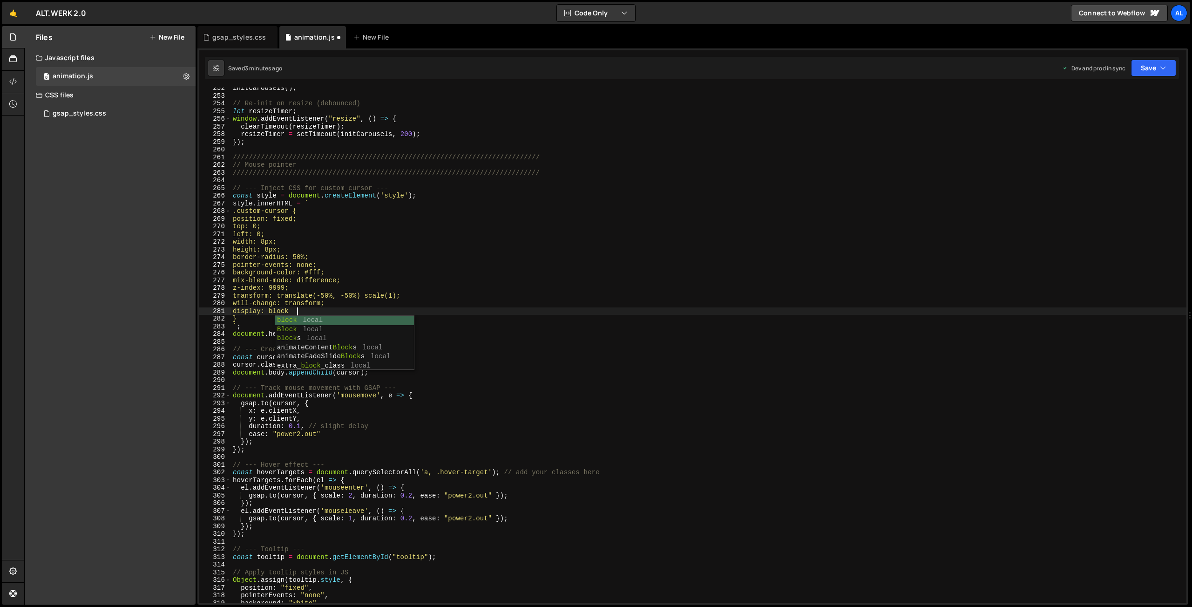
scroll to position [0, 4]
click at [1147, 73] on button "Save" at bounding box center [1153, 68] width 45 height 17
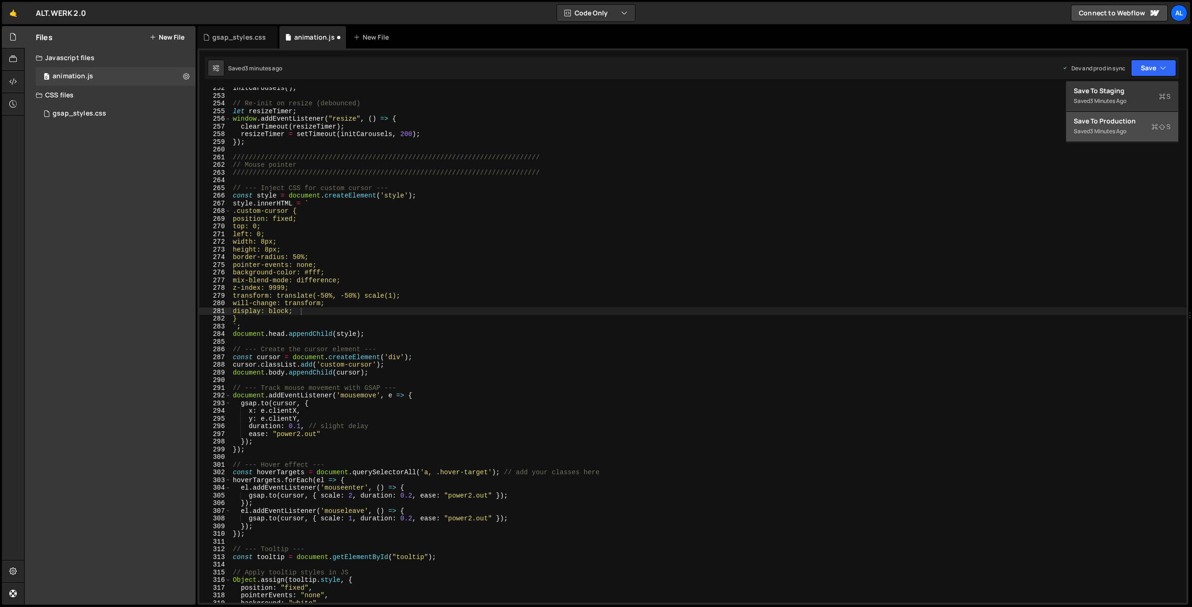
click at [1117, 117] on div "Save to Production S" at bounding box center [1122, 120] width 97 height 9
click at [267, 197] on div "initCarousels ( ) ; // Re-init on resize (debounced) let resizeTimer ; window .…" at bounding box center [709, 349] width 956 height 531
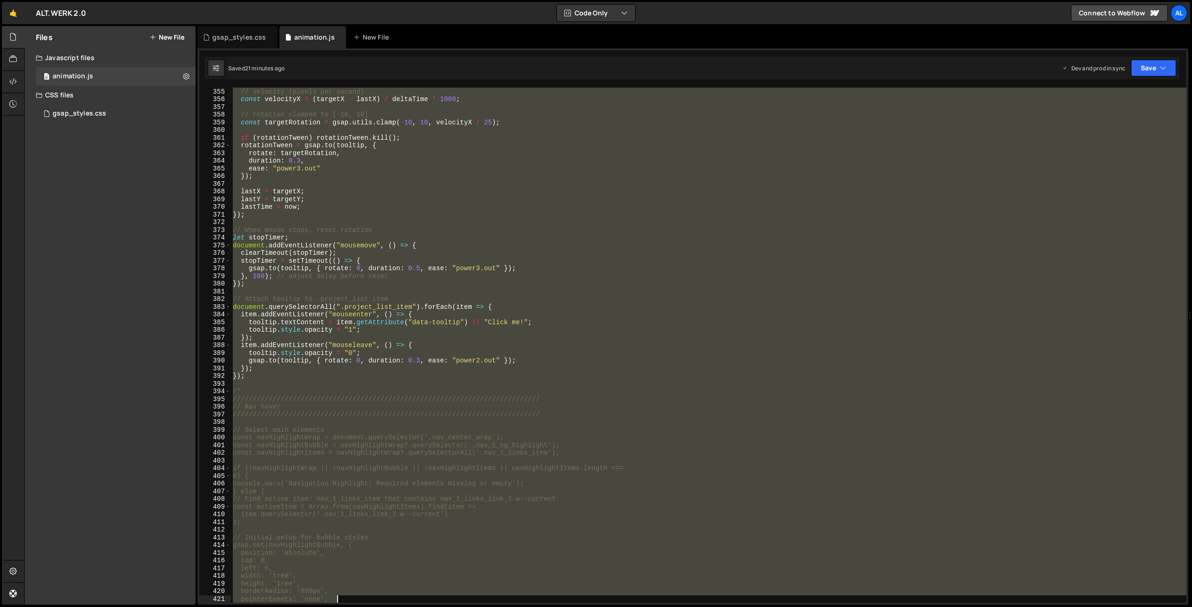
scroll to position [2759, 0]
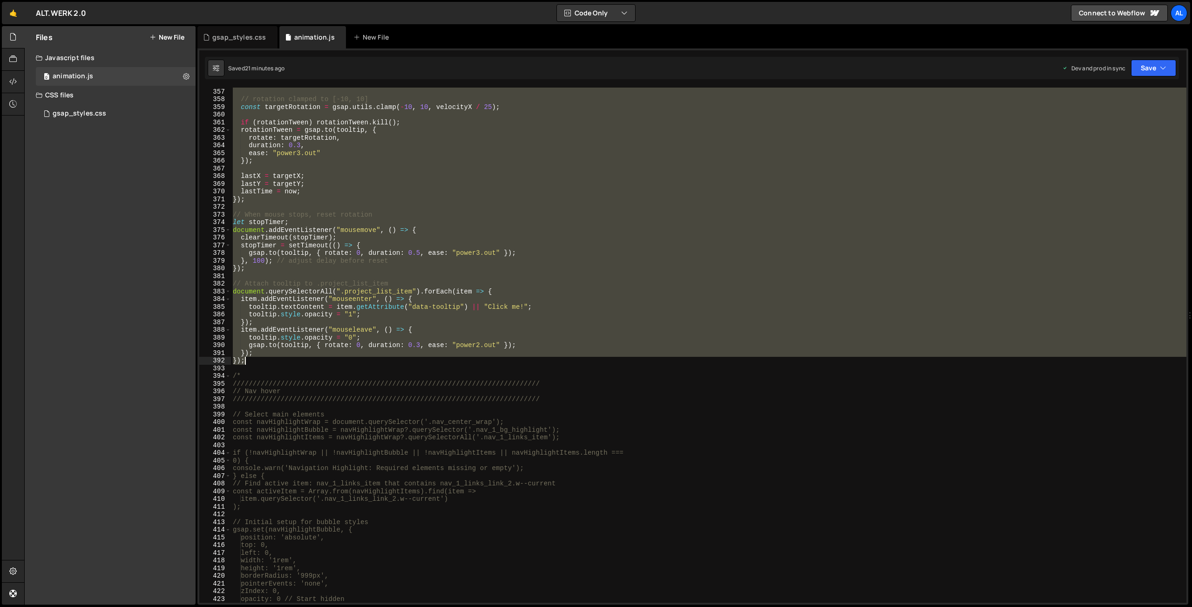
drag, startPoint x: 233, startPoint y: 186, endPoint x: 320, endPoint y: 361, distance: 195.6
click at [320, 361] on div "const velocityX = ( targetX - lastX ) / deltaTime * 1000 ; // rotation clamped …" at bounding box center [709, 345] width 956 height 531
type textarea "}); });"
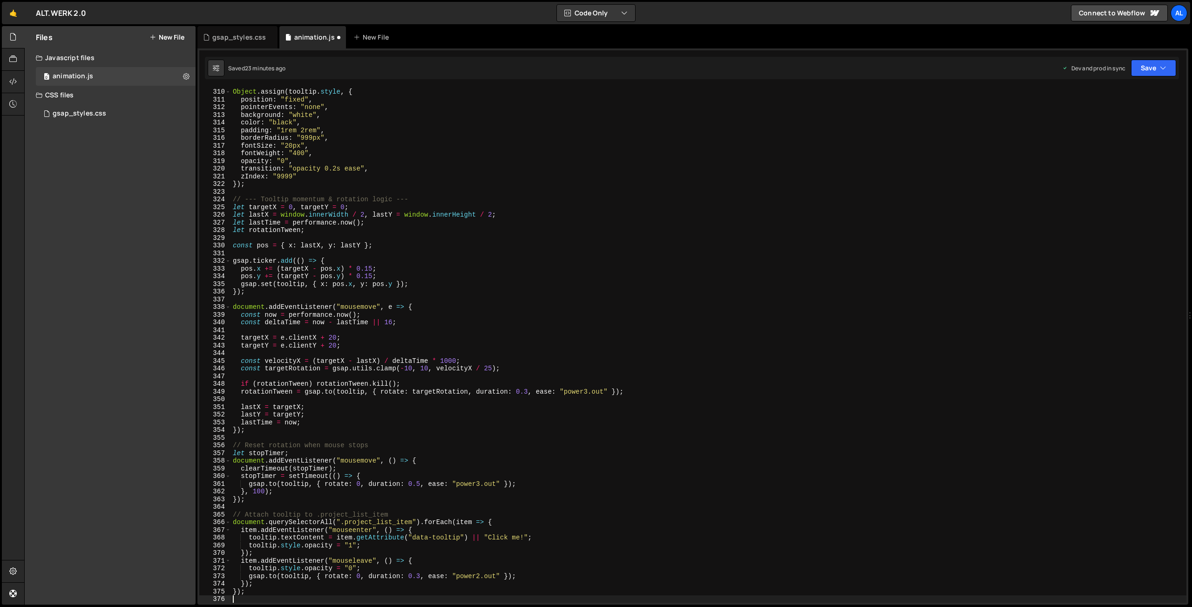
scroll to position [2398, 0]
click at [1137, 70] on button "Save" at bounding box center [1153, 68] width 45 height 17
click at [1112, 124] on div "Save to Production S" at bounding box center [1122, 120] width 97 height 9
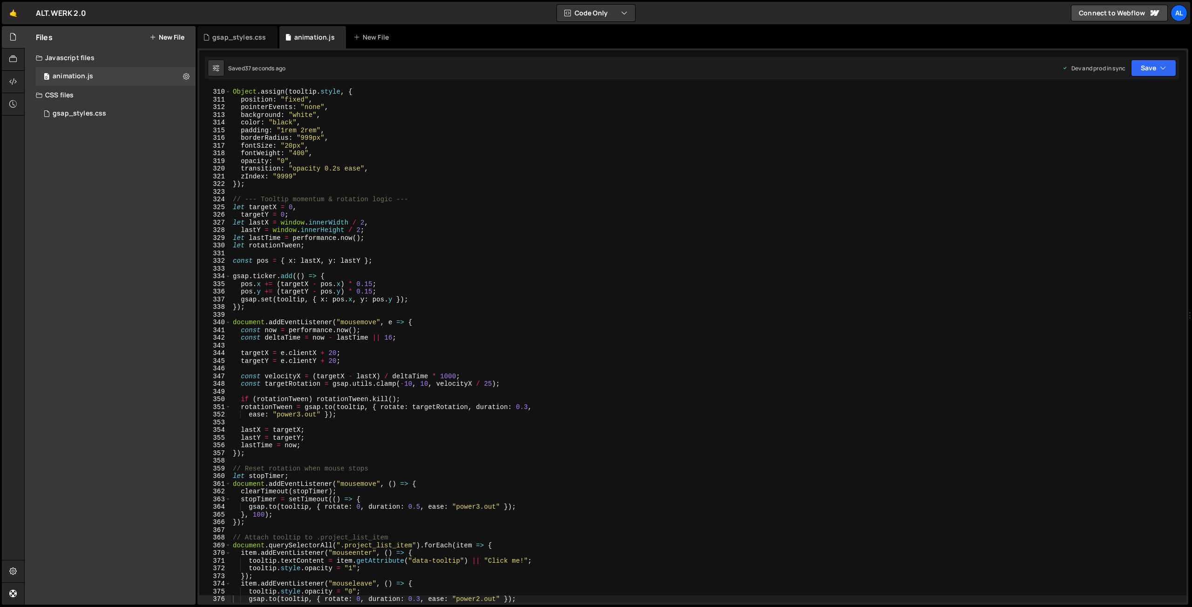
click at [313, 177] on div "// Apply tooltip styles in JS Object . assign ( tooltip . style , { position : …" at bounding box center [709, 345] width 956 height 531
type textarea "zIndex: "9999","
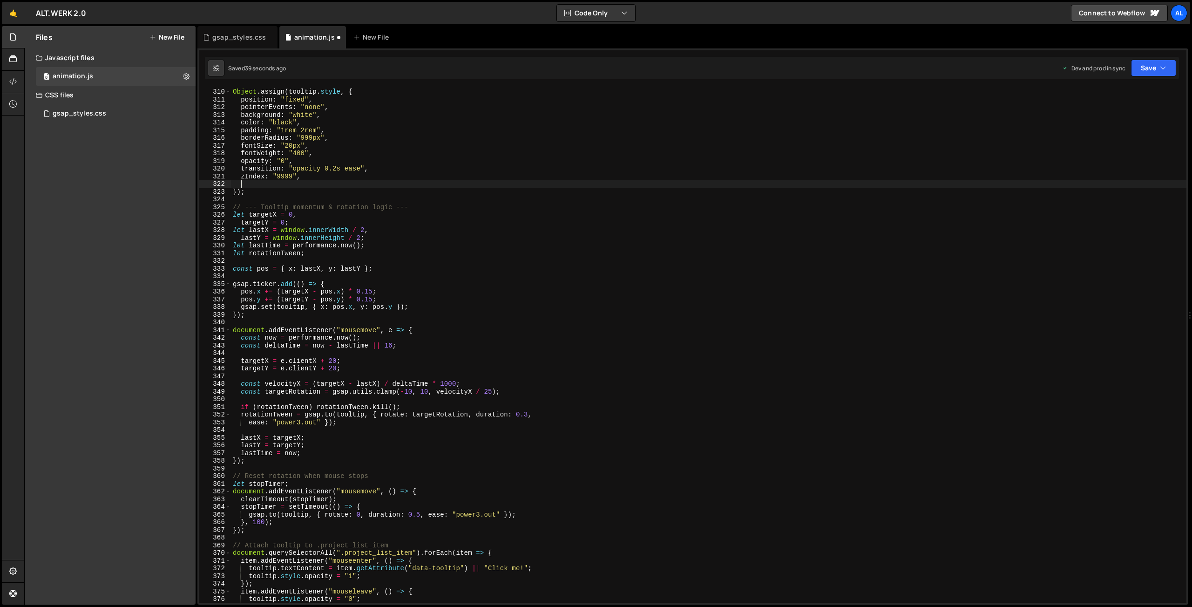
paste textarea "transformOrigin: "top left""
click at [1149, 71] on button "Save" at bounding box center [1153, 68] width 45 height 17
click at [1108, 120] on div "Save to Production S" at bounding box center [1122, 120] width 97 height 9
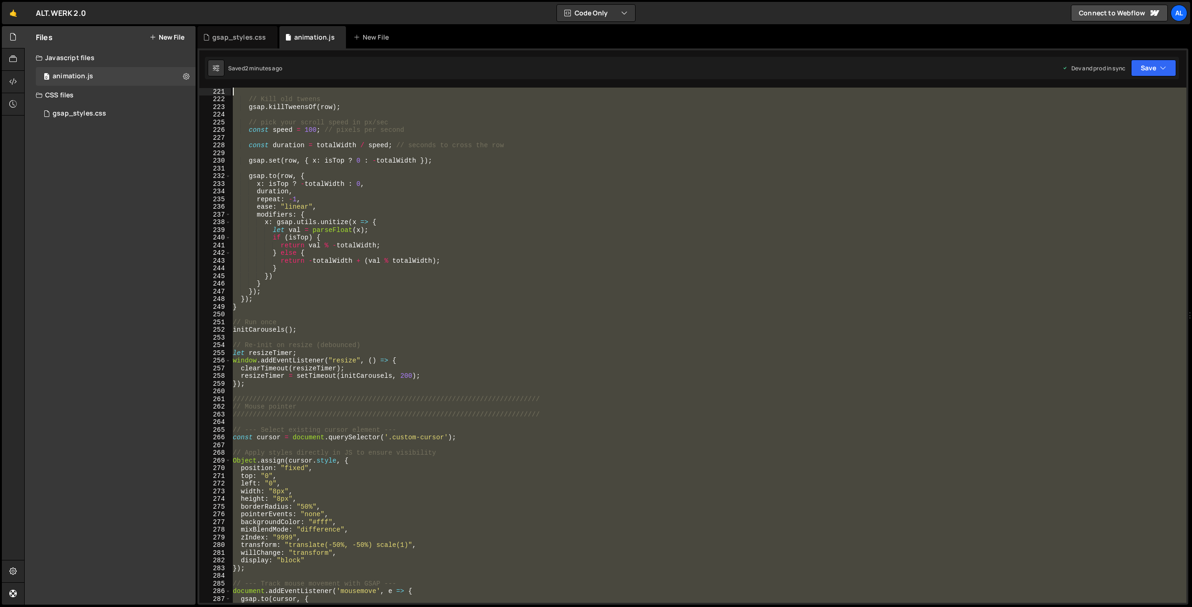
scroll to position [1621, 0]
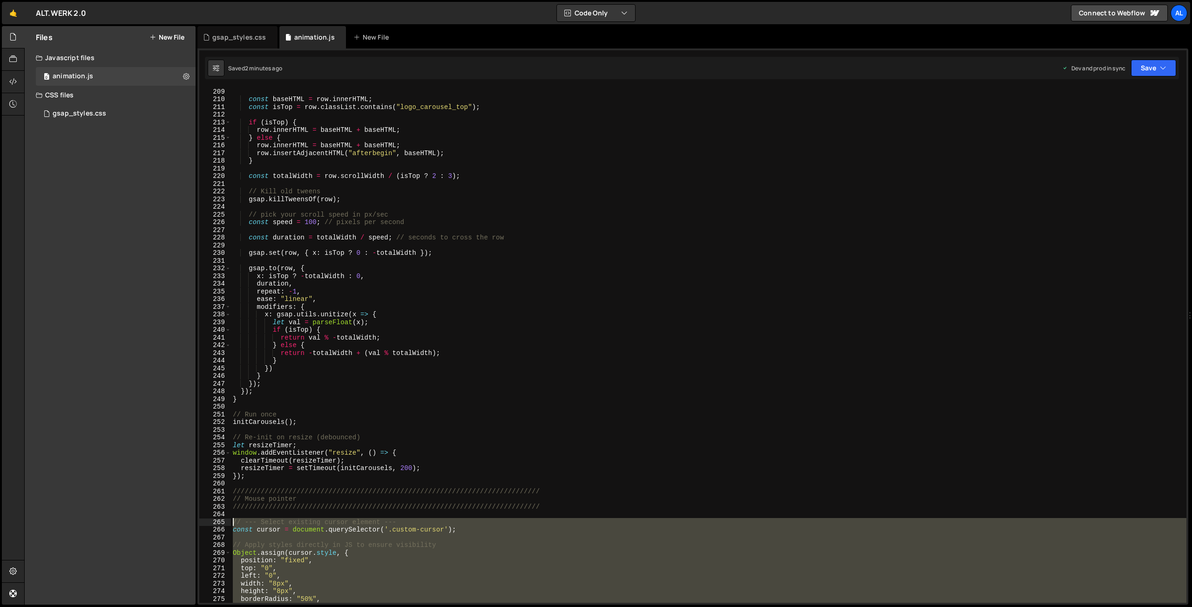
drag, startPoint x: 256, startPoint y: 466, endPoint x: 203, endPoint y: 519, distance: 74.4
click at [231, 519] on div "const baseHTML = row . innerHTML ; const isTop = row . classList . contains ( "…" at bounding box center [709, 345] width 956 height 515
type textarea "// --- Select existing cursor element --- const cursor = document.querySelector…"
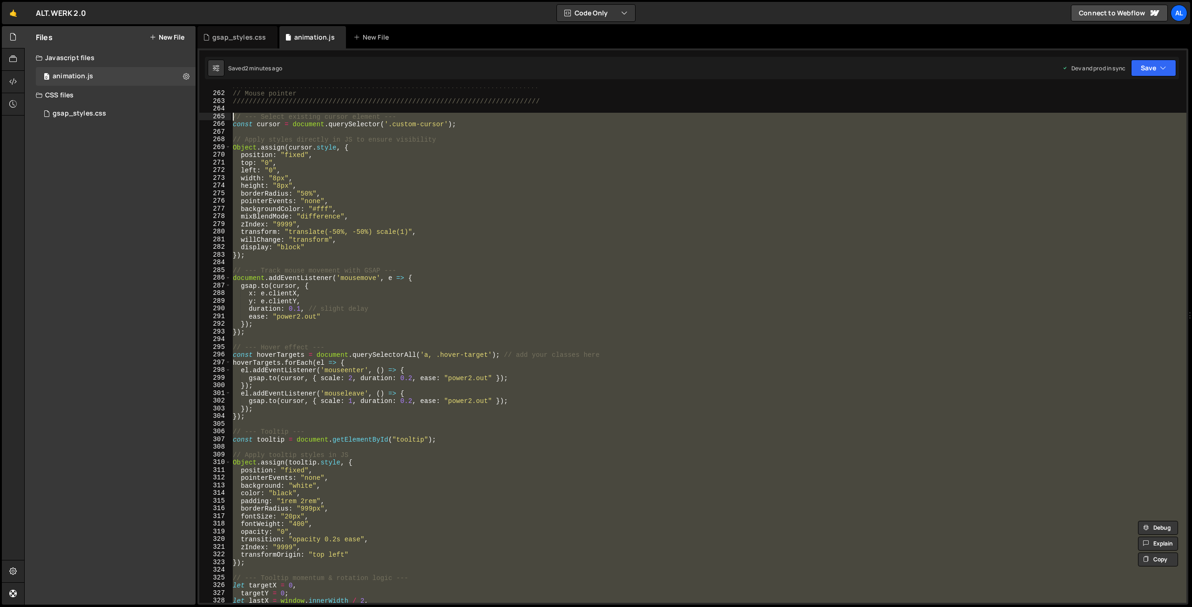
scroll to position [2026, 0]
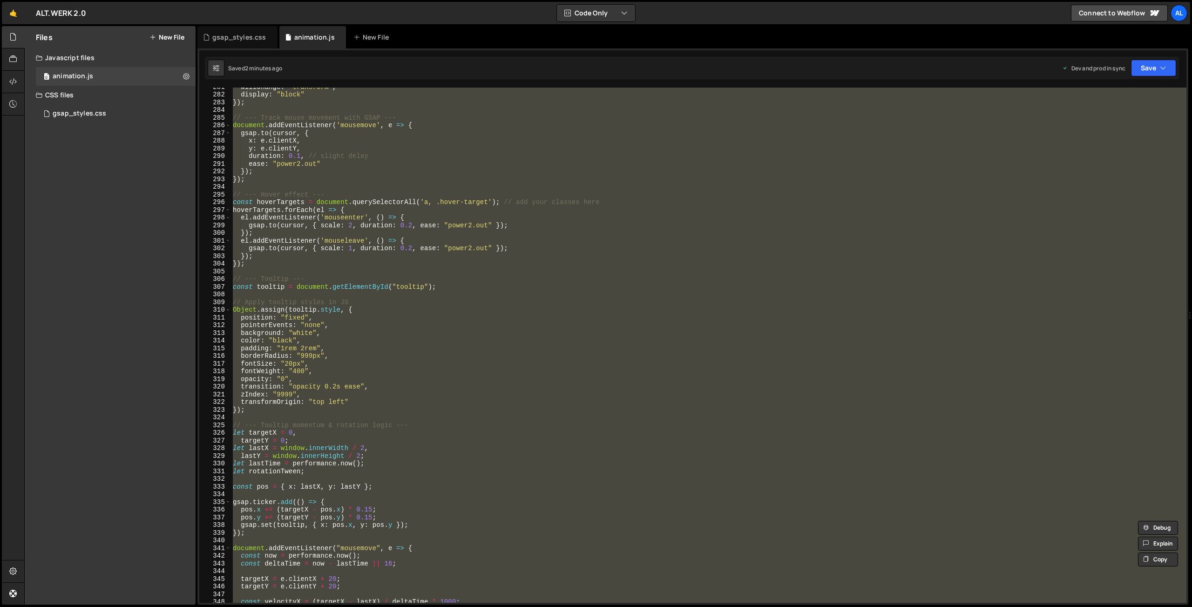
paste textarea
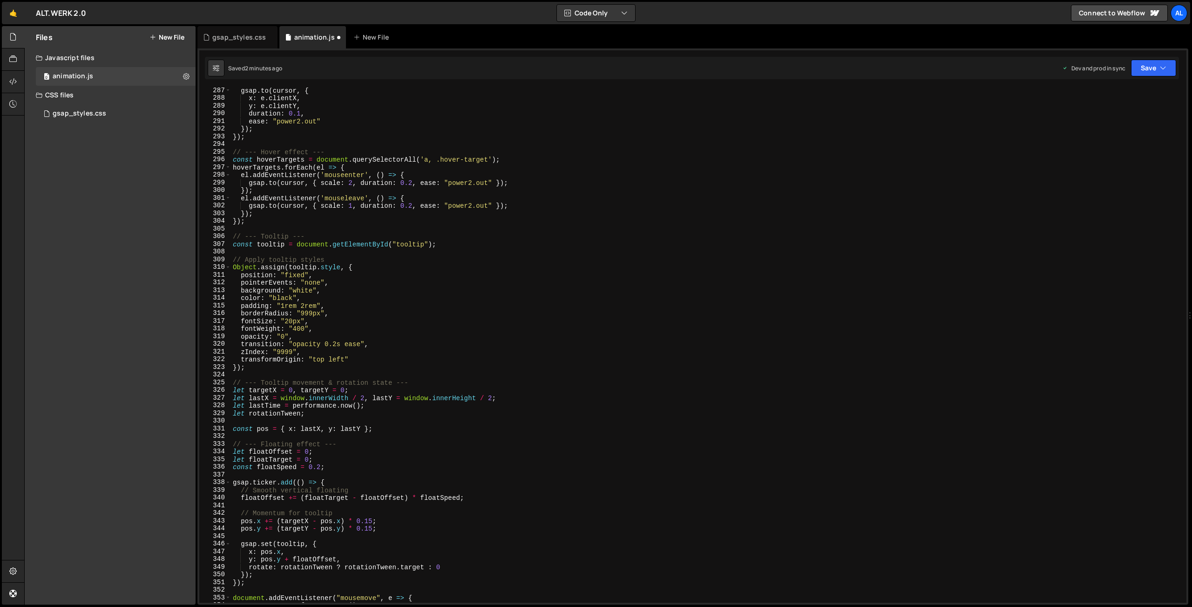
scroll to position [2222, 0]
click at [1137, 70] on button "Save" at bounding box center [1153, 68] width 45 height 17
click at [1100, 139] on button "Save to Production S Saved 2 minutes ago" at bounding box center [1123, 127] width 112 height 30
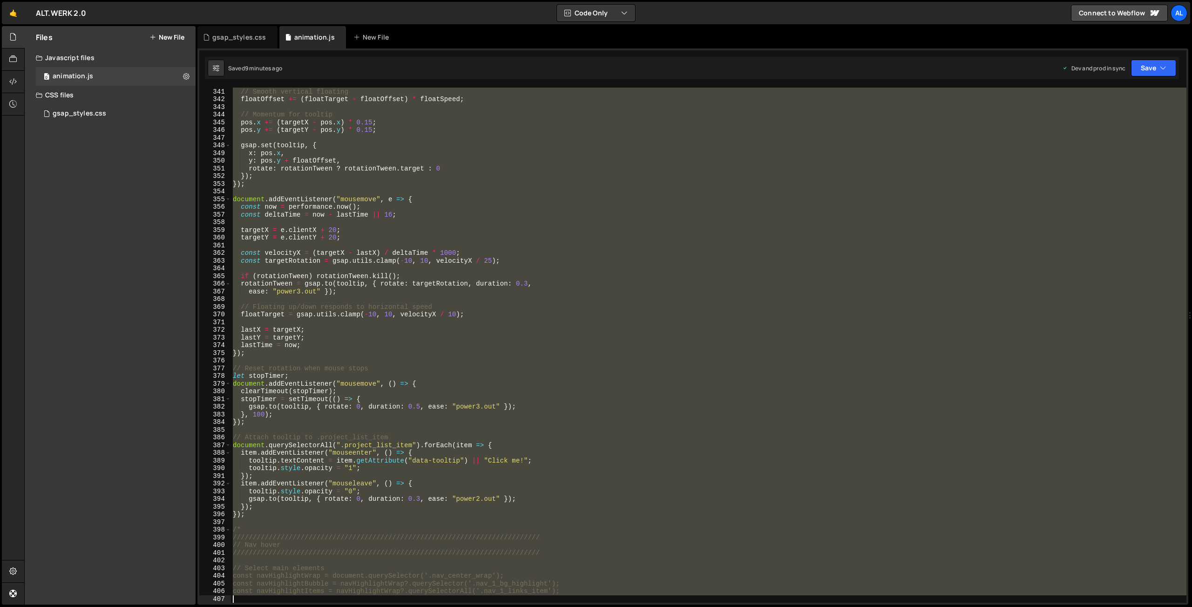
scroll to position [2674, 0]
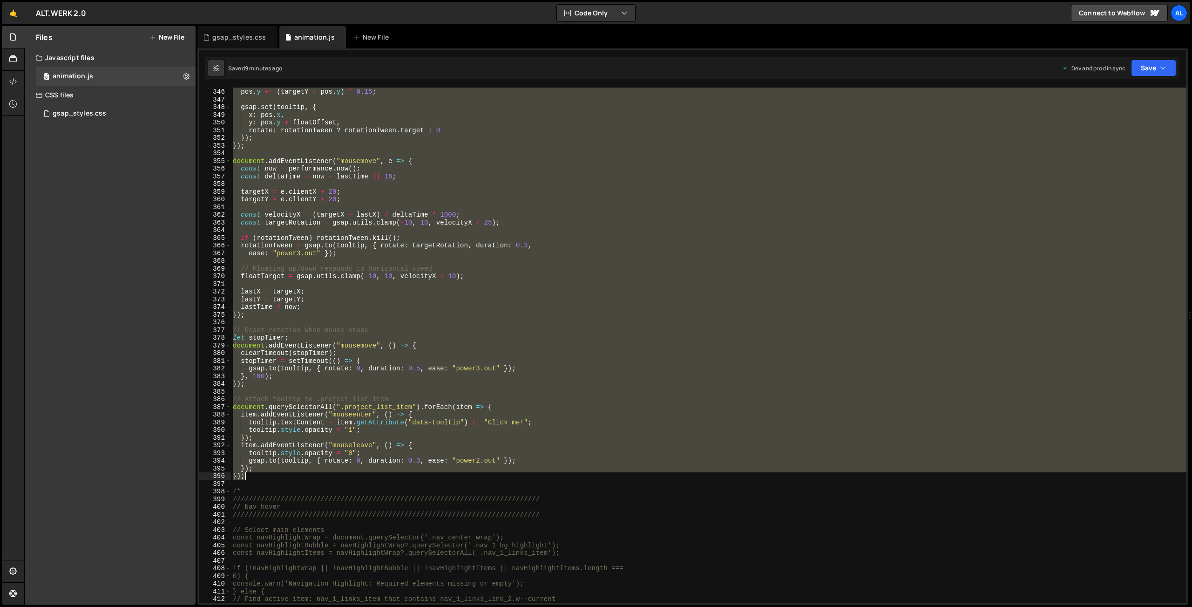
drag, startPoint x: 235, startPoint y: 157, endPoint x: 341, endPoint y: 473, distance: 332.6
click at [341, 473] on div "pos . x += ( targetX - pos . x ) * 0.15 ; pos . y += ( targetY - pos . y ) * 0.…" at bounding box center [709, 345] width 956 height 531
type textarea "}); });"
paste textarea
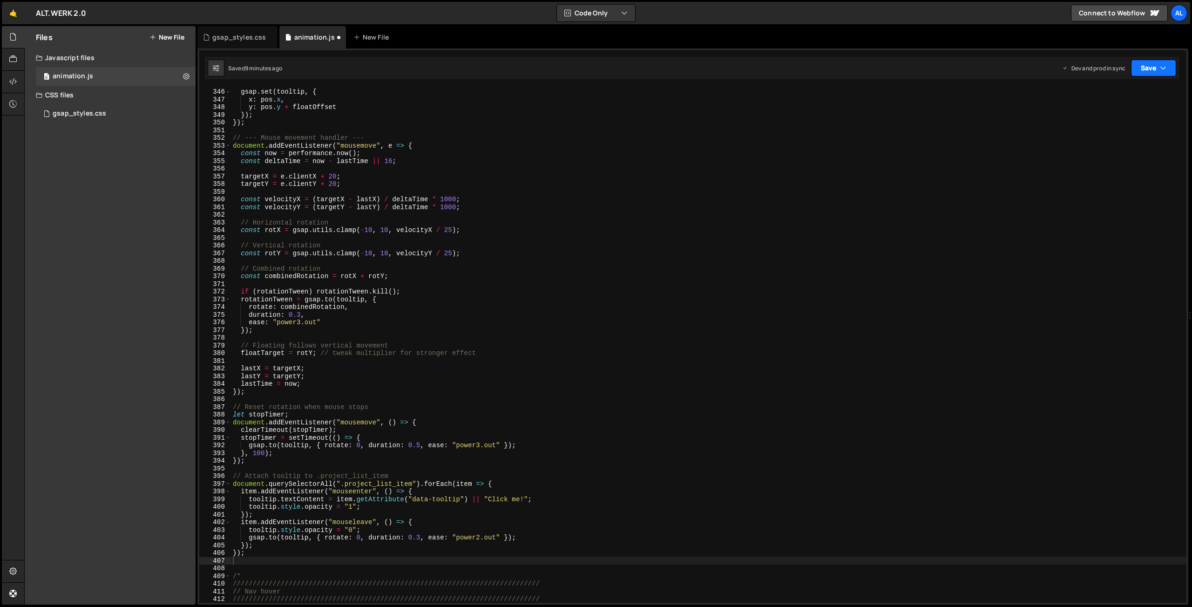
click at [1145, 64] on button "Save" at bounding box center [1153, 68] width 45 height 17
click at [1116, 116] on button "Save to Production S Saved 9 minutes ago" at bounding box center [1123, 127] width 112 height 30
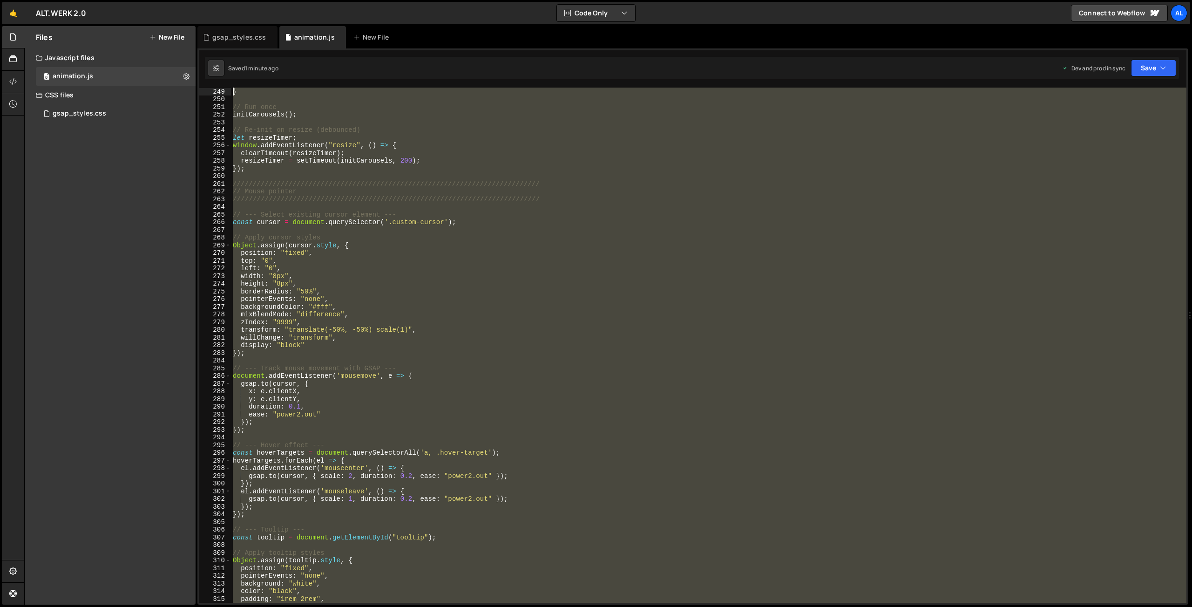
scroll to position [1929, 0]
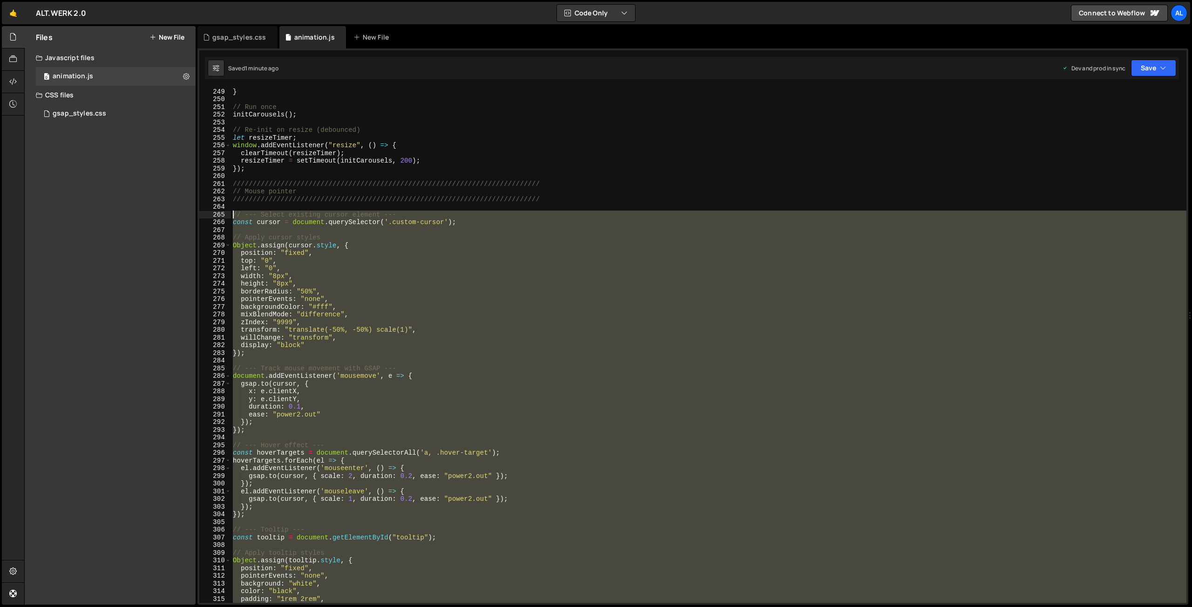
drag, startPoint x: 255, startPoint y: 566, endPoint x: 174, endPoint y: 217, distance: 358.5
click at [231, 217] on div "} // Run once initCarousels ( ) ; // Re-init on resize (debounced) let resizeTi…" at bounding box center [709, 345] width 956 height 515
type textarea "// --- Select existing cursor element --- const cursor = document.querySelector…"
paste textarea
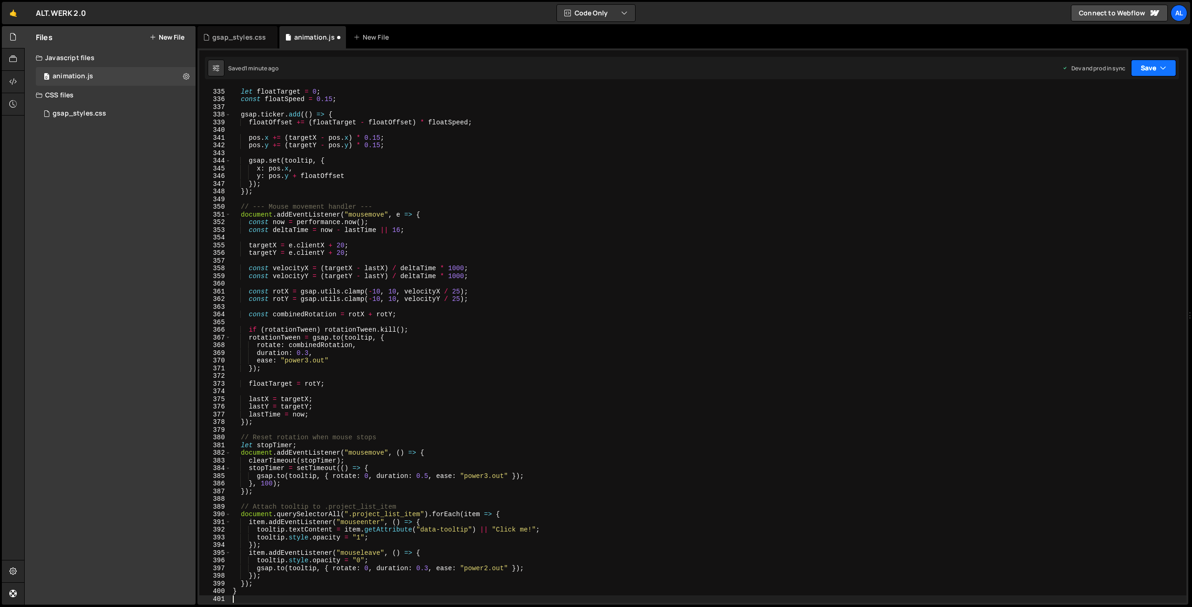
click at [1145, 68] on button "Save" at bounding box center [1153, 68] width 45 height 17
click at [1110, 127] on div "Saved 1 minute ago" at bounding box center [1122, 131] width 97 height 11
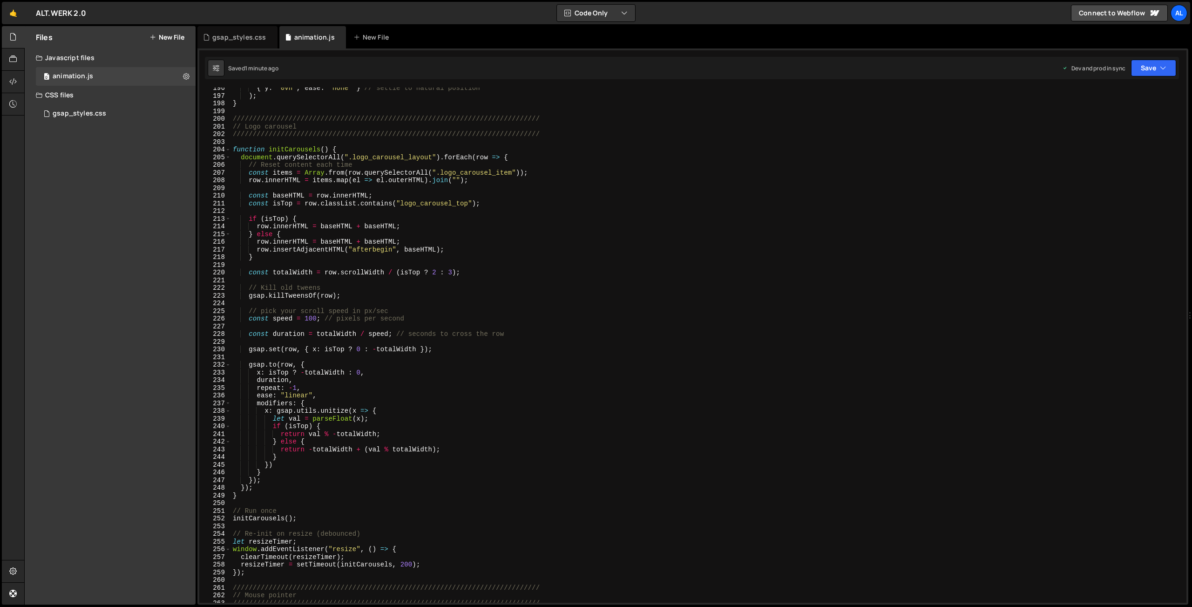
scroll to position [1525, 0]
click at [240, 141] on div "{ y : "0vh" , ease : "none" } // settle to natural position ) ; } /////////////…" at bounding box center [709, 350] width 956 height 531
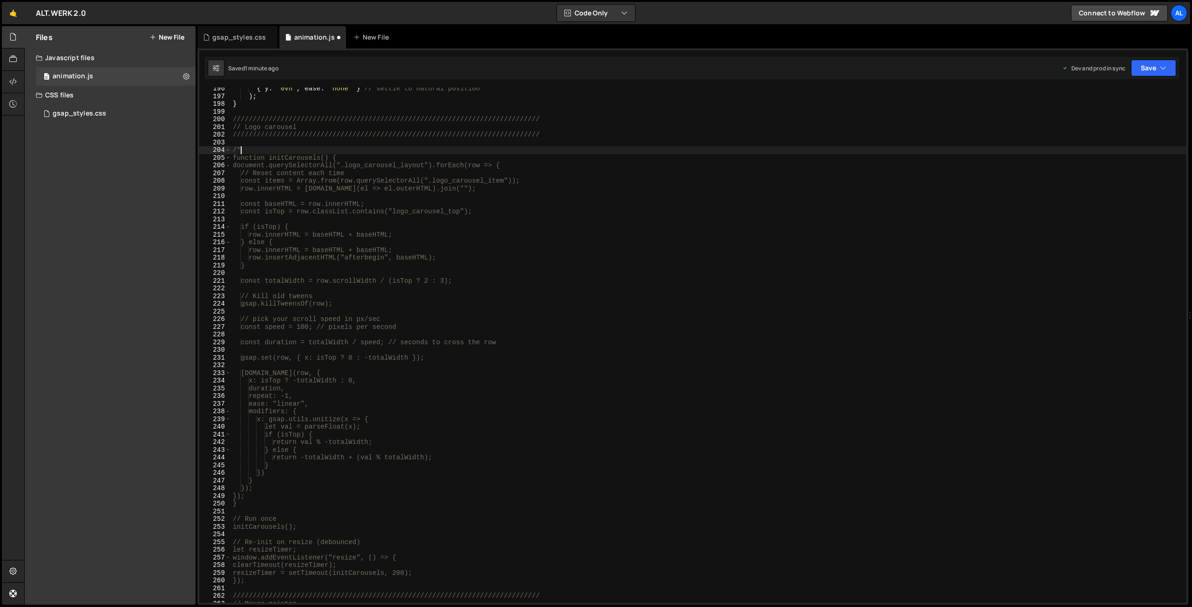
click at [280, 578] on div "{ y : "0vh" , ease : "none" } // settle to natural position ) ; } /////////////…" at bounding box center [709, 350] width 956 height 531
click at [1145, 67] on button "Save" at bounding box center [1153, 68] width 45 height 17
click at [1123, 129] on div "1 minute ago" at bounding box center [1106, 131] width 33 height 8
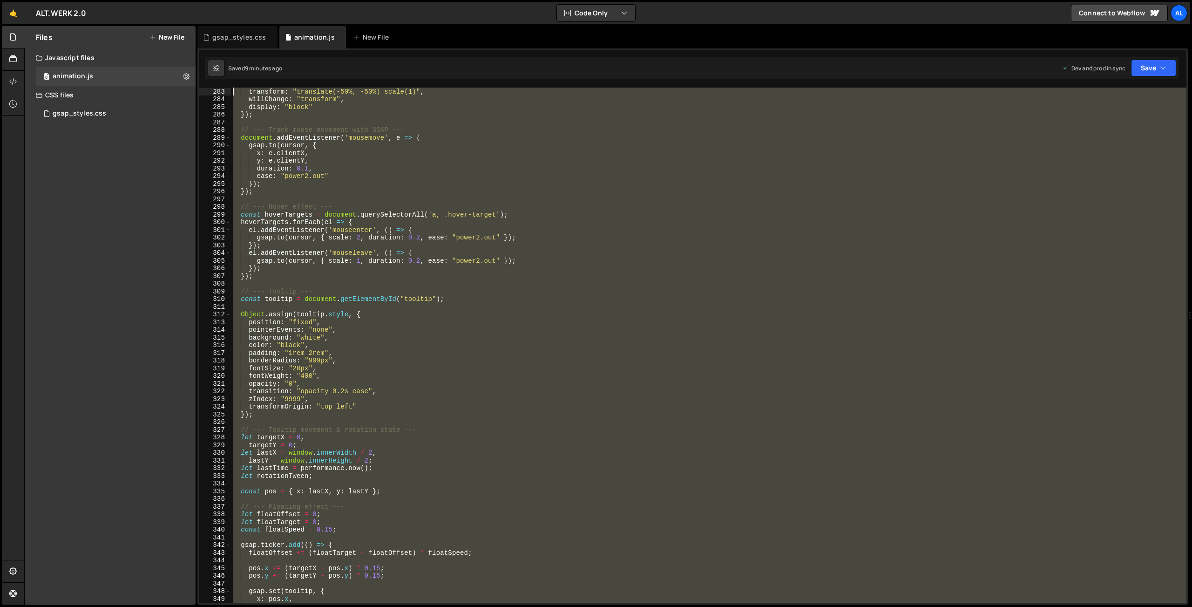
scroll to position [2044, 0]
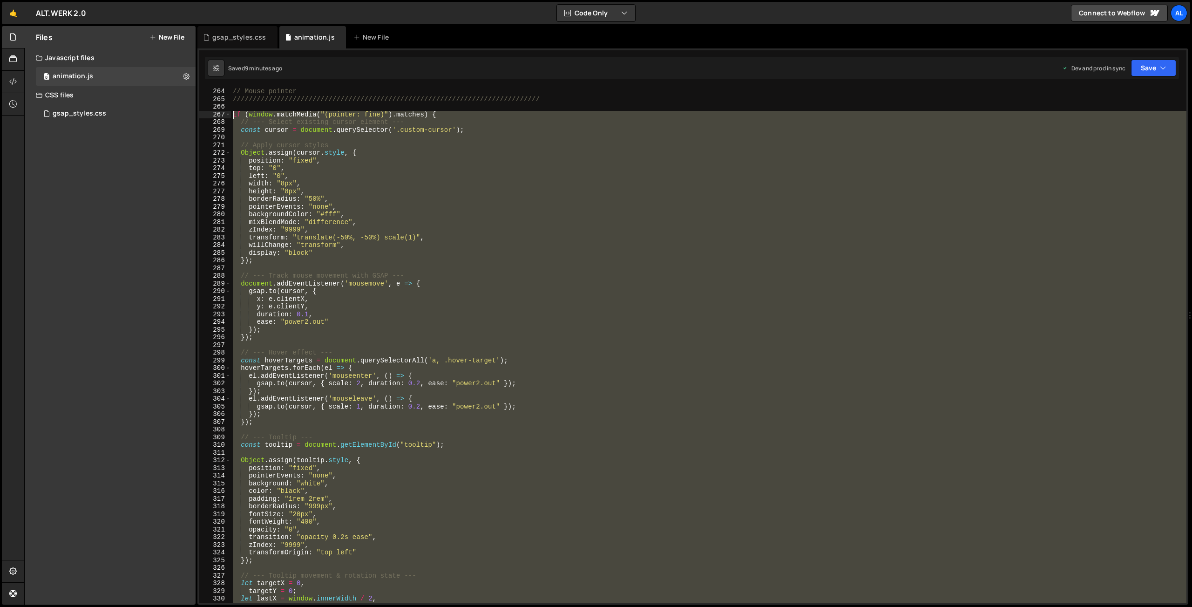
drag, startPoint x: 245, startPoint y: 522, endPoint x: 181, endPoint y: 114, distance: 413.1
click at [231, 114] on div "// Mouse pointer //////////////////////////////////////////////////////////////…" at bounding box center [709, 345] width 956 height 515
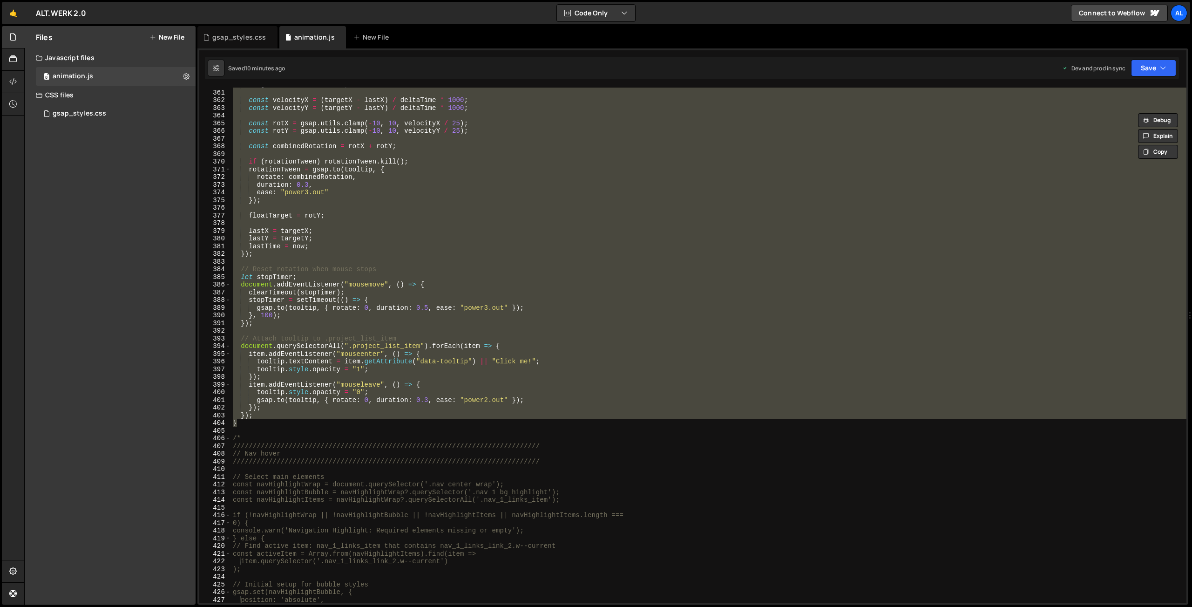
scroll to position [2795, 0]
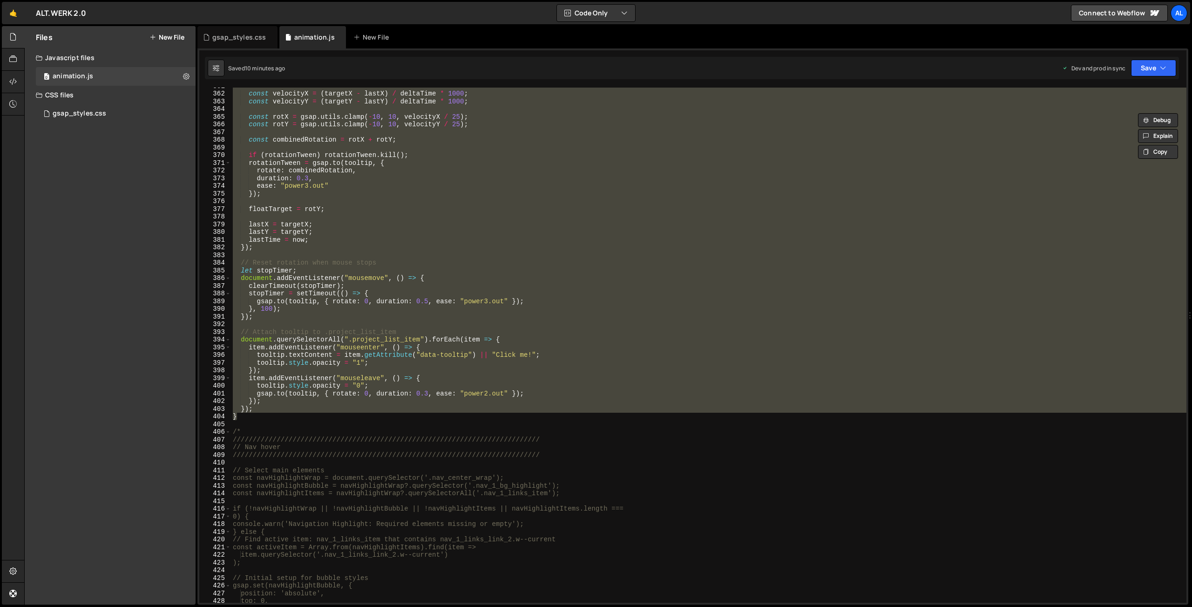
click at [279, 381] on div "const velocityX = ( targetX - lastX ) / deltaTime * 1000 ; const velocityY = ( …" at bounding box center [709, 345] width 956 height 515
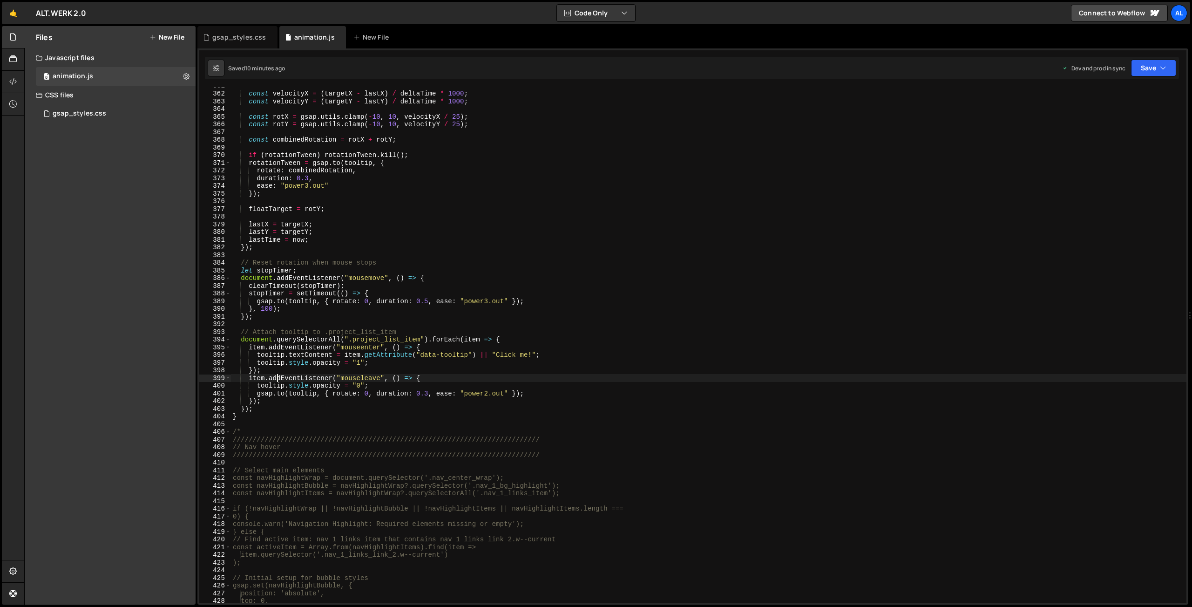
click at [511, 342] on div "const velocityX = ( targetX - lastX ) / deltaTime * 1000 ; const velocityY = ( …" at bounding box center [709, 347] width 956 height 531
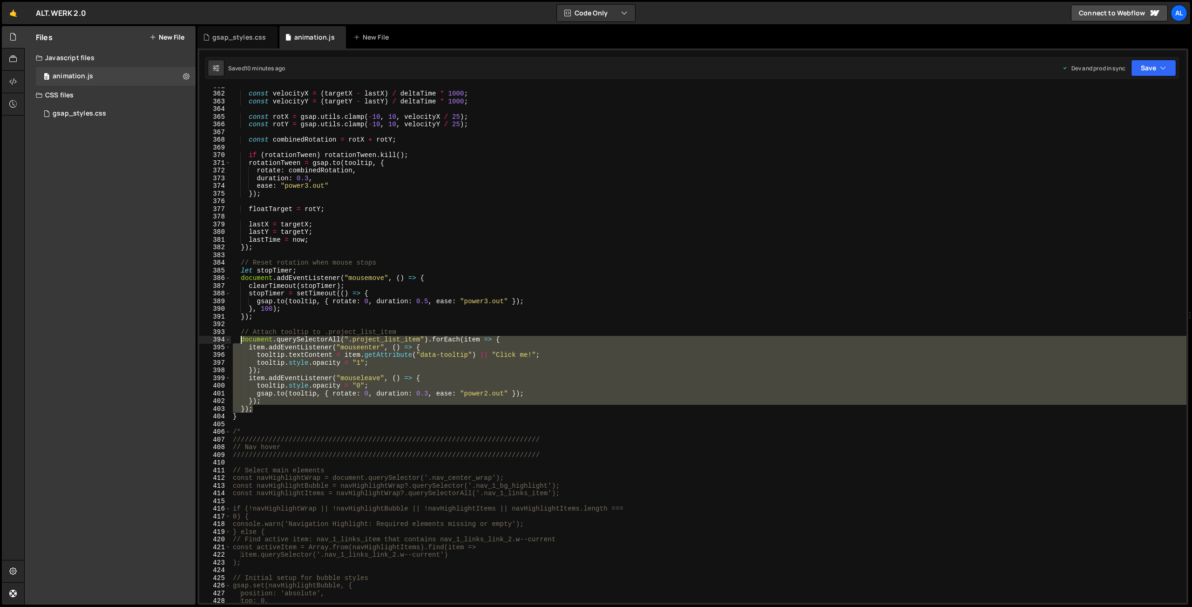
drag, startPoint x: 260, startPoint y: 409, endPoint x: 241, endPoint y: 338, distance: 72.9
click at [241, 338] on div "const velocityX = ( targetX - lastX ) / deltaTime * 1000 ; const velocityY = ( …" at bounding box center [709, 347] width 956 height 531
paste textarea "});"
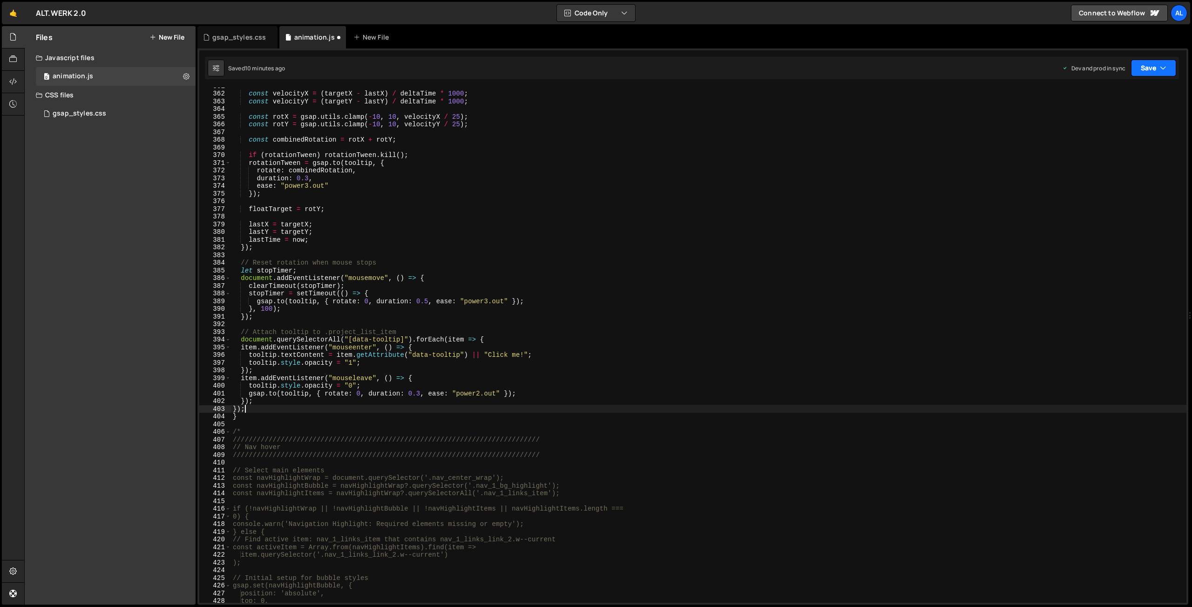
click at [1147, 71] on button "Save" at bounding box center [1153, 68] width 45 height 17
click at [1115, 125] on div "Save to Production S" at bounding box center [1122, 120] width 97 height 9
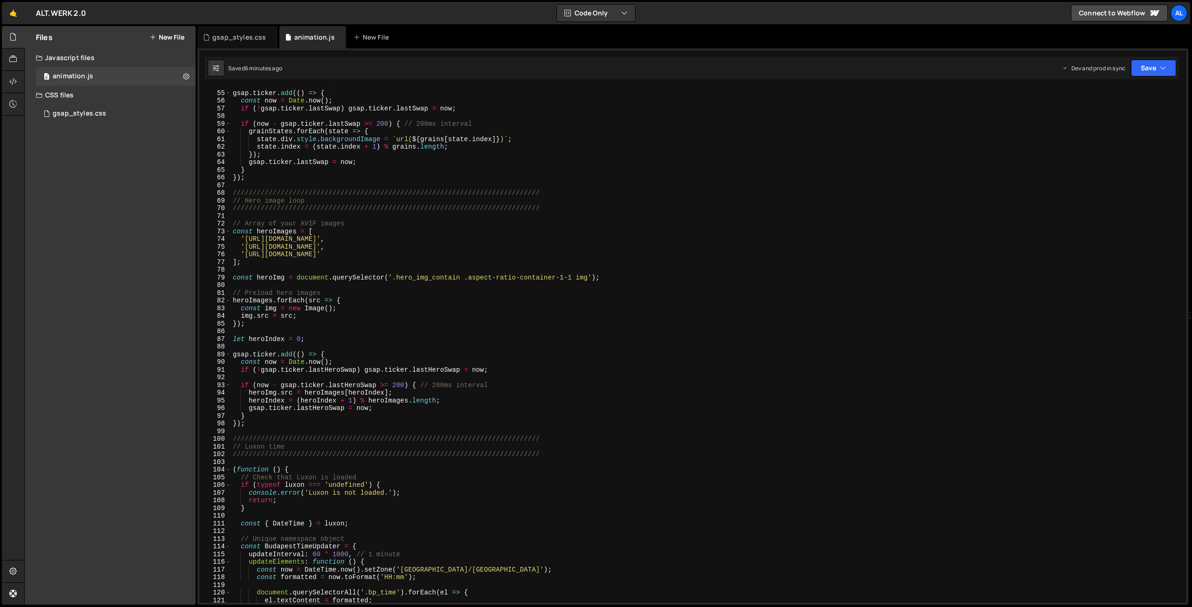
scroll to position [522, 0]
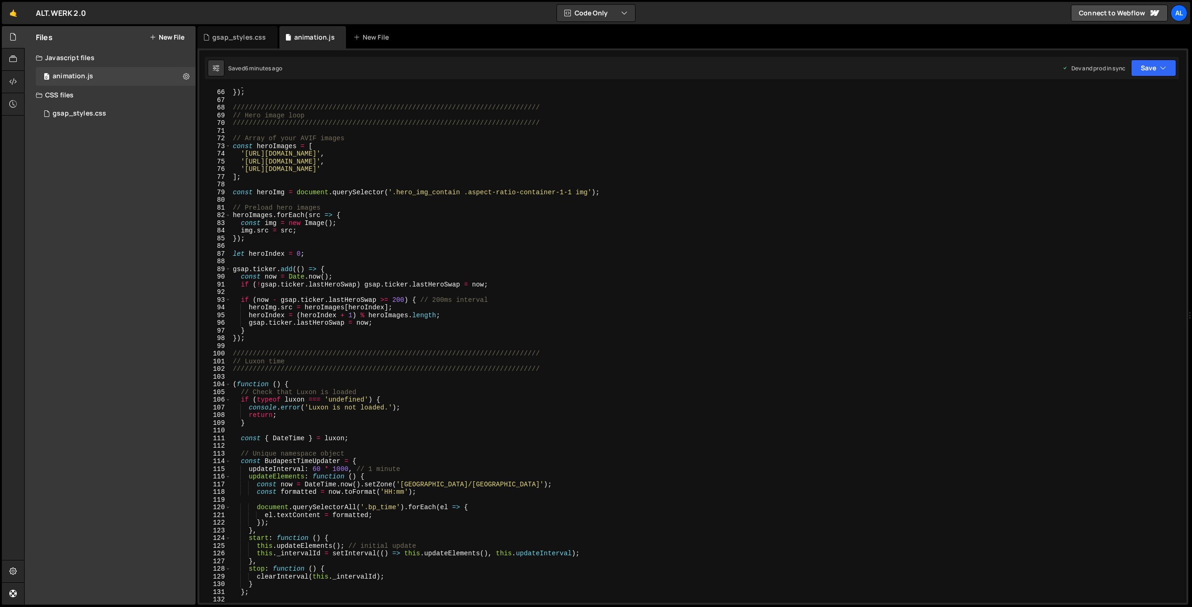
click at [257, 338] on div "} }) ; ////////////////////////////////////////////////////////////////////////…" at bounding box center [709, 346] width 956 height 531
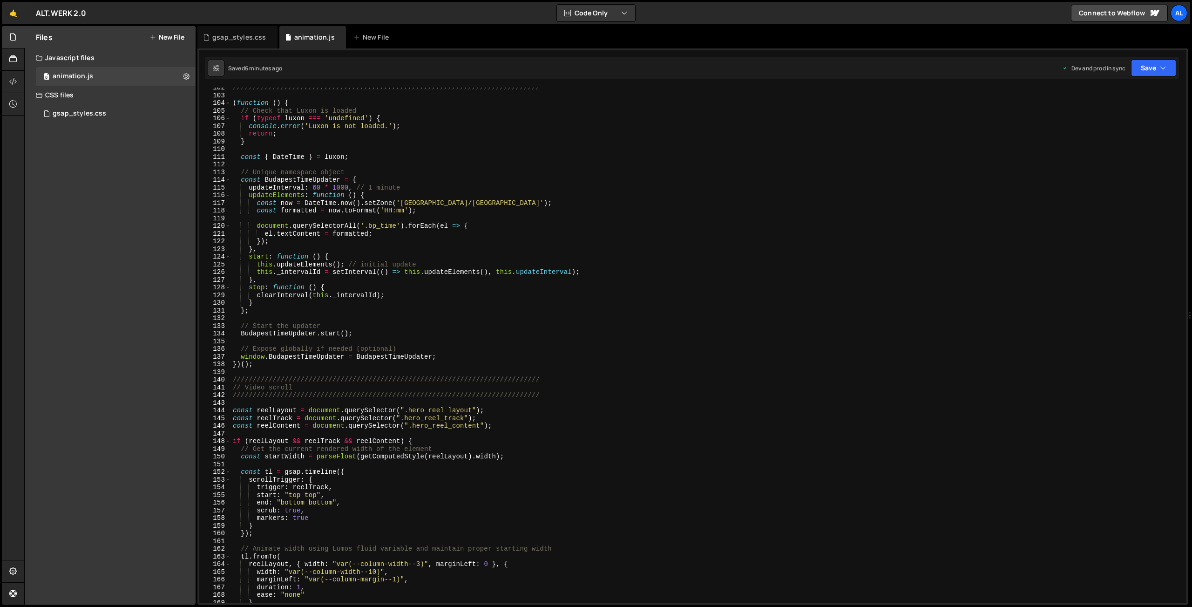
scroll to position [805, 0]
click at [263, 362] on div "///////////////////////////////////////////////////////////////////////////// (…" at bounding box center [709, 347] width 956 height 531
type textarea "})();"
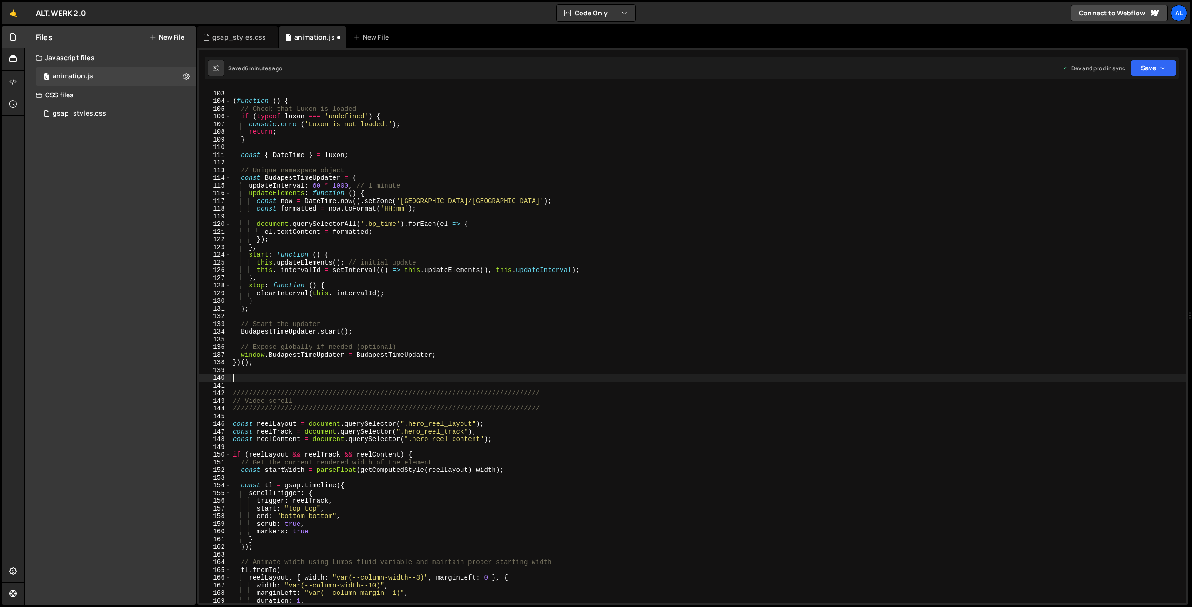
paste textarea "});"
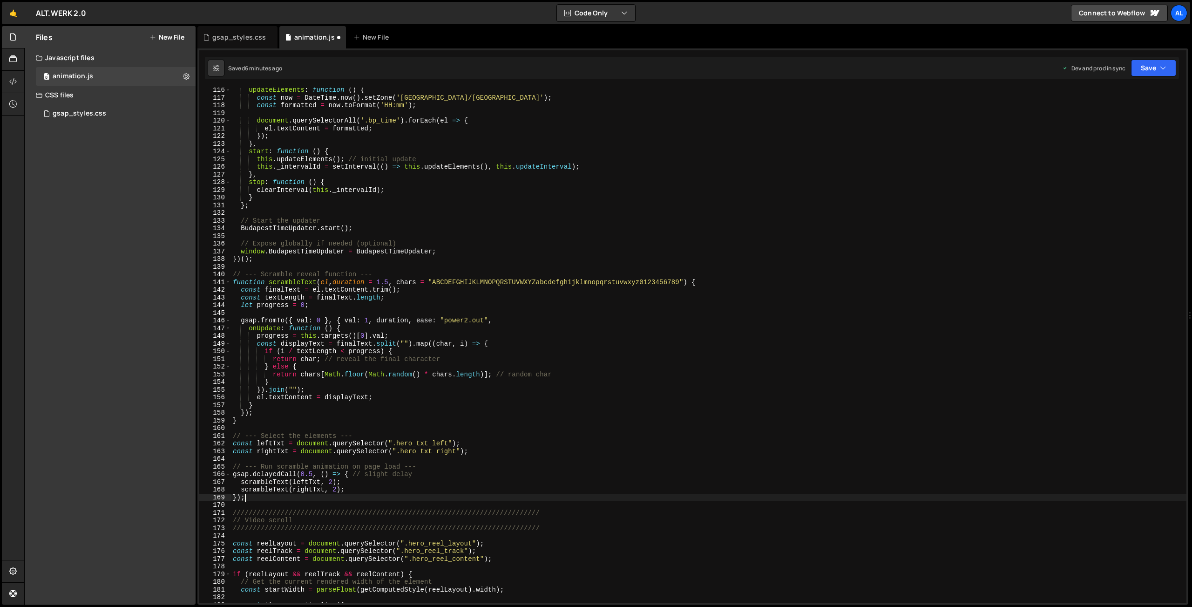
scroll to position [1030, 0]
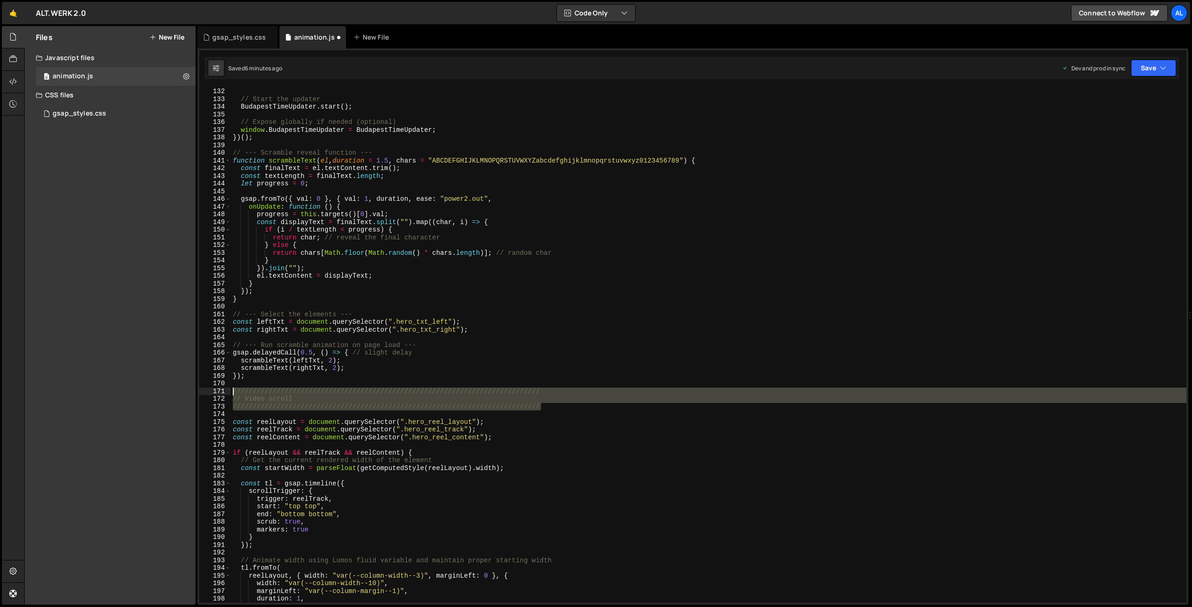
drag, startPoint x: 545, startPoint y: 406, endPoint x: 225, endPoint y: 389, distance: 320.5
click at [231, 389] on div "// Start the updater BudapestTimeUpdater . start ( ) ; // Expose globally if ne…" at bounding box center [709, 345] width 956 height 515
click at [304, 140] on div "// Start the updater BudapestTimeUpdater . start ( ) ; // Expose globally if ne…" at bounding box center [709, 353] width 956 height 531
type textarea "})();"
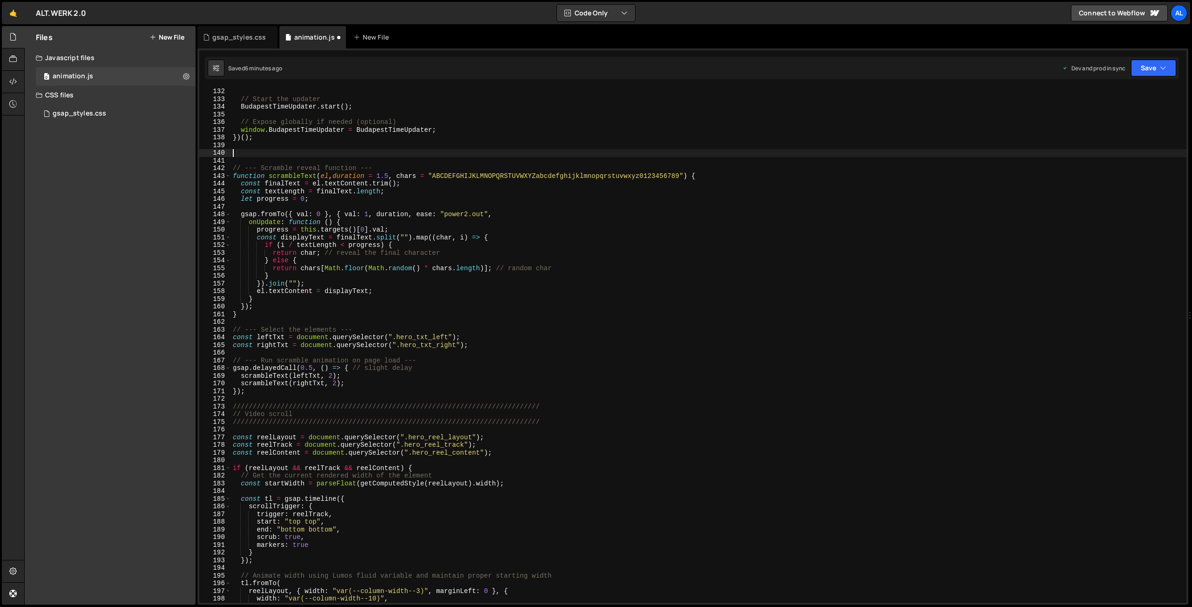
paste textarea "/////////////////////////////////////////////////////////////////////////////"
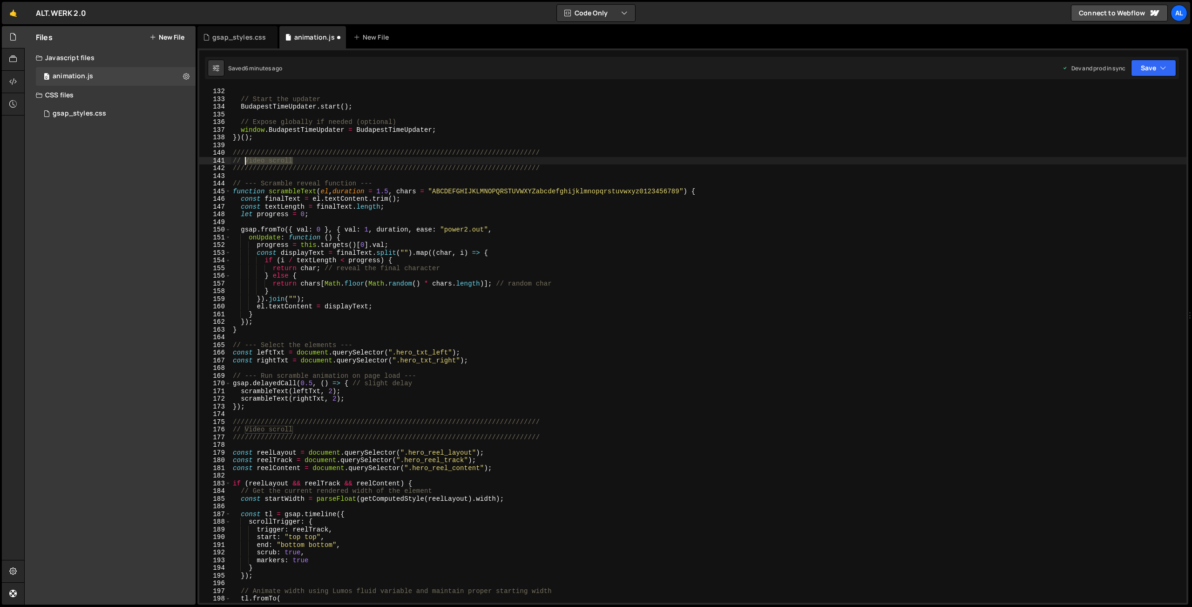
drag, startPoint x: 300, startPoint y: 157, endPoint x: 245, endPoint y: 158, distance: 54.5
click at [245, 158] on div "// Start the updater BudapestTimeUpdater . start ( ) ; // Expose globally if ne…" at bounding box center [709, 353] width 956 height 531
click at [813, 157] on div "// Start the updater BudapestTimeUpdater . start ( ) ; // Expose globally if ne…" at bounding box center [709, 353] width 956 height 531
click at [1139, 64] on button "Save" at bounding box center [1153, 68] width 45 height 17
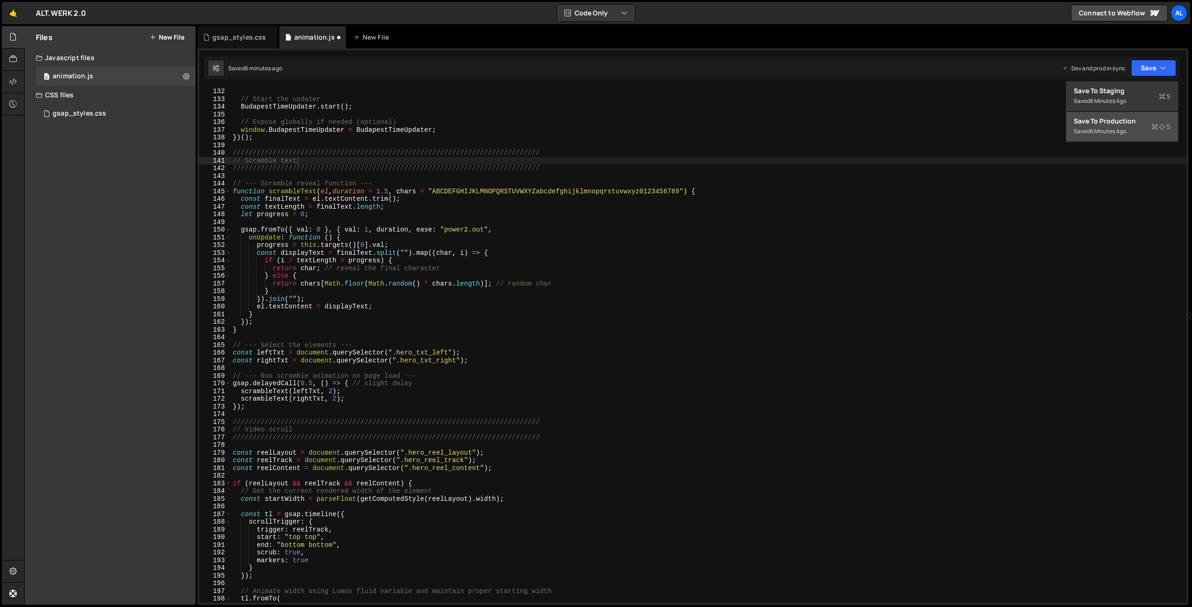
click at [1095, 122] on div "Save to Production S" at bounding box center [1122, 120] width 97 height 9
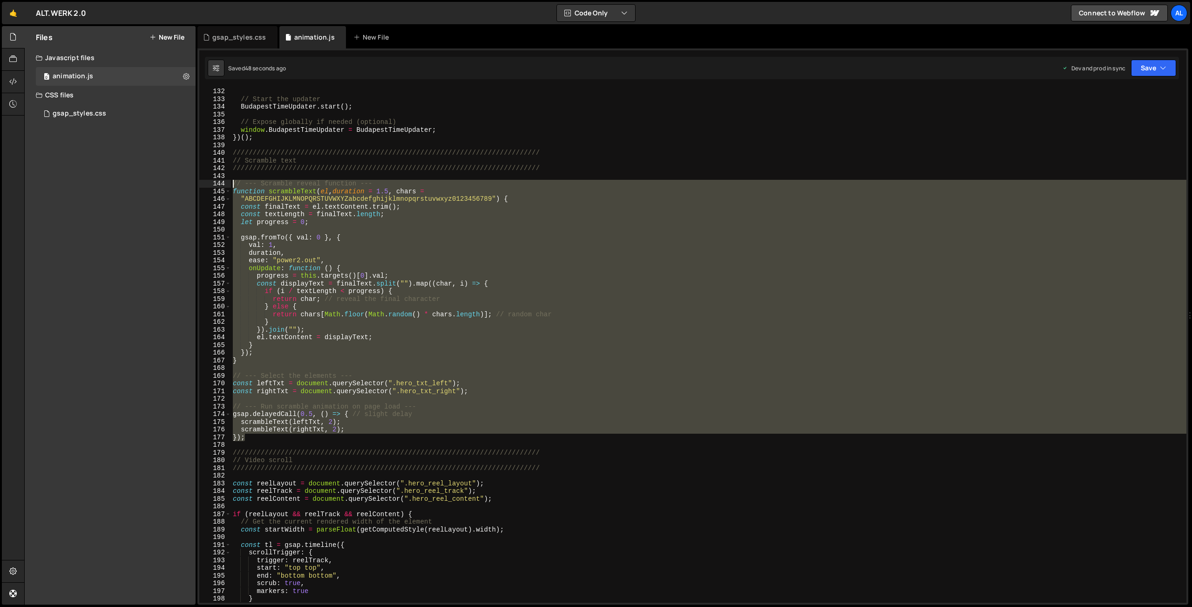
drag, startPoint x: 253, startPoint y: 436, endPoint x: 220, endPoint y: 184, distance: 253.7
click at [231, 184] on div "// Start the updater BudapestTimeUpdater . start ( ) ; // Expose globally if ne…" at bounding box center [709, 345] width 956 height 515
type textarea "// --- Scramble reveal function --- function scrambleText(el, duration = 1.5, c…"
paste textarea
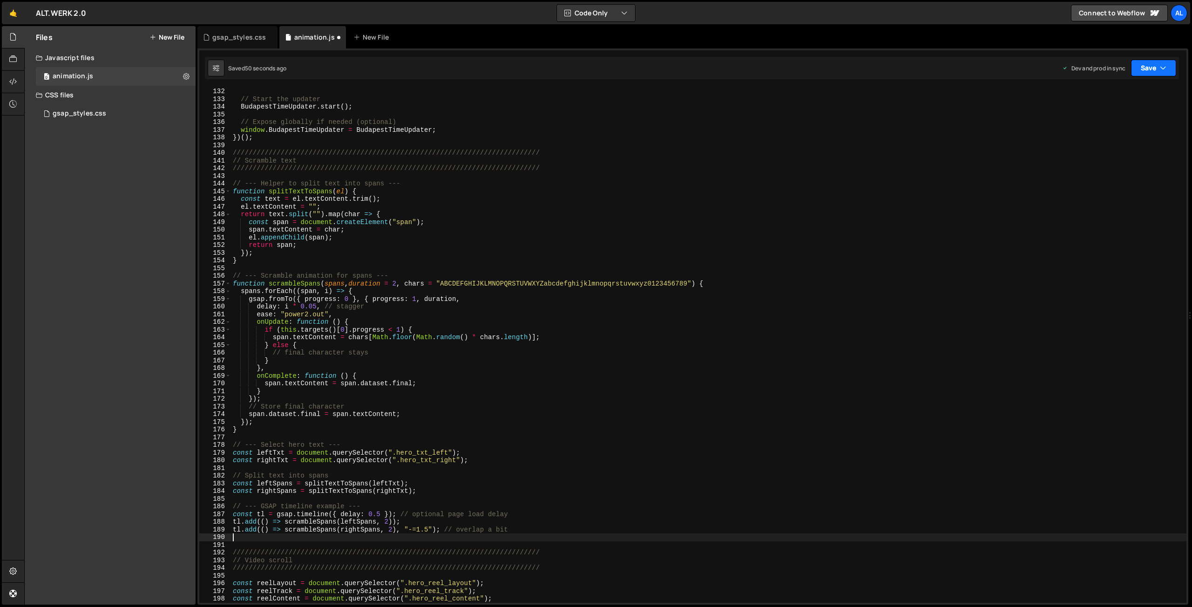
click at [1151, 67] on button "Save" at bounding box center [1153, 68] width 45 height 17
click at [1121, 131] on div "51 seconds ago" at bounding box center [1110, 131] width 41 height 8
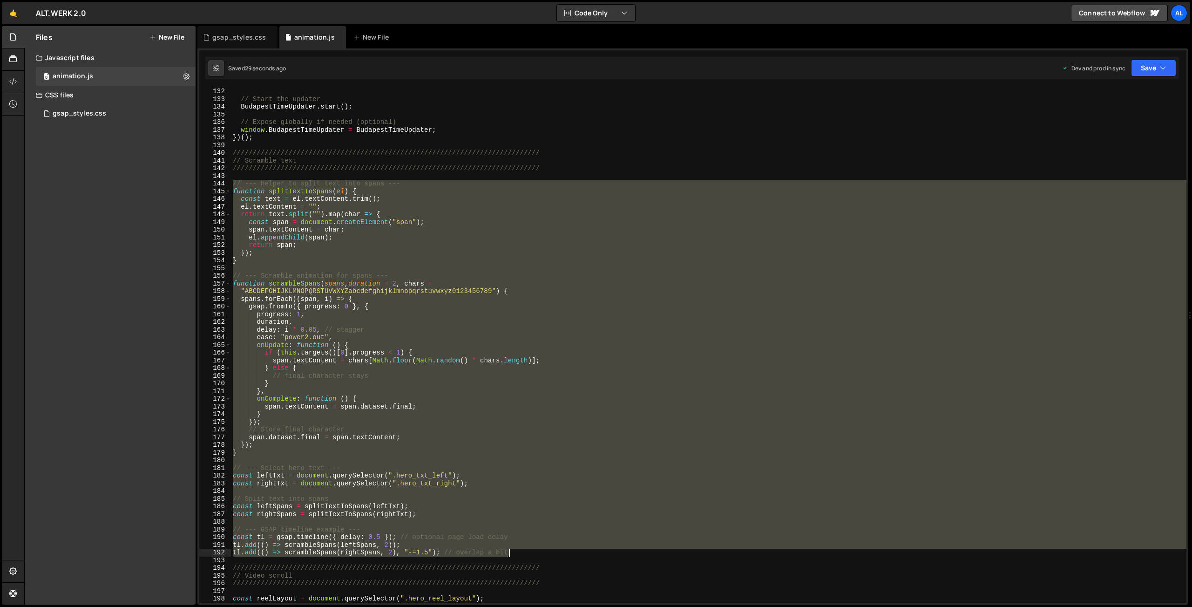
drag, startPoint x: 233, startPoint y: 184, endPoint x: 526, endPoint y: 552, distance: 470.8
click at [526, 552] on div "// Start the updater BudapestTimeUpdater . start ( ) ; // Expose globally if ne…" at bounding box center [709, 353] width 956 height 531
type textarea "tl.add(() => scrambleSpans(leftSpans, 2)); tl.add(() => scrambleSpans(rightSpan…"
paste textarea
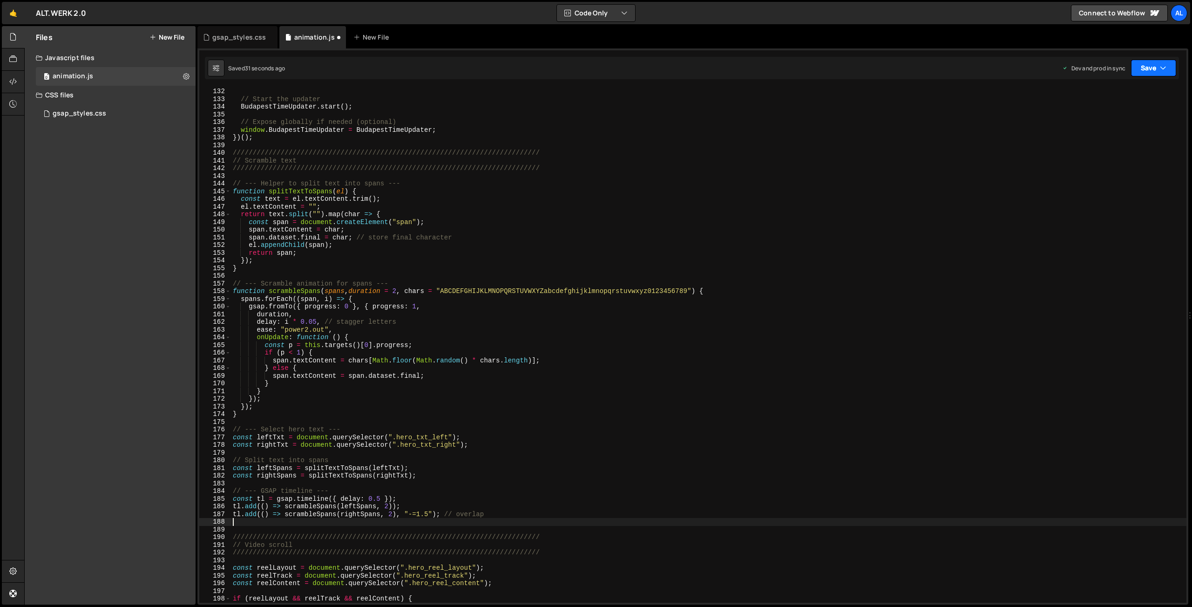
click at [1147, 72] on button "Save" at bounding box center [1153, 68] width 45 height 17
click at [1110, 112] on div "Save to Staging S Saved 32 seconds ago Save to Production S Saved 31 seconds ag…" at bounding box center [1122, 111] width 113 height 61
click at [1154, 68] on button "Save" at bounding box center [1153, 68] width 45 height 17
click at [1124, 125] on div "Save to Production S" at bounding box center [1122, 120] width 97 height 9
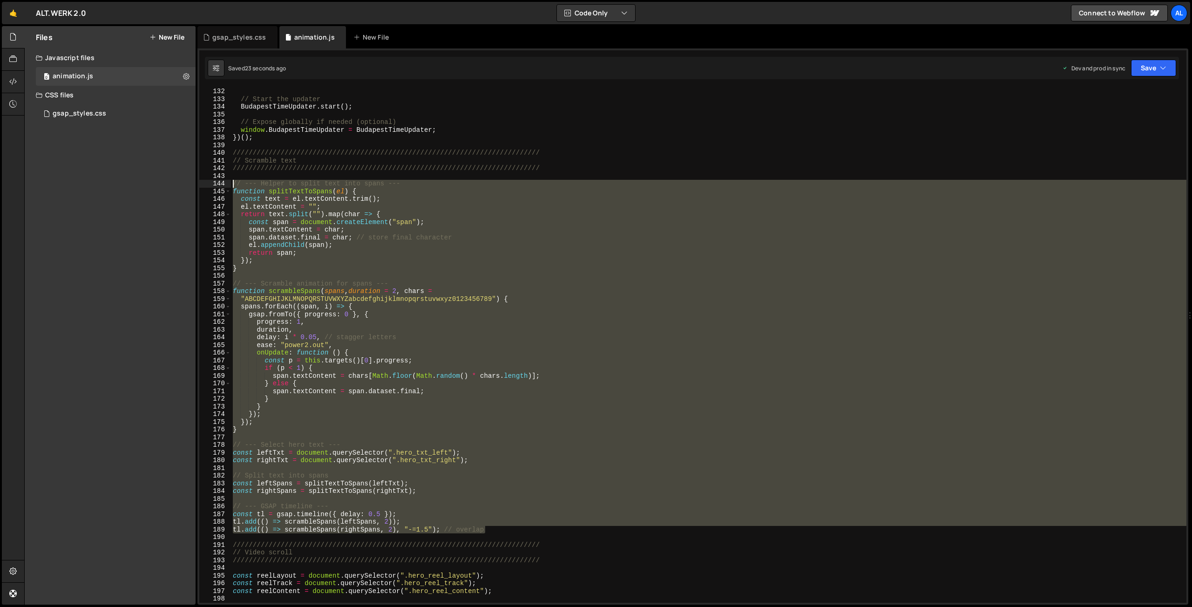
drag, startPoint x: 505, startPoint y: 528, endPoint x: 229, endPoint y: 183, distance: 442.1
click at [231, 183] on div "// Start the updater BudapestTimeUpdater . start ( ) ; // Expose globally if ne…" at bounding box center [709, 345] width 956 height 515
type textarea "// --- Helper to split text into spans --- function splitTextToSpans(el) {"
paste textarea
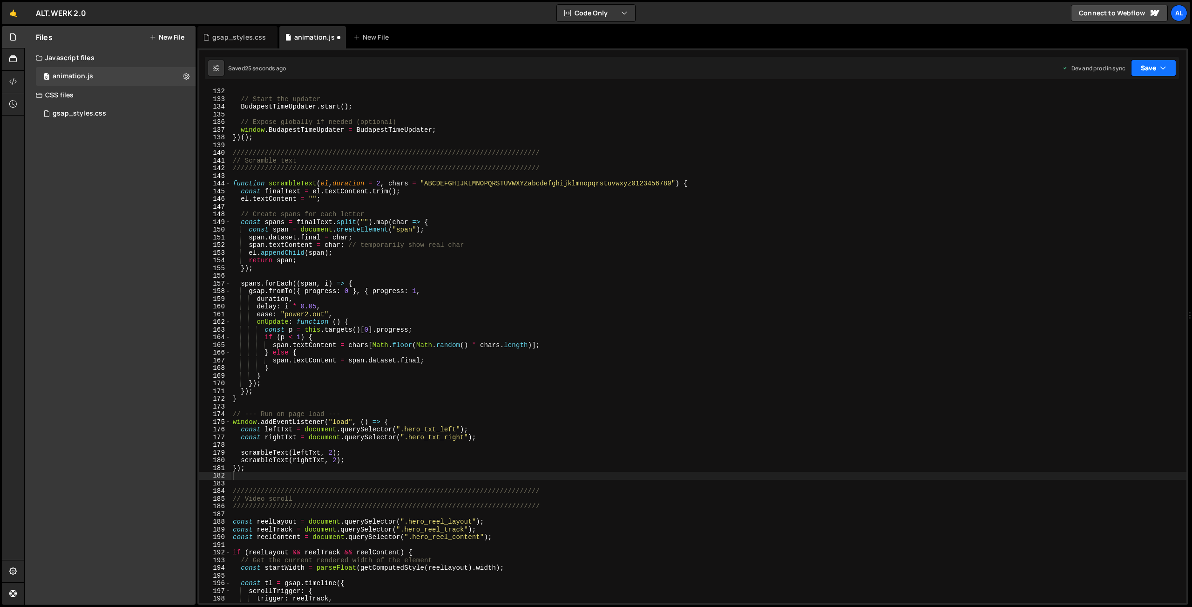
click at [1143, 69] on button "Save" at bounding box center [1153, 68] width 45 height 17
click at [1084, 130] on div "Saved 25 seconds ago" at bounding box center [1122, 131] width 97 height 11
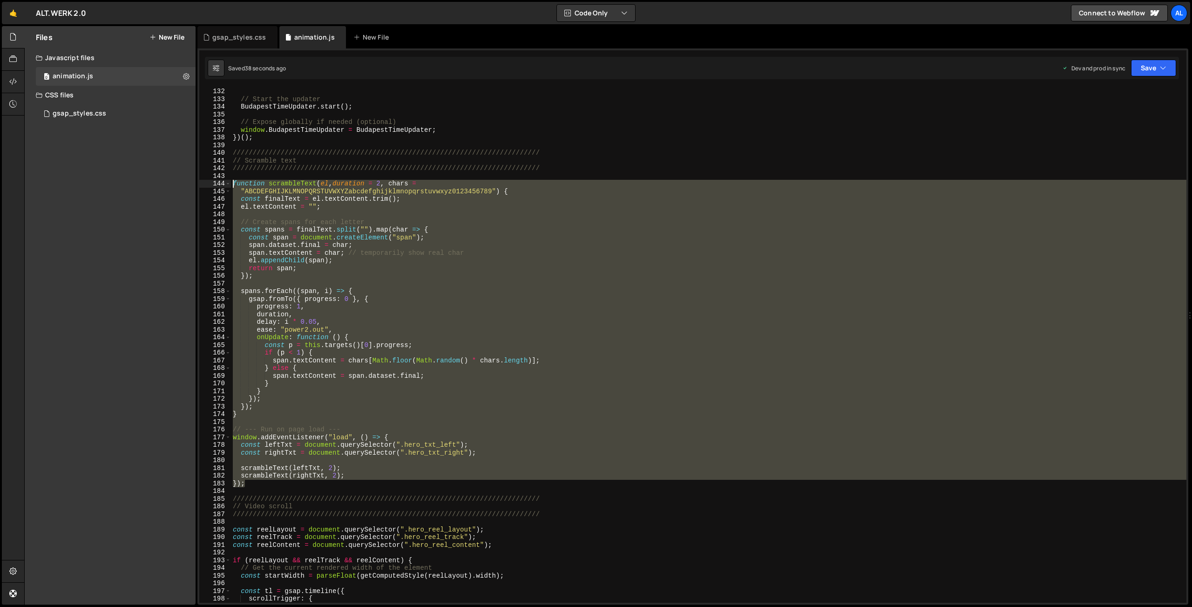
drag, startPoint x: 252, startPoint y: 485, endPoint x: 213, endPoint y: 181, distance: 306.6
click at [231, 181] on div "// Start the updater BudapestTimeUpdater . start ( ) ; // Expose globally if ne…" at bounding box center [709, 345] width 956 height 515
type textarea "function scrambleText(el, duration = 2, chars = "ABCDEFGHIJKLMNOPQRSTUVWXYZabcd…"
paste textarea
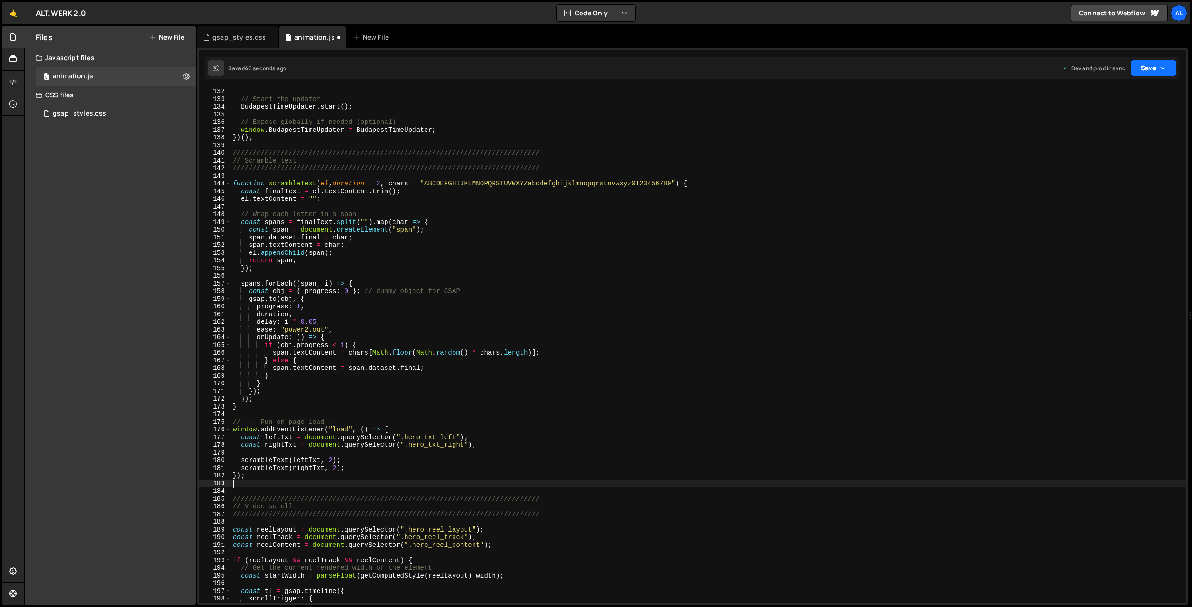
click at [1147, 64] on button "Save" at bounding box center [1153, 68] width 45 height 17
click at [1107, 119] on div "Save to Production S" at bounding box center [1122, 120] width 97 height 9
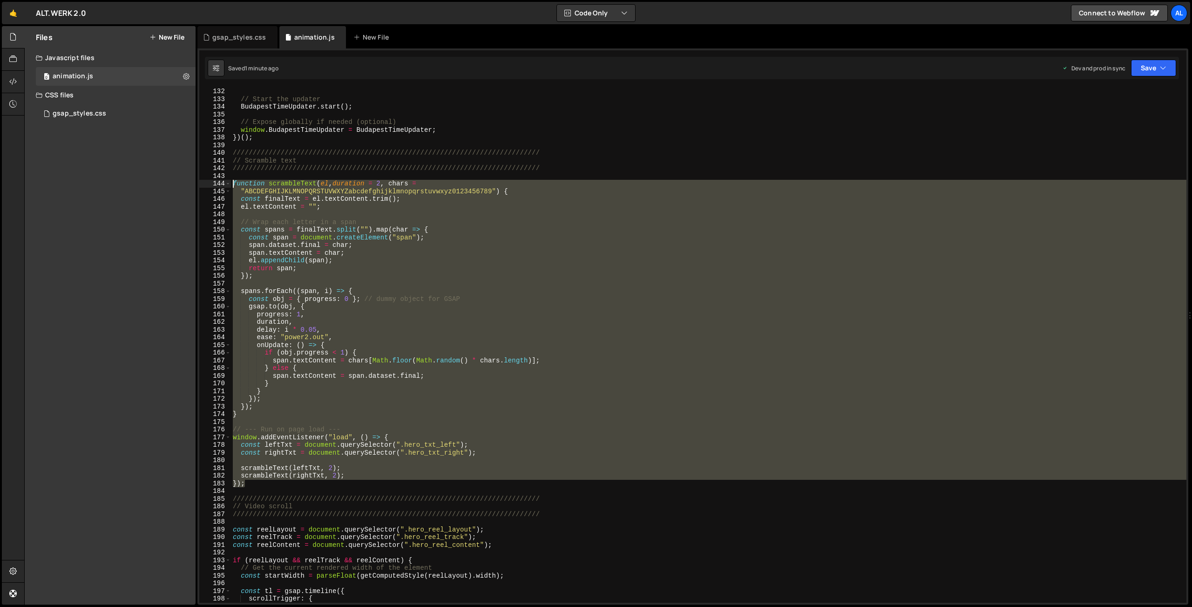
drag, startPoint x: 258, startPoint y: 483, endPoint x: 218, endPoint y: 183, distance: 302.6
click at [231, 183] on div "// Start the updater BudapestTimeUpdater . start ( ) ; // Expose globally if ne…" at bounding box center [709, 345] width 956 height 515
type textarea "function scrambleText(el, duration = 2, chars = "ABCDEFGHIJKLMNOPQRSTUVWXYZabcd…"
paste textarea
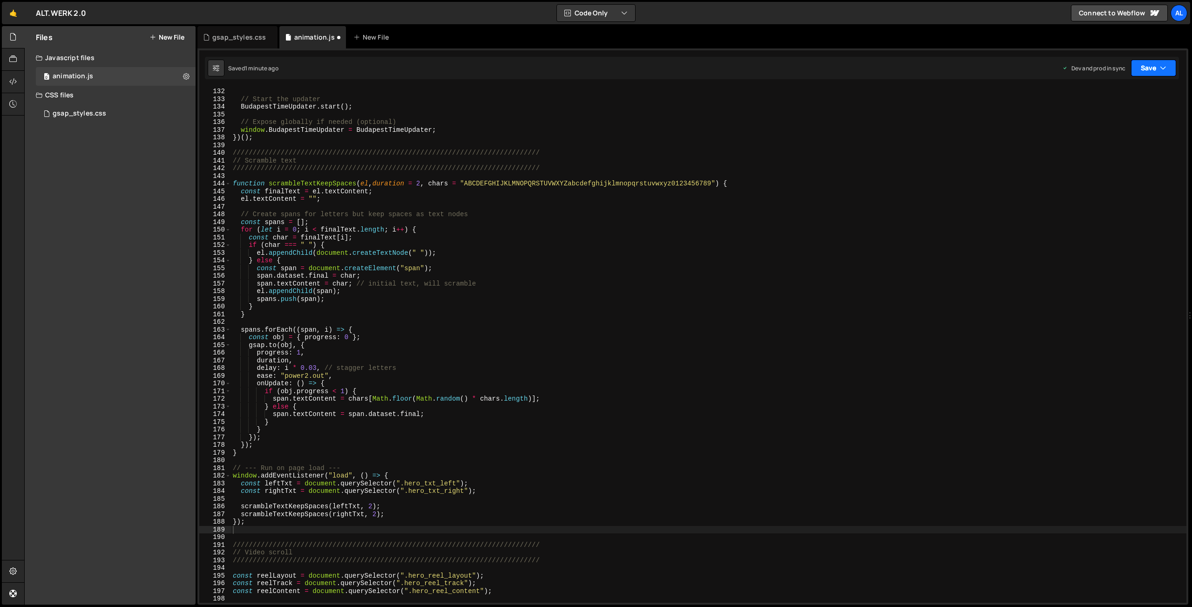
click at [1151, 68] on button "Save" at bounding box center [1153, 68] width 45 height 17
click at [1099, 123] on div "Save to Production S" at bounding box center [1122, 120] width 97 height 9
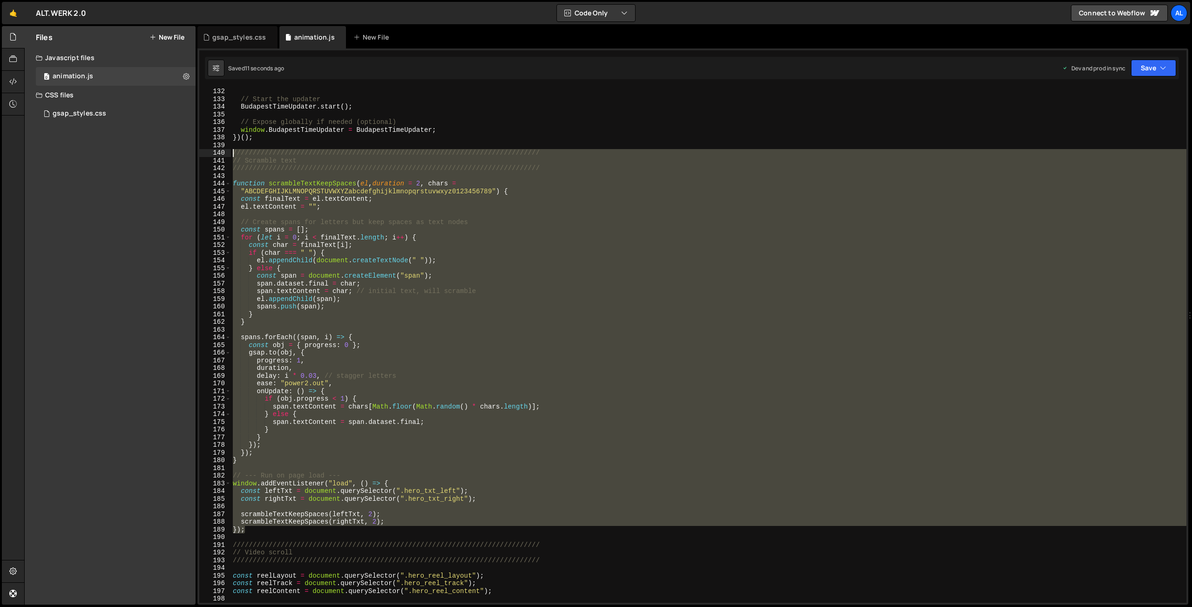
drag, startPoint x: 252, startPoint y: 532, endPoint x: 225, endPoint y: 149, distance: 383.9
click at [231, 149] on div "// Start the updater BudapestTimeUpdater . start ( ) ; // Expose globally if ne…" at bounding box center [709, 345] width 956 height 515
type textarea "///////////////////////////////////////////////////////////////////////////// /…"
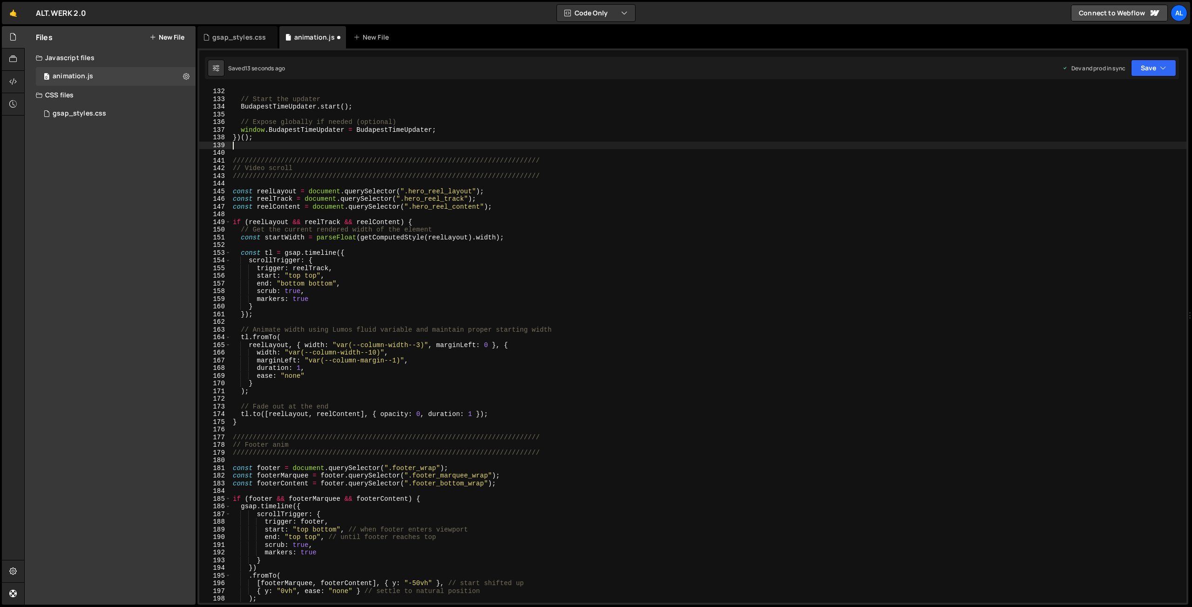
type textarea "})();"
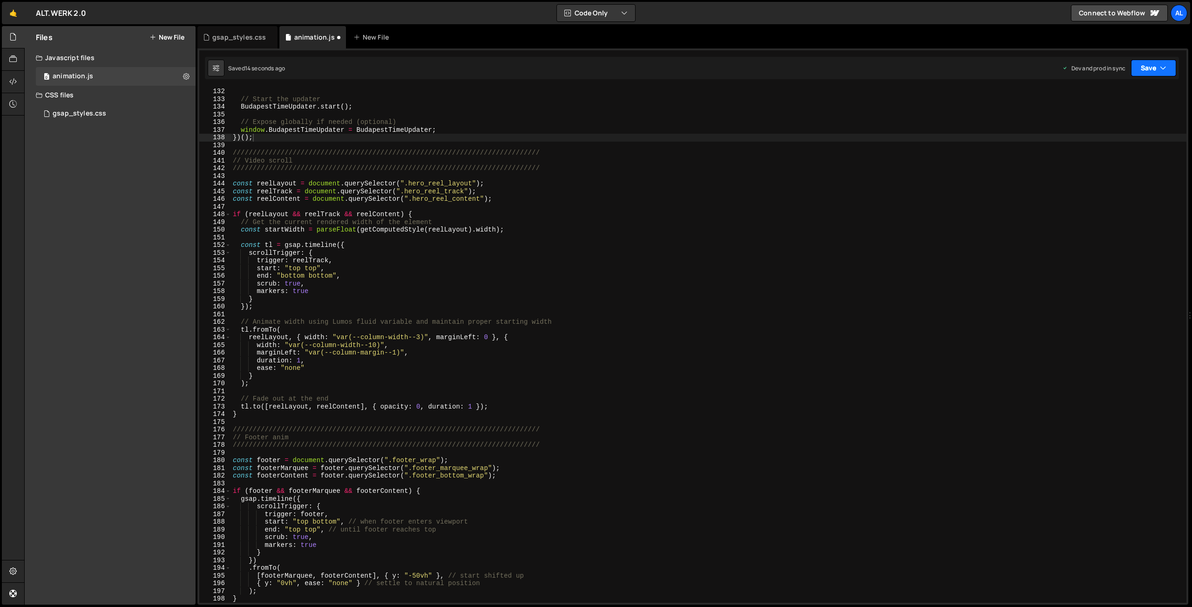
click at [1147, 68] on button "Save" at bounding box center [1153, 68] width 45 height 17
click at [1106, 126] on div "Save to Production S" at bounding box center [1122, 120] width 97 height 9
